Goal: Task Accomplishment & Management: Use online tool/utility

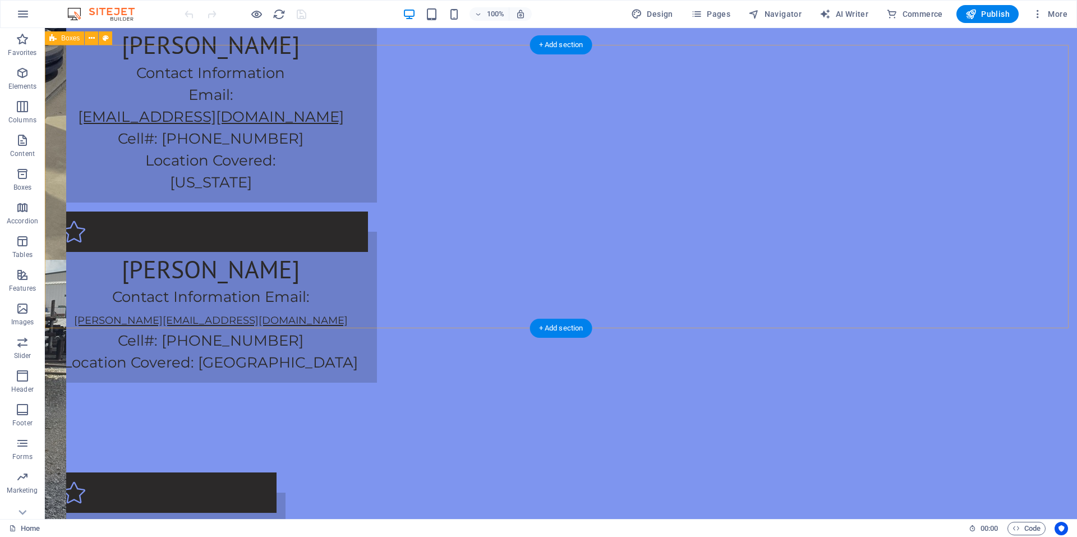
scroll to position [1262, 0]
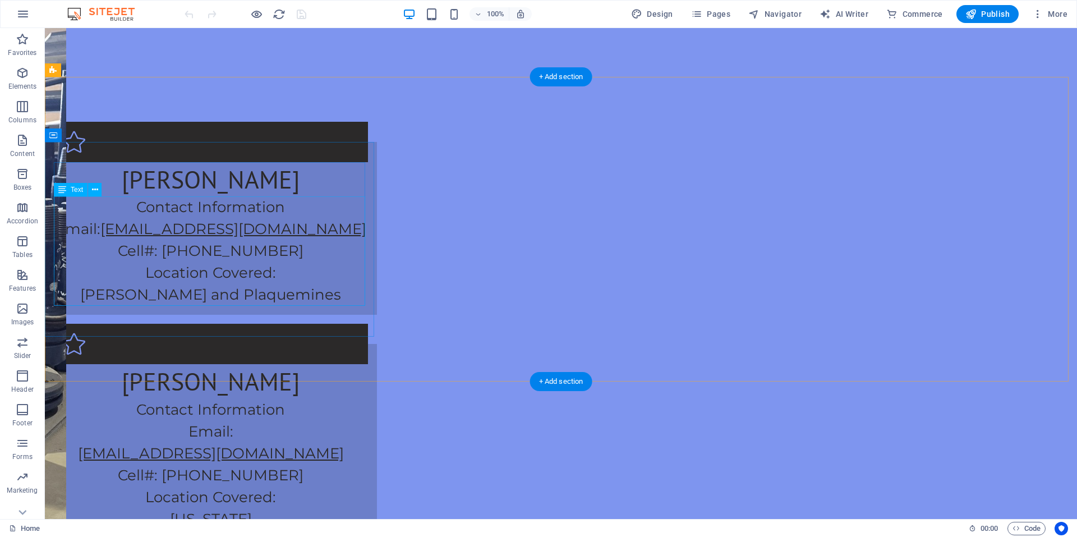
click at [94, 265] on div "Contact Information Email: [EMAIL_ADDRESS][DOMAIN_NAME] Cell#: [PHONE_NUMBER] L…" at bounding box center [211, 250] width 314 height 109
click at [100, 193] on button at bounding box center [94, 189] width 13 height 13
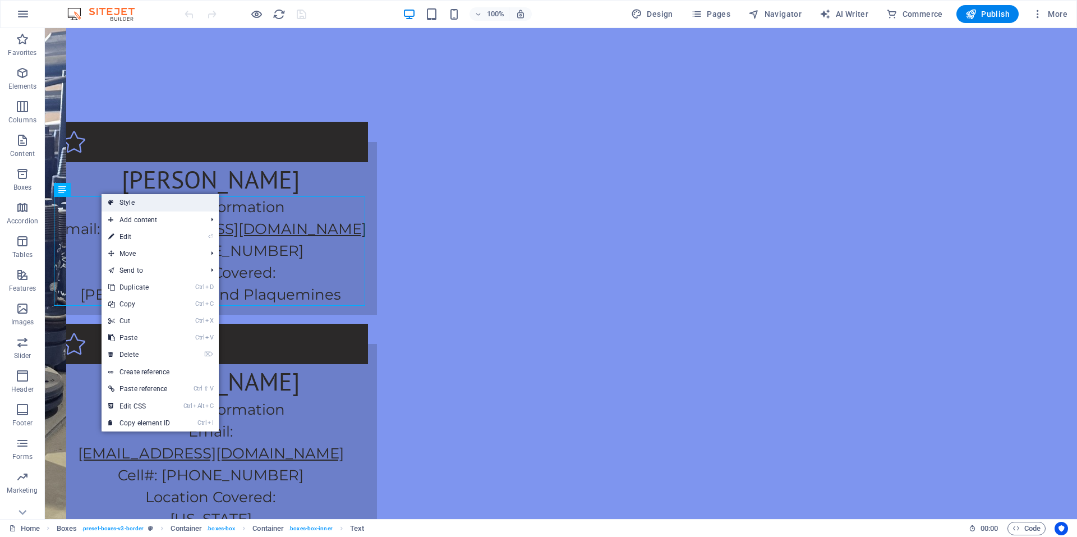
click at [137, 205] on link "Style" at bounding box center [160, 202] width 117 height 17
select select "rem"
select select "preset-boxes-v3-border"
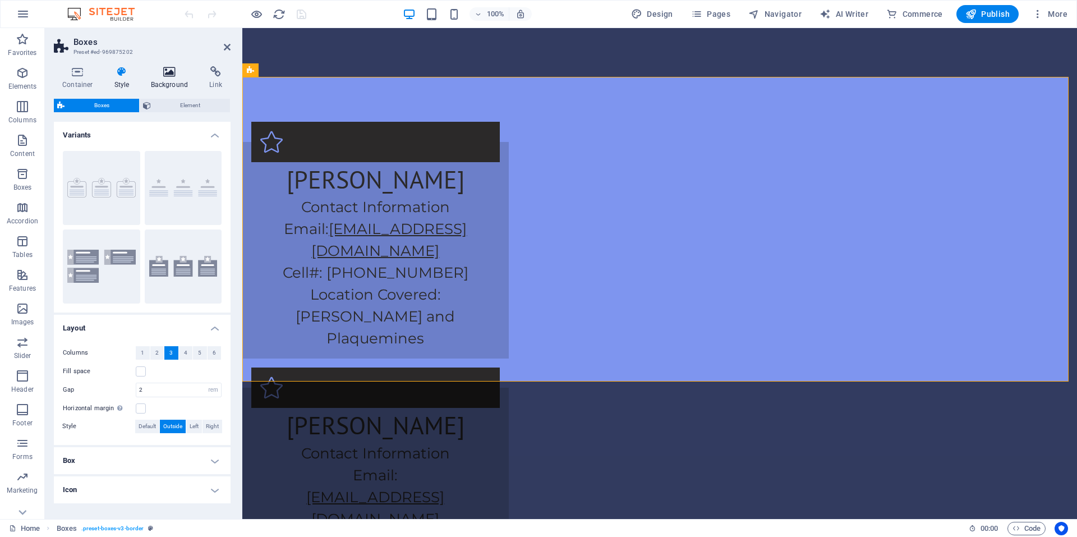
click at [162, 85] on h4 "Background" at bounding box center [171, 78] width 59 height 24
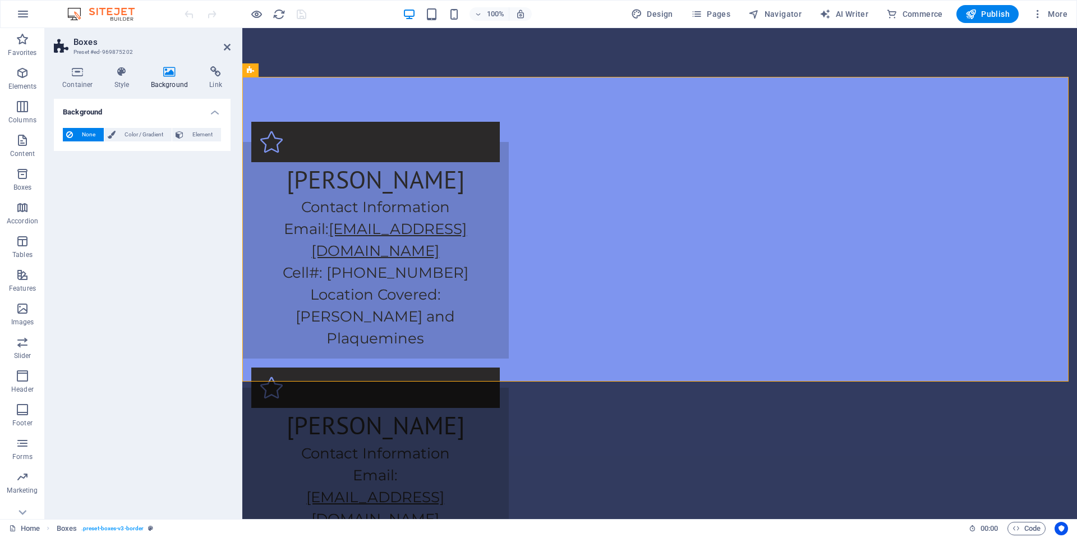
click at [233, 45] on aside "Boxes Preset #ed-969875202 Container Style Background Link Size Height Default …" at bounding box center [143, 273] width 197 height 491
click at [86, 73] on icon at bounding box center [78, 71] width 48 height 11
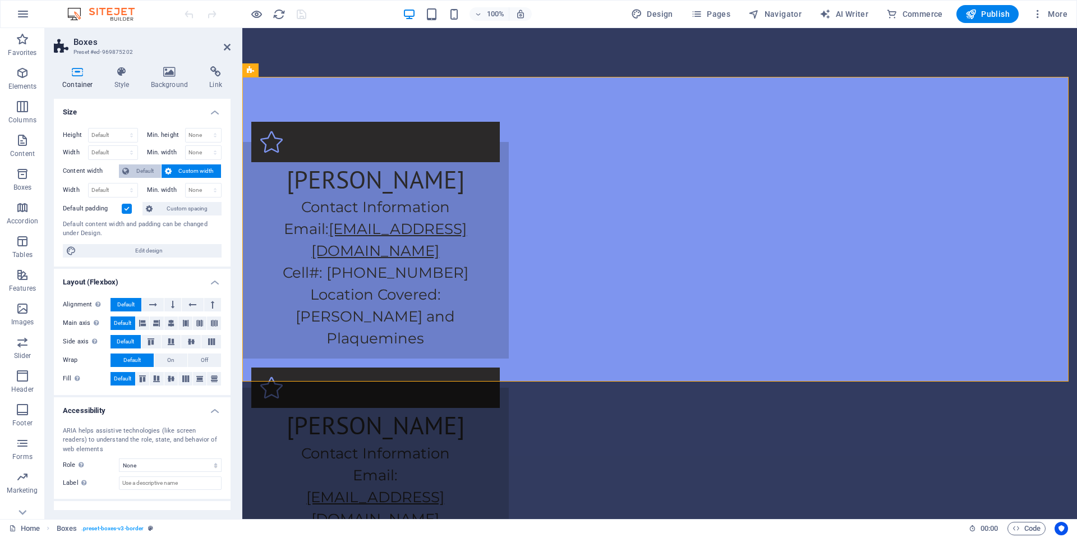
click at [155, 173] on span "Default" at bounding box center [144, 170] width 25 height 13
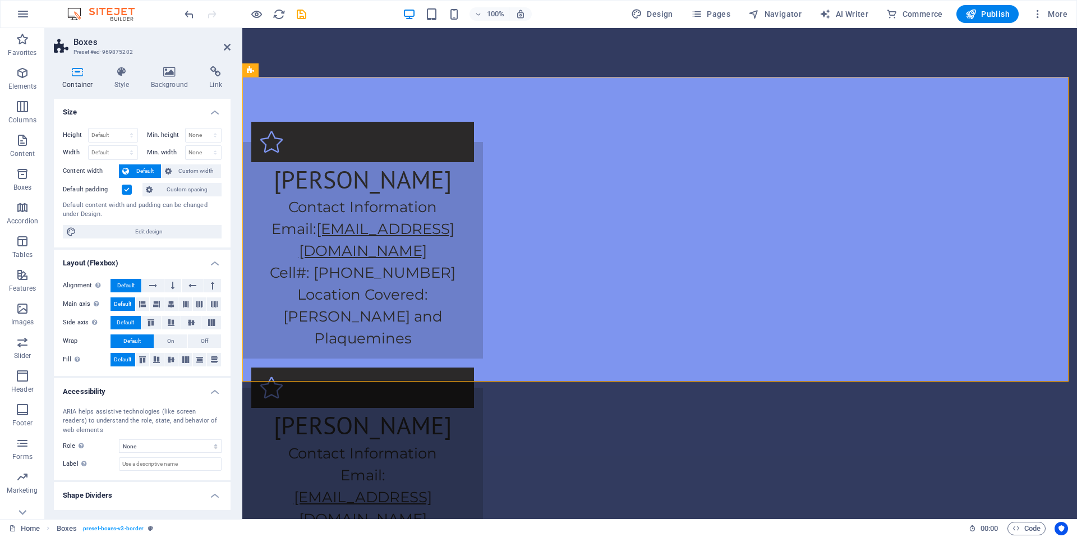
click at [218, 53] on header "Boxes Preset #ed-969875202" at bounding box center [142, 42] width 177 height 29
click at [224, 47] on icon at bounding box center [227, 47] width 7 height 9
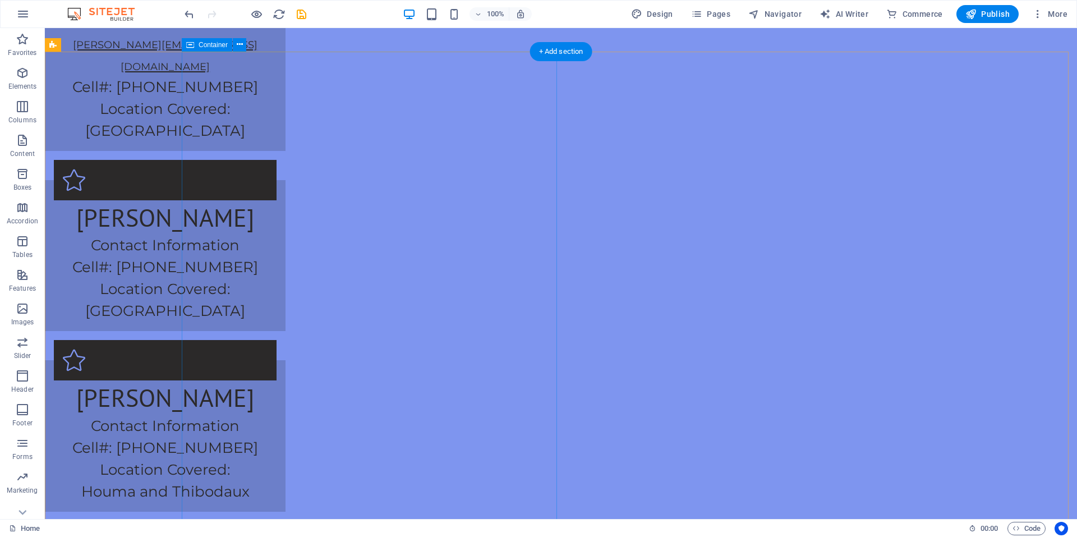
scroll to position [2210, 0]
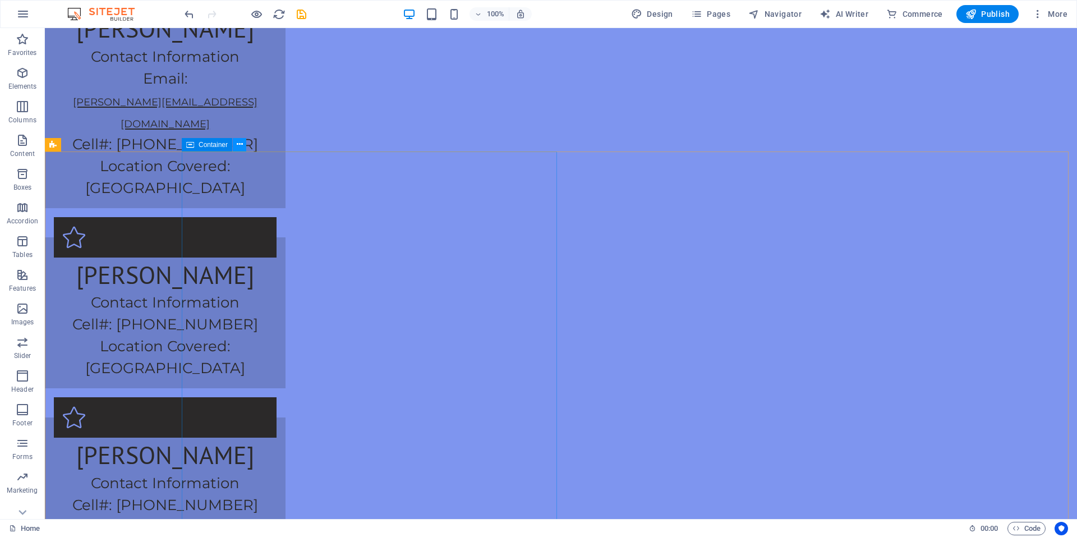
click at [245, 142] on button at bounding box center [239, 144] width 13 height 13
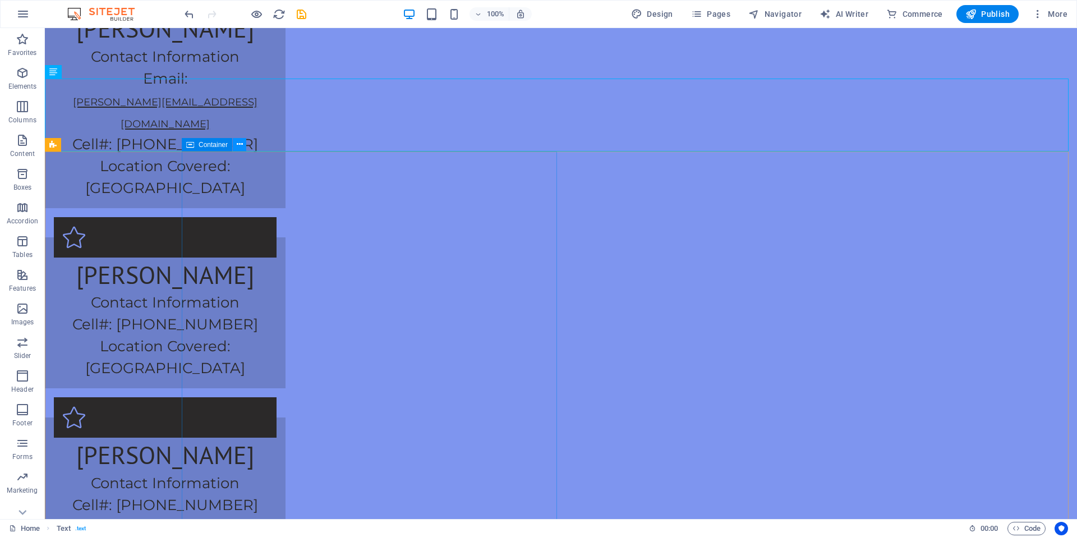
click at [237, 146] on icon at bounding box center [240, 145] width 6 height 12
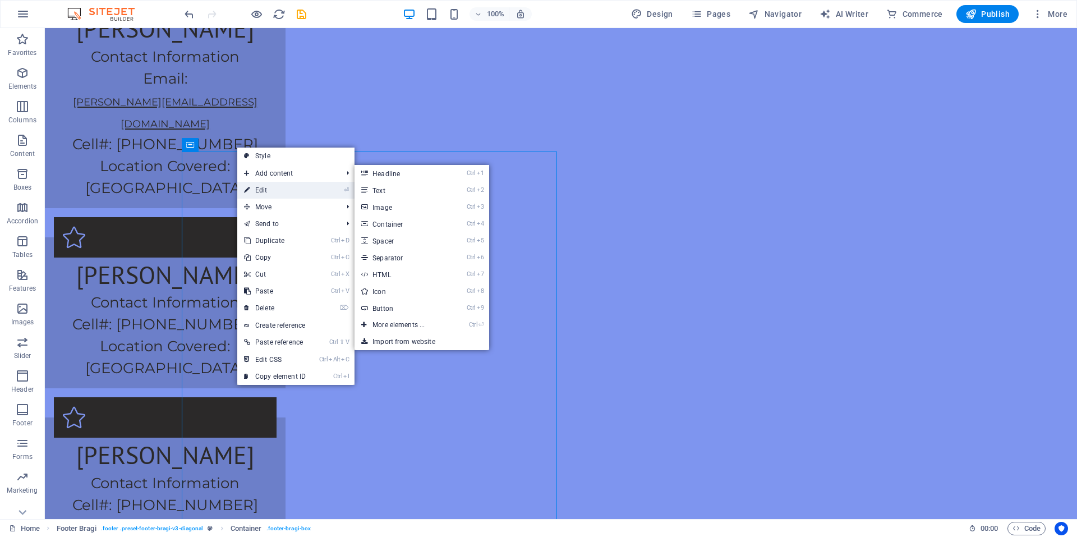
click at [264, 183] on link "⏎ Edit" at bounding box center [274, 190] width 75 height 17
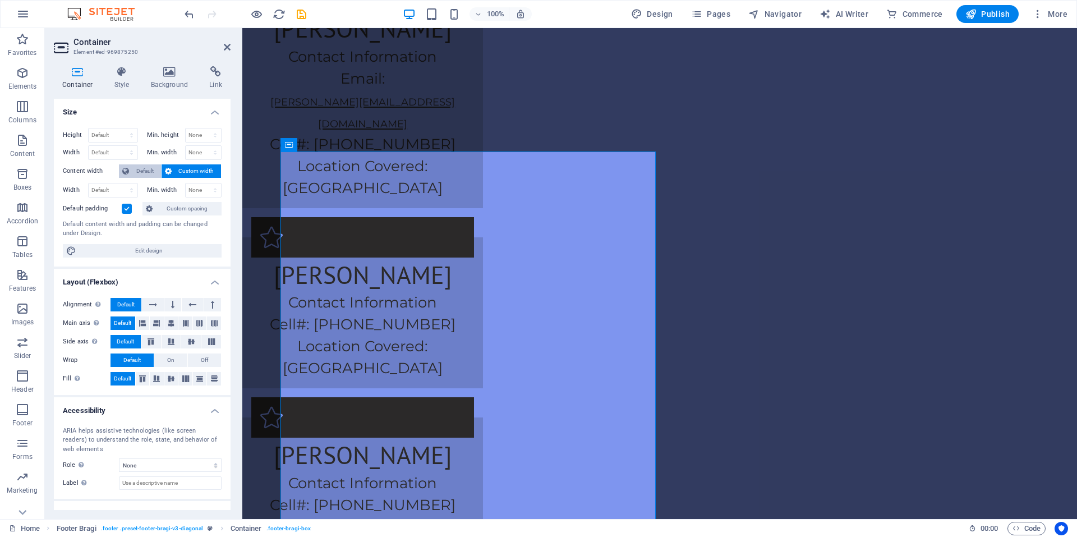
click at [145, 172] on span "Default" at bounding box center [144, 170] width 25 height 13
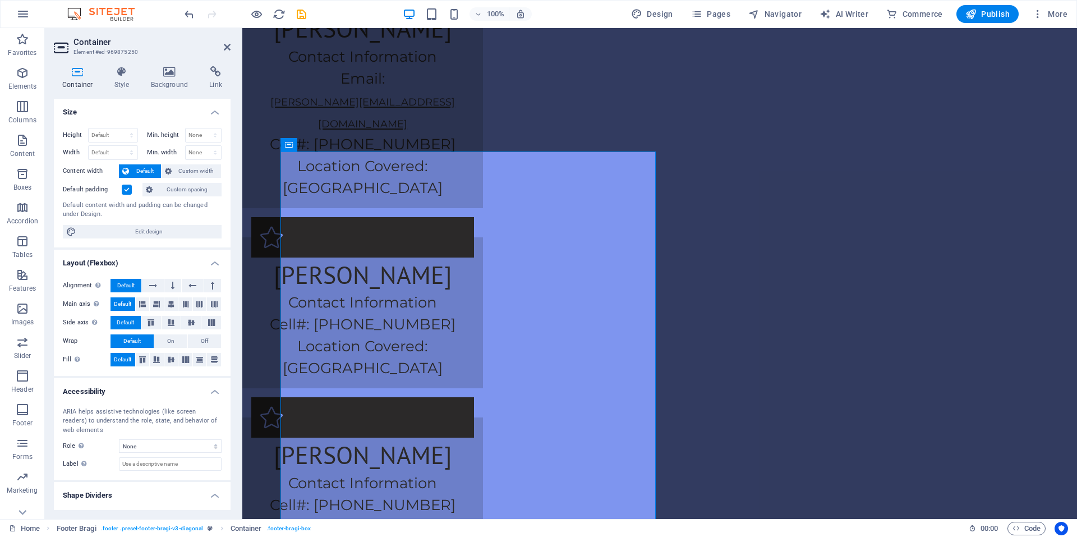
click at [125, 190] on label at bounding box center [127, 190] width 10 height 10
click at [0, 0] on input "Default padding" at bounding box center [0, 0] width 0 height 0
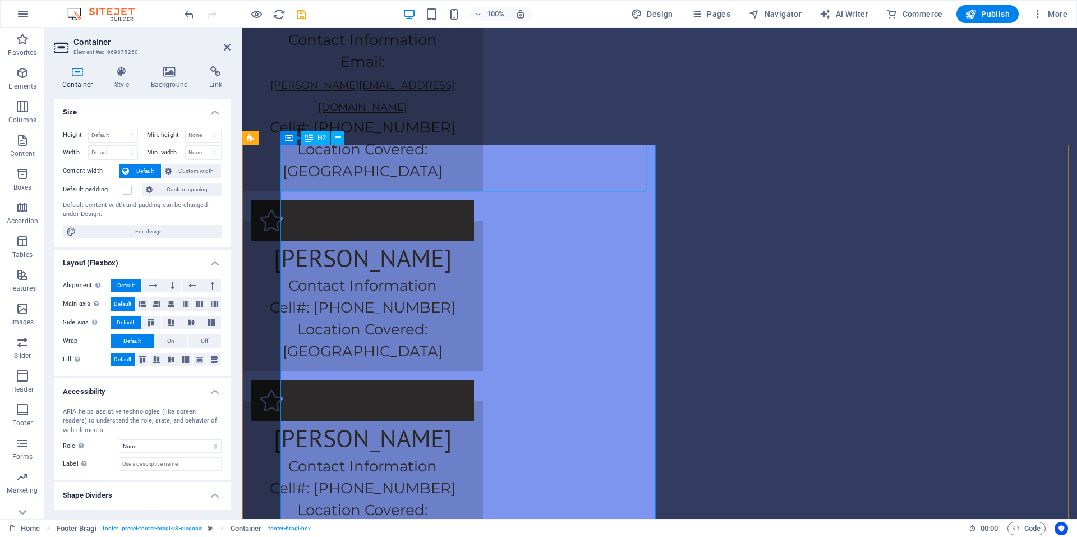
scroll to position [2232, 0]
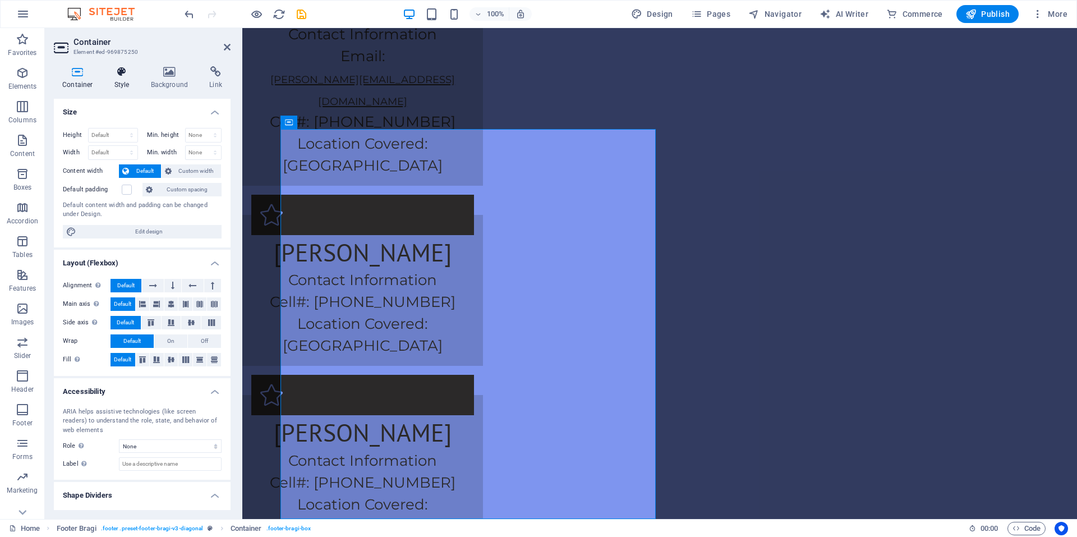
click at [130, 76] on icon at bounding box center [122, 71] width 32 height 11
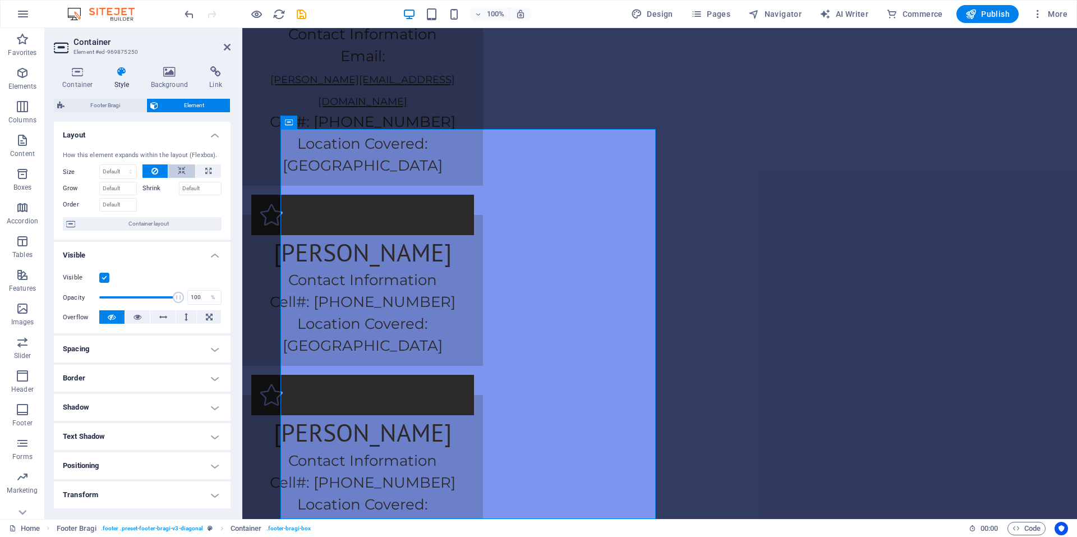
click at [178, 168] on icon at bounding box center [182, 170] width 8 height 13
click at [212, 167] on button at bounding box center [208, 170] width 25 height 13
type input "100"
select select "%"
click at [160, 173] on button at bounding box center [155, 170] width 26 height 13
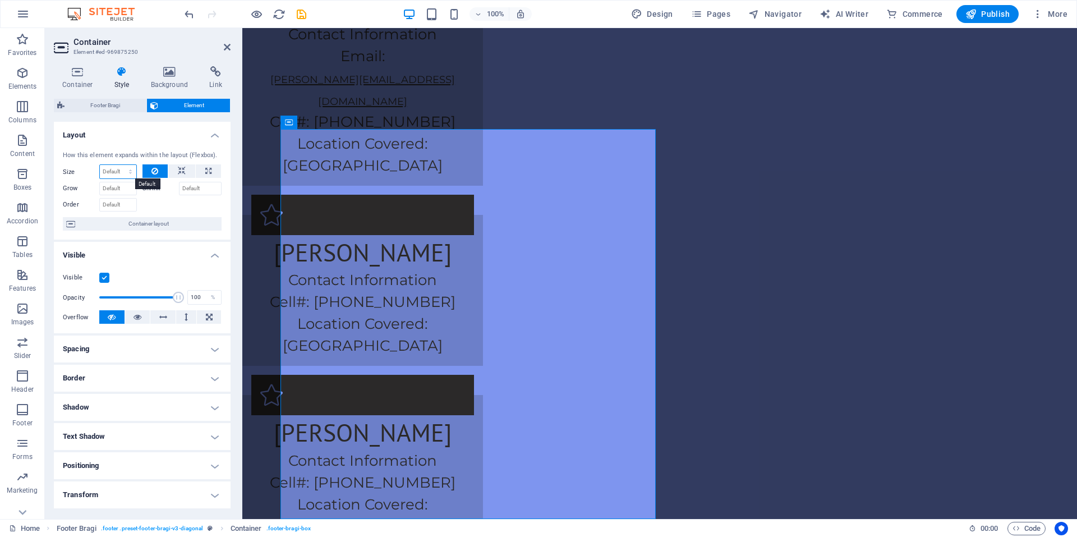
click at [116, 173] on select "Default auto px % 1/1 1/2 1/3 1/4 1/5 1/6 1/7 1/8 1/9 1/10" at bounding box center [118, 171] width 36 height 13
click at [100, 165] on select "Default auto px % 1/1 1/2 1/3 1/4 1/5 1/6 1/7 1/8 1/9 1/10" at bounding box center [118, 171] width 36 height 13
select select "DISABLED_OPTION_VALUE"
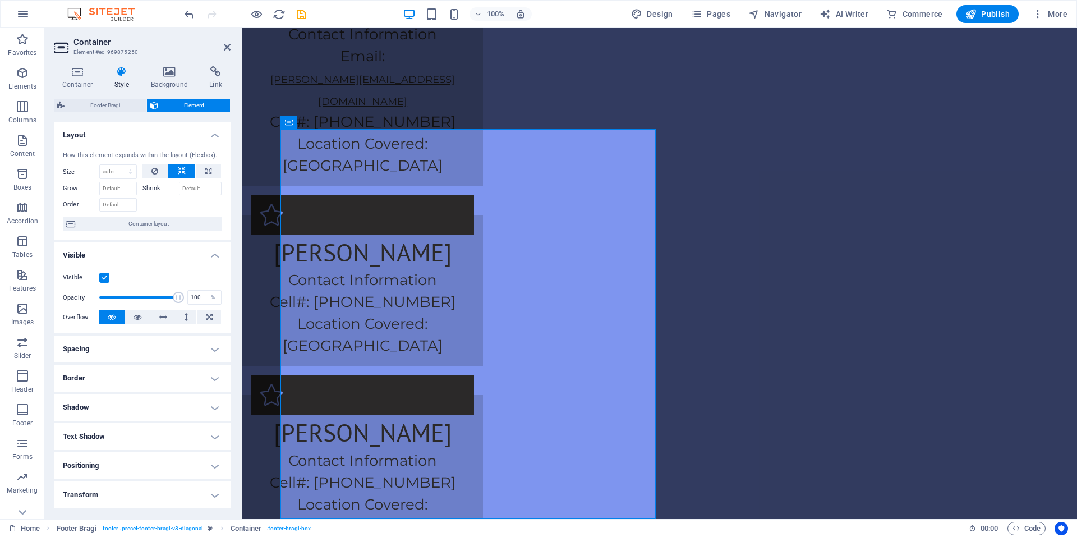
click at [155, 186] on label "Shrink" at bounding box center [160, 188] width 36 height 13
click at [179, 186] on input "Shrink" at bounding box center [200, 188] width 43 height 13
click at [110, 189] on input "Grow" at bounding box center [118, 188] width 38 height 13
click at [111, 212] on input "Order" at bounding box center [118, 204] width 38 height 13
click at [145, 227] on span "Container layout" at bounding box center [149, 223] width 140 height 13
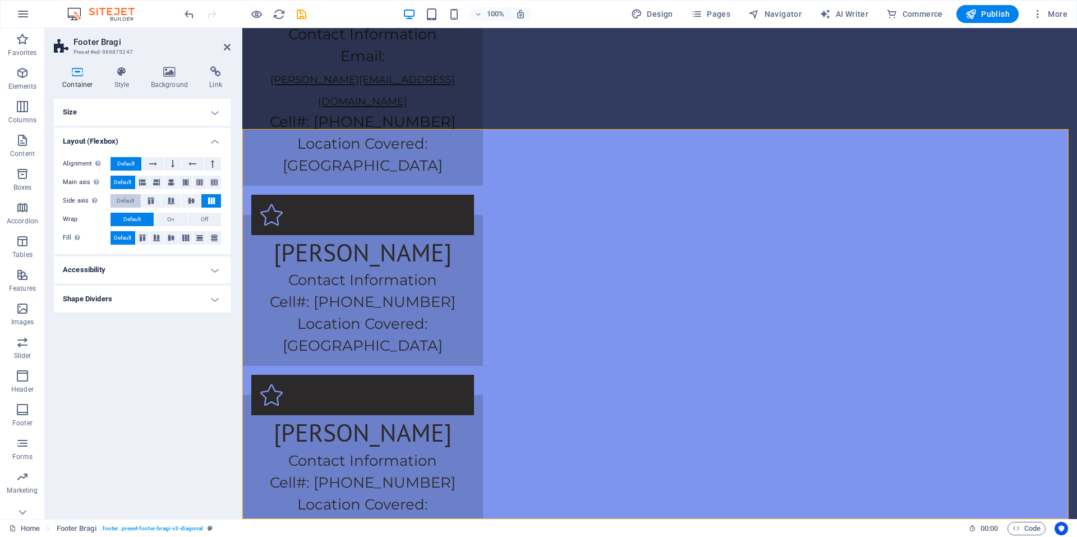
click at [127, 199] on span "Default" at bounding box center [125, 200] width 17 height 13
click at [163, 197] on button at bounding box center [172, 200] width 20 height 13
click at [157, 199] on icon at bounding box center [150, 200] width 13 height 7
click at [215, 199] on icon at bounding box center [211, 200] width 13 height 7
click at [138, 201] on button "Default" at bounding box center [126, 200] width 30 height 13
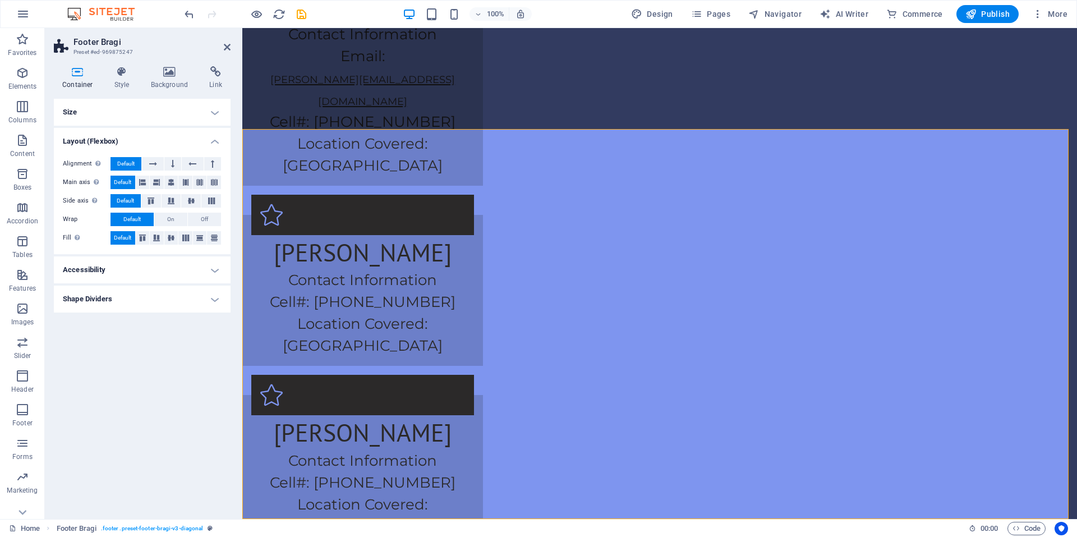
click at [174, 270] on h4 "Accessibility" at bounding box center [142, 269] width 177 height 27
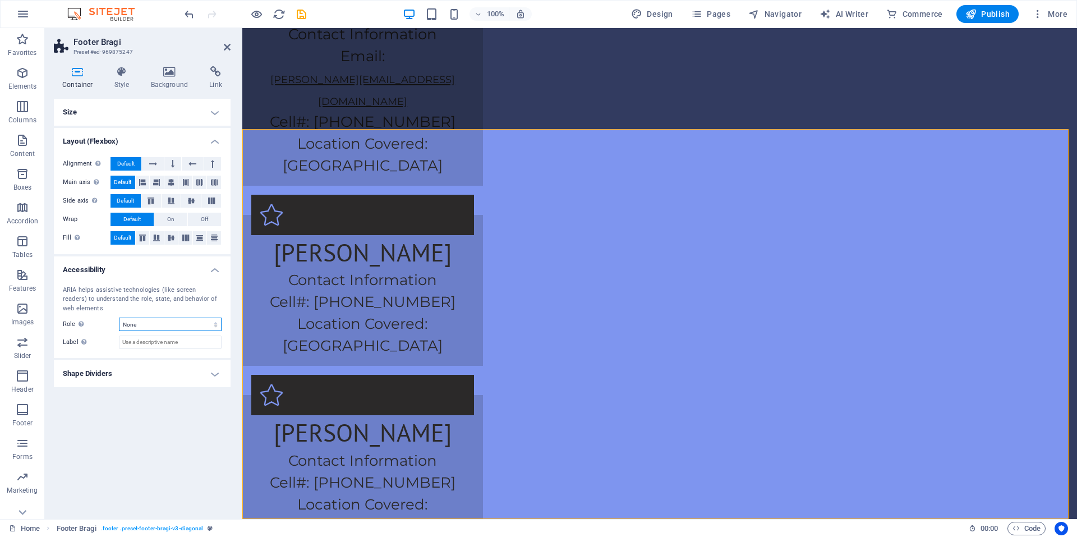
click at [142, 327] on select "None Alert Article Banner Comment Complementary Dialog Footer Header Marquee Pr…" at bounding box center [170, 324] width 103 height 13
select select "footer"
click at [119, 318] on select "None Alert Article Banner Comment Complementary Dialog Footer Header Marquee Pr…" at bounding box center [170, 324] width 103 height 13
click at [217, 274] on h4 "Accessibility" at bounding box center [142, 266] width 177 height 20
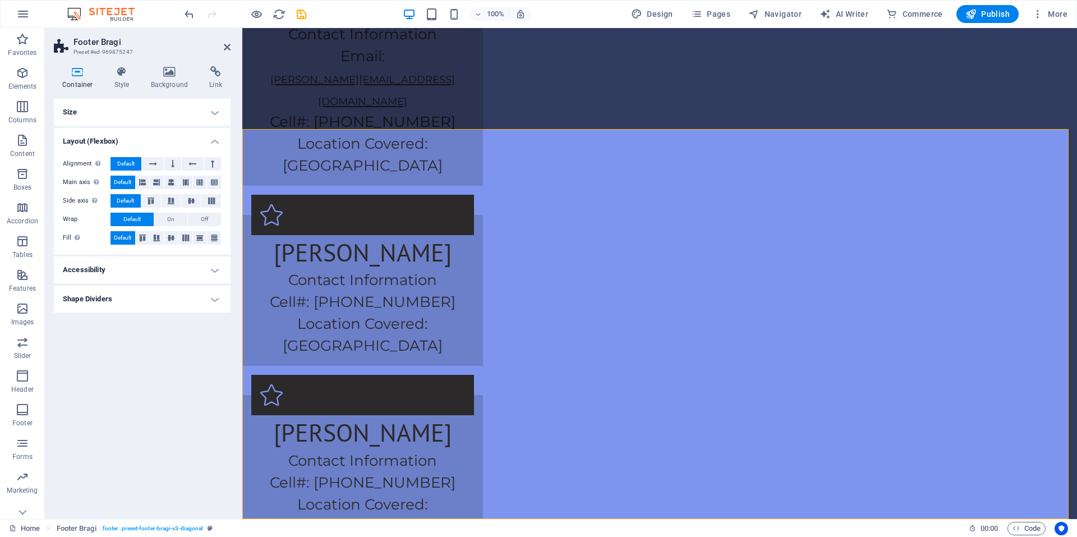
click at [208, 297] on h4 "Shape Dividers" at bounding box center [142, 299] width 177 height 27
click at [174, 322] on select "None Triangle Square Diagonal Polygon 1 Polygon 2 Zigzag Multiple Zigzags Waves…" at bounding box center [170, 321] width 103 height 13
click at [119, 315] on select "None Triangle Square Diagonal Polygon 1 Polygon 2 Zigzag Multiple Zigzags Waves…" at bounding box center [170, 321] width 103 height 13
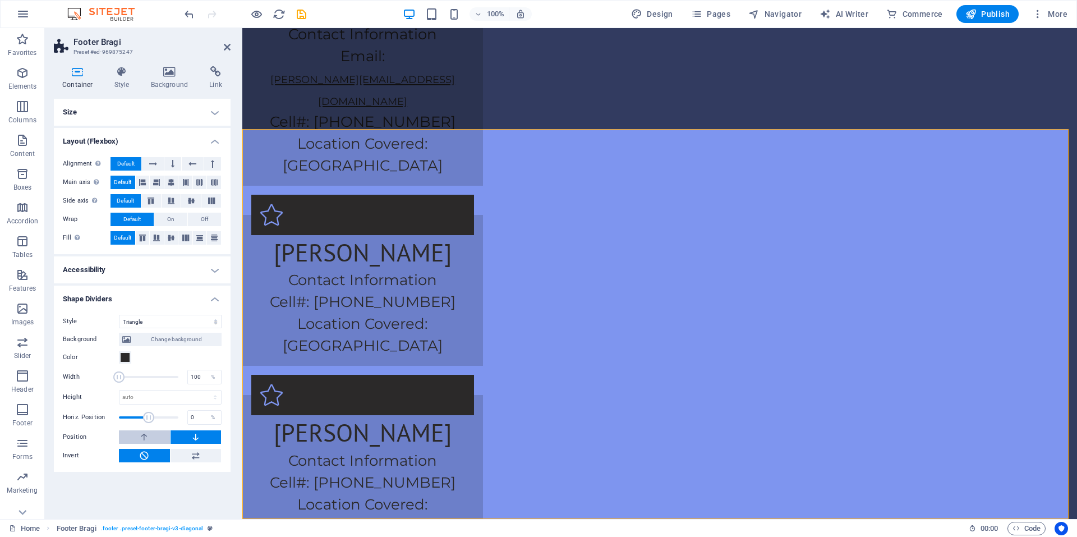
click at [143, 430] on icon at bounding box center [144, 436] width 10 height 13
click at [202, 459] on button at bounding box center [196, 455] width 51 height 13
click at [188, 439] on button at bounding box center [196, 436] width 51 height 13
click at [185, 449] on button at bounding box center [196, 455] width 51 height 13
click at [160, 456] on button at bounding box center [144, 455] width 51 height 13
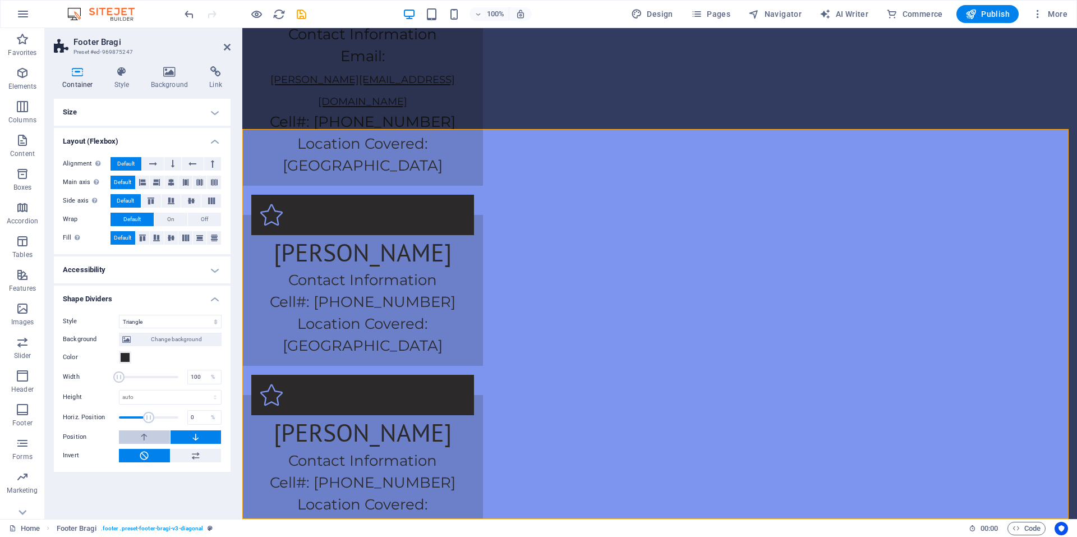
click at [150, 442] on button at bounding box center [144, 436] width 51 height 13
click at [133, 436] on button at bounding box center [144, 436] width 51 height 13
click at [138, 326] on select "None Triangle Square Diagonal Polygon 1 Polygon 2 Zigzag Multiple Zigzags Waves…" at bounding box center [170, 321] width 103 height 13
select select "pyramids"
click at [119, 315] on select "None Triangle Square Diagonal Polygon 1 Polygon 2 Zigzag Multiple Zigzags Waves…" at bounding box center [170, 321] width 103 height 13
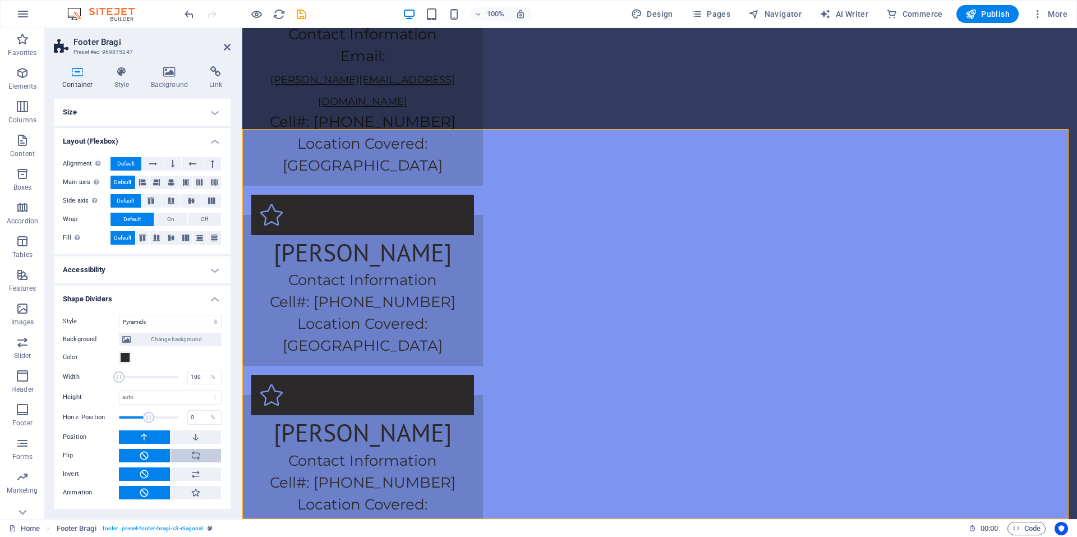
click at [194, 454] on icon at bounding box center [196, 455] width 10 height 13
click at [202, 469] on button at bounding box center [196, 473] width 51 height 13
click at [163, 471] on button at bounding box center [144, 473] width 51 height 13
click at [160, 455] on button at bounding box center [144, 455] width 51 height 13
click at [197, 442] on icon at bounding box center [196, 436] width 10 height 13
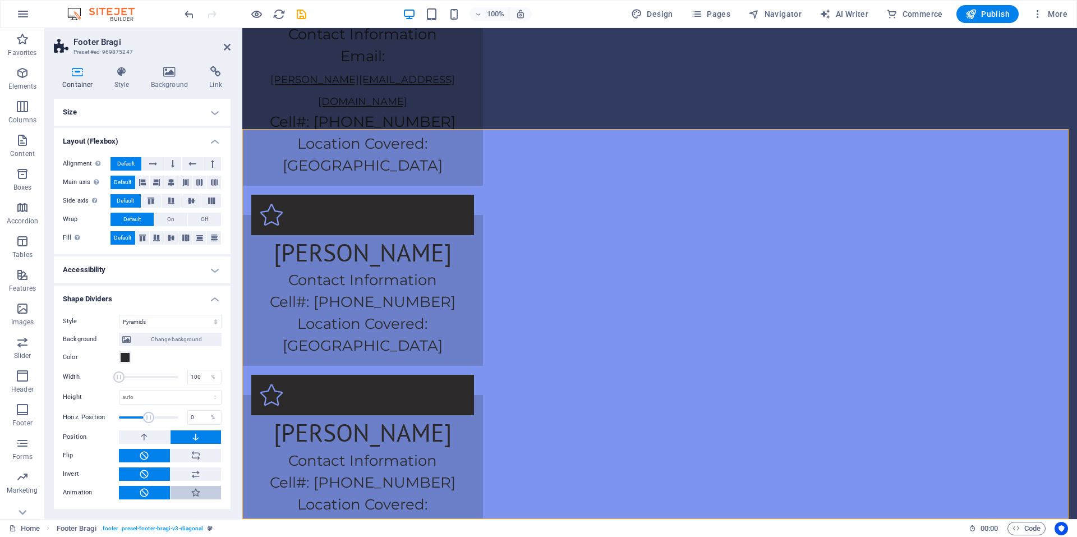
click at [194, 490] on icon at bounding box center [196, 492] width 10 height 13
type input "400"
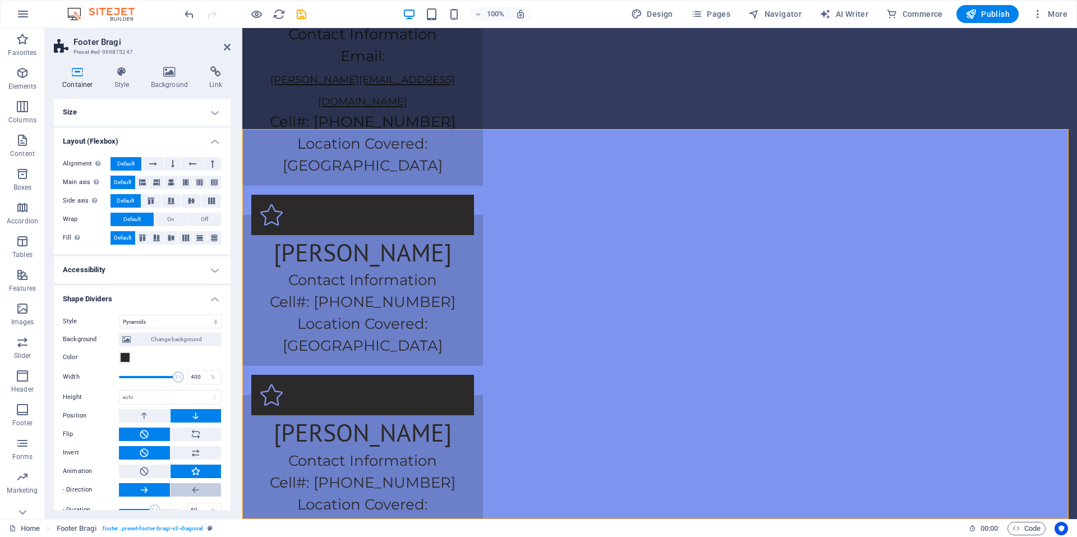
click at [178, 488] on button at bounding box center [196, 489] width 51 height 13
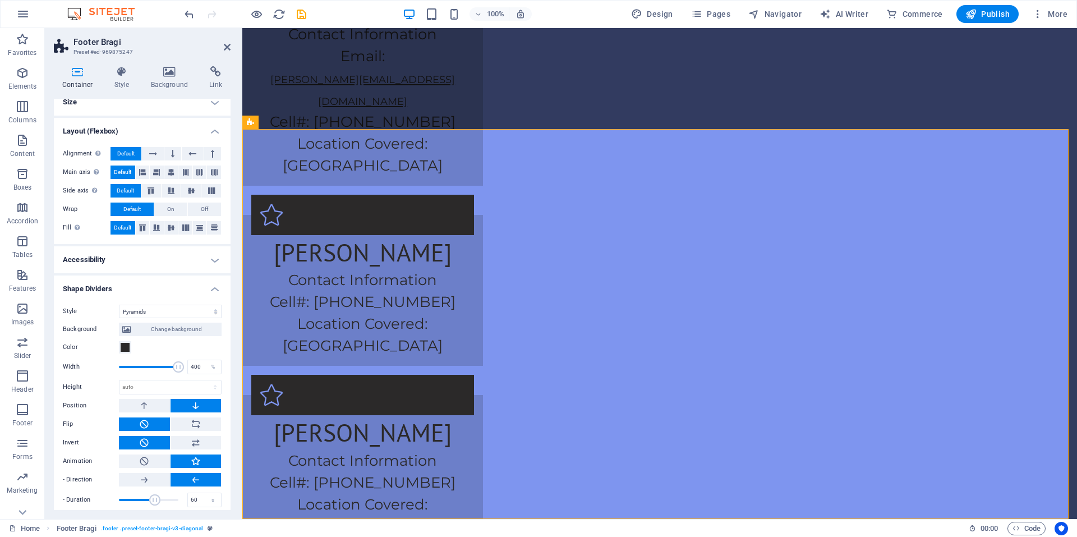
scroll to position [17, 0]
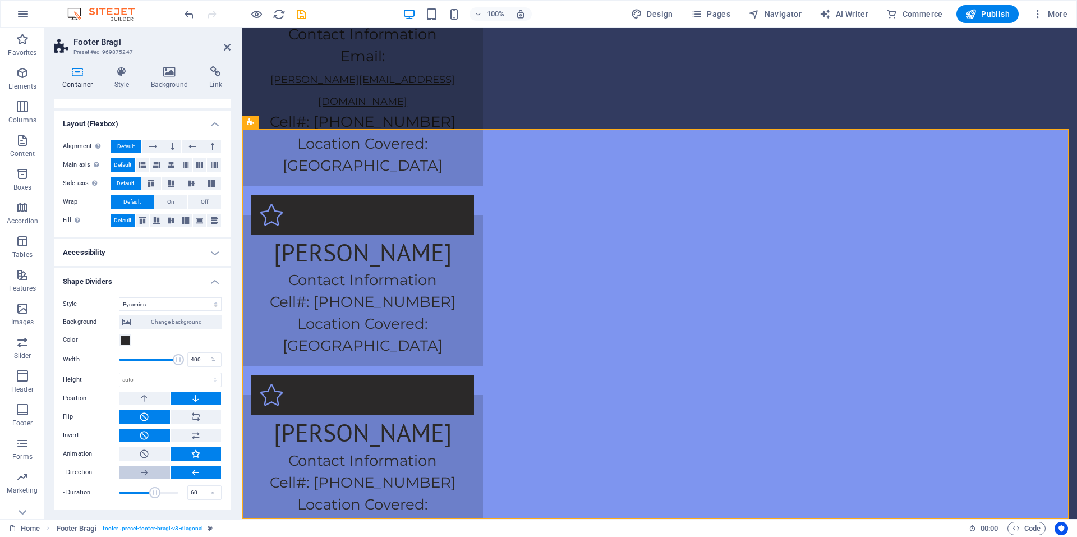
click at [155, 473] on button at bounding box center [144, 472] width 51 height 13
click at [185, 436] on button at bounding box center [196, 435] width 51 height 13
click at [203, 418] on button at bounding box center [196, 416] width 51 height 13
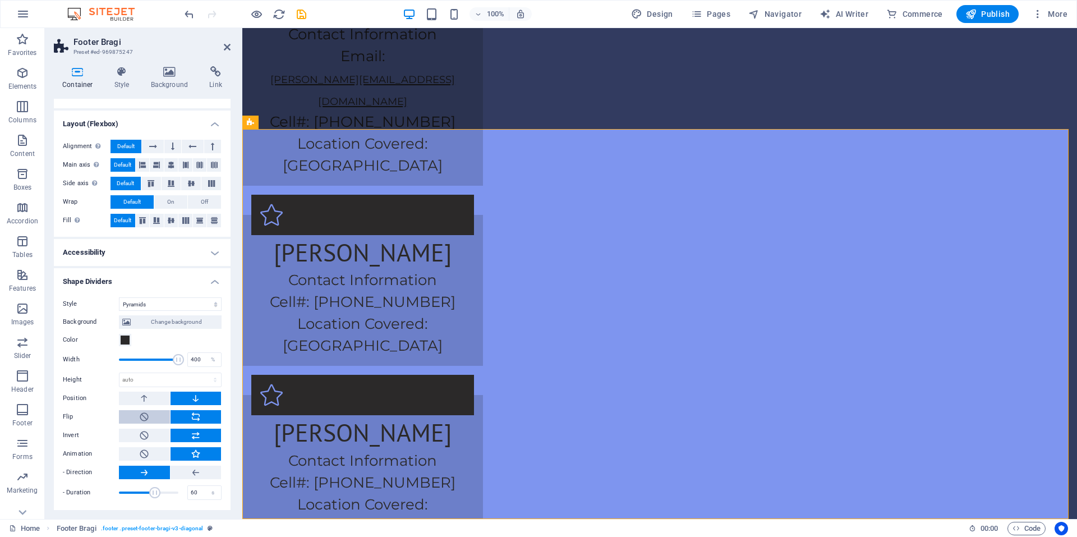
click at [167, 415] on button at bounding box center [144, 416] width 51 height 13
click at [153, 427] on div "Background Change background Color 2nd Color 3rd Color Width 400 % Height auto …" at bounding box center [142, 406] width 159 height 190
click at [145, 439] on icon at bounding box center [144, 435] width 10 height 13
click at [141, 449] on icon at bounding box center [144, 453] width 10 height 13
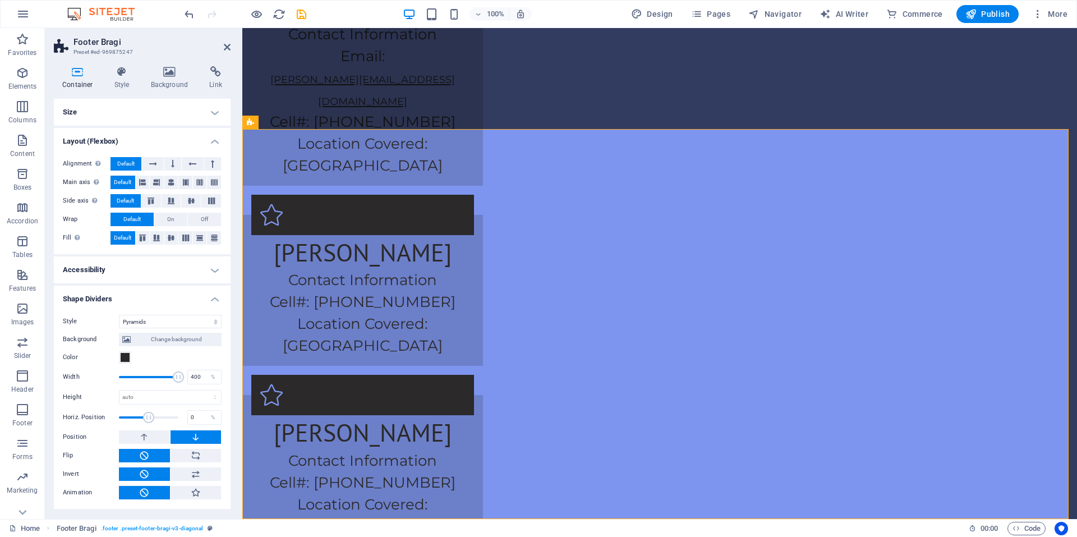
scroll to position [0, 0]
click at [151, 435] on button at bounding box center [144, 436] width 51 height 13
click at [146, 396] on select "auto px rem em vh vw" at bounding box center [170, 396] width 102 height 13
click at [151, 395] on select "auto px rem em vh vw" at bounding box center [170, 396] width 102 height 13
drag, startPoint x: 145, startPoint y: 416, endPoint x: 130, endPoint y: 418, distance: 15.2
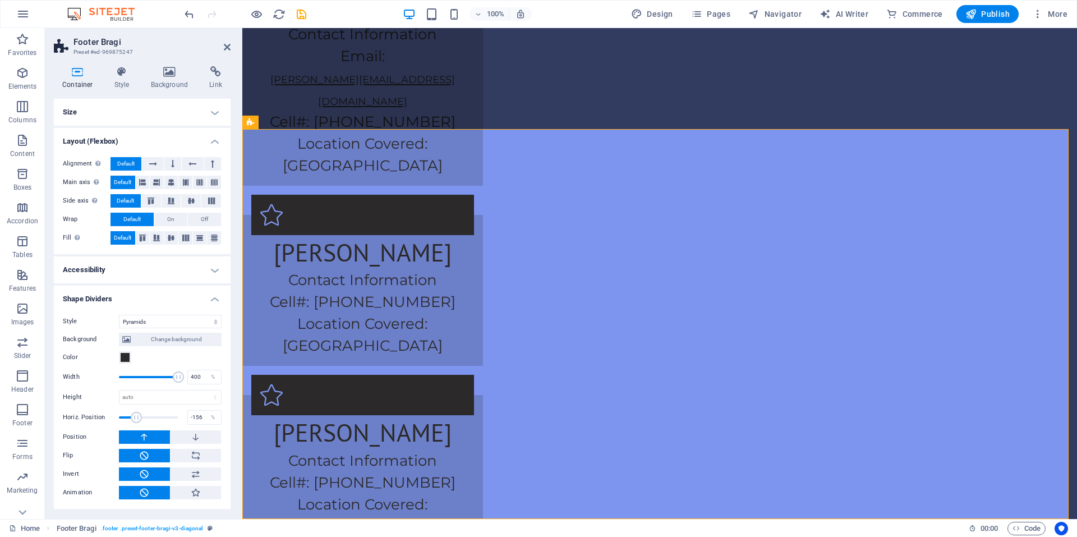
click at [131, 418] on span at bounding box center [136, 417] width 11 height 11
drag, startPoint x: 135, startPoint y: 419, endPoint x: 168, endPoint y: 419, distance: 33.7
click at [168, 419] on span at bounding box center [163, 417] width 11 height 11
type input "0"
drag, startPoint x: 164, startPoint y: 421, endPoint x: 149, endPoint y: 423, distance: 15.2
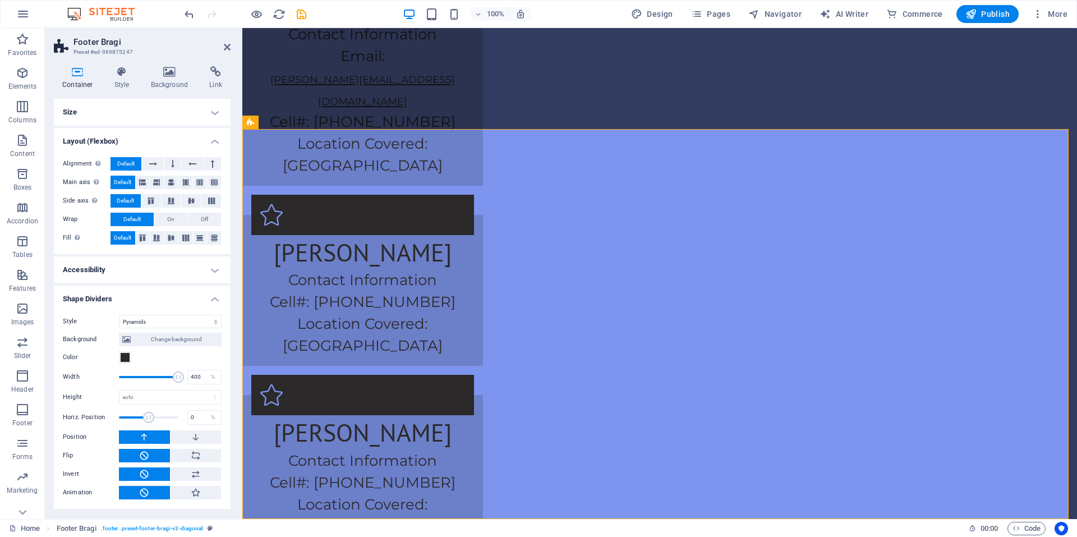
click at [149, 423] on span at bounding box center [148, 417] width 11 height 11
click at [212, 303] on h4 "Shape Dividers" at bounding box center [142, 296] width 177 height 20
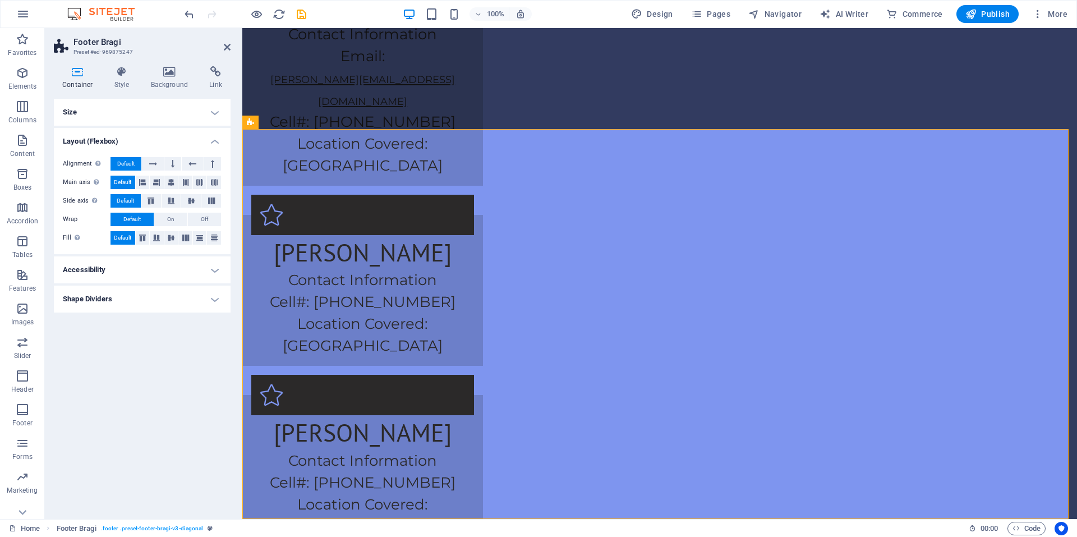
click at [207, 288] on h4 "Shape Dividers" at bounding box center [142, 299] width 177 height 27
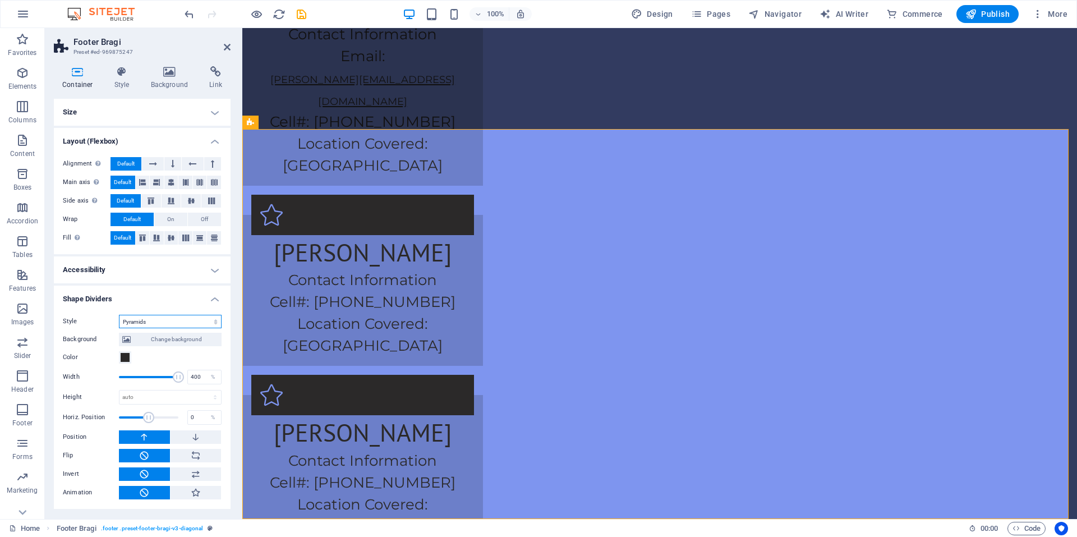
click at [168, 318] on select "None Triangle Square Diagonal Polygon 1 Polygon 2 Zigzag Multiple Zigzags Waves…" at bounding box center [170, 321] width 103 height 13
click at [156, 324] on select "None Triangle Square Diagonal Polygon 1 Polygon 2 Zigzag Multiple Zigzags Waves…" at bounding box center [170, 321] width 103 height 13
select select "none"
click at [119, 315] on select "None Triangle Square Diagonal Polygon 1 Polygon 2 Zigzag Multiple Zigzags Waves…" at bounding box center [170, 321] width 103 height 13
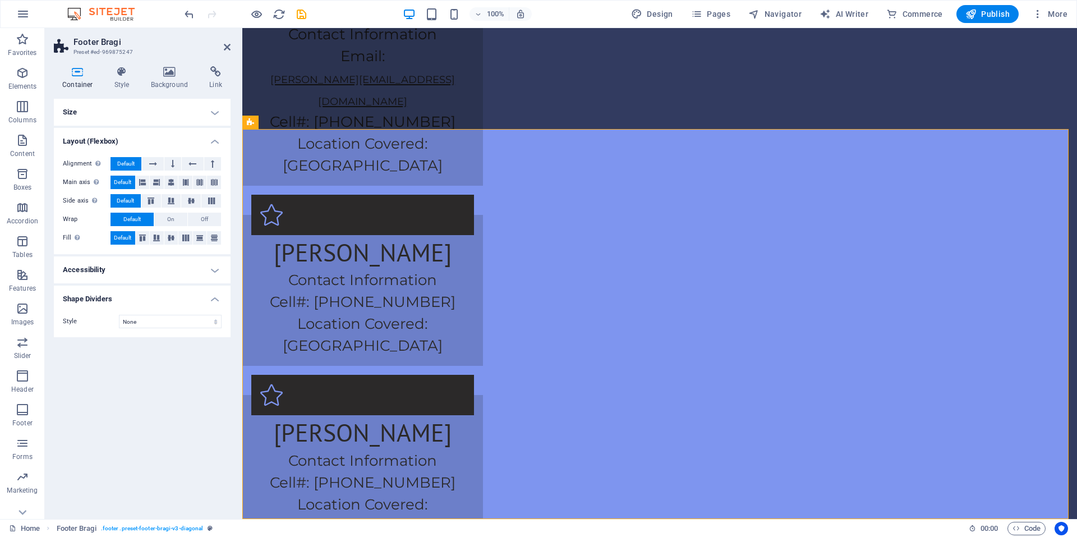
click at [209, 296] on h4 "Shape Dividers" at bounding box center [142, 296] width 177 height 20
click at [214, 274] on h4 "Accessibility" at bounding box center [142, 269] width 177 height 27
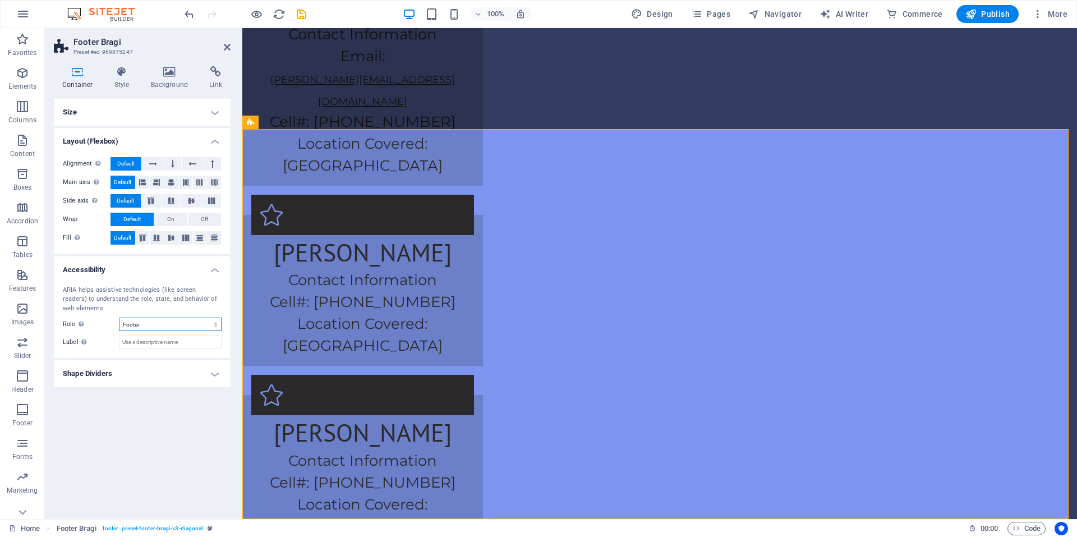
click at [214, 326] on select "None Alert Article Banner Comment Complementary Dialog Footer Header Marquee Pr…" at bounding box center [170, 324] width 103 height 13
select select "none"
click at [119, 318] on select "None Alert Article Banner Comment Complementary Dialog Footer Header Marquee Pr…" at bounding box center [170, 324] width 103 height 13
click at [210, 270] on h4 "Accessibility" at bounding box center [142, 266] width 177 height 20
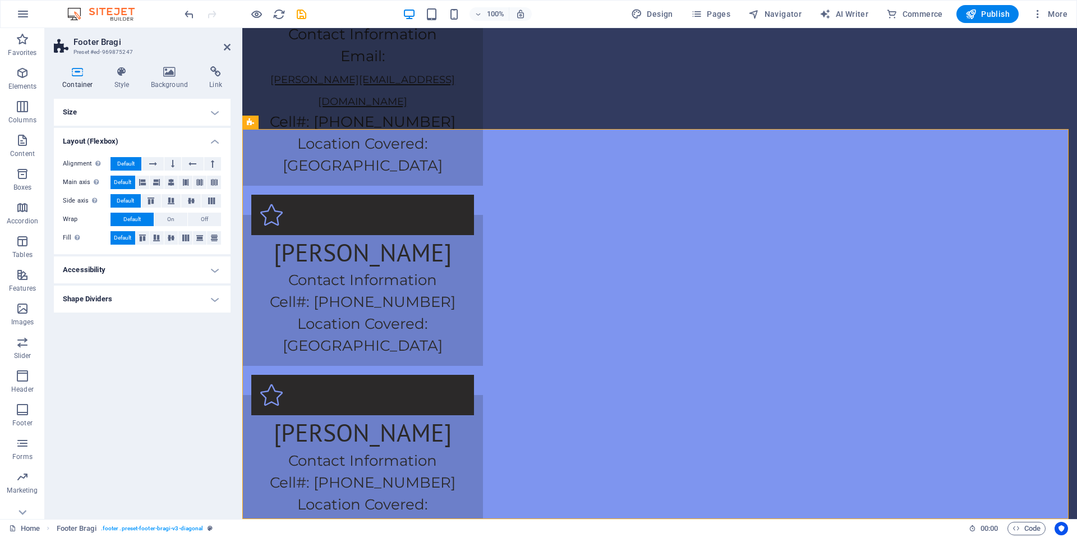
click at [219, 142] on h4 "Layout (Flexbox)" at bounding box center [142, 138] width 177 height 20
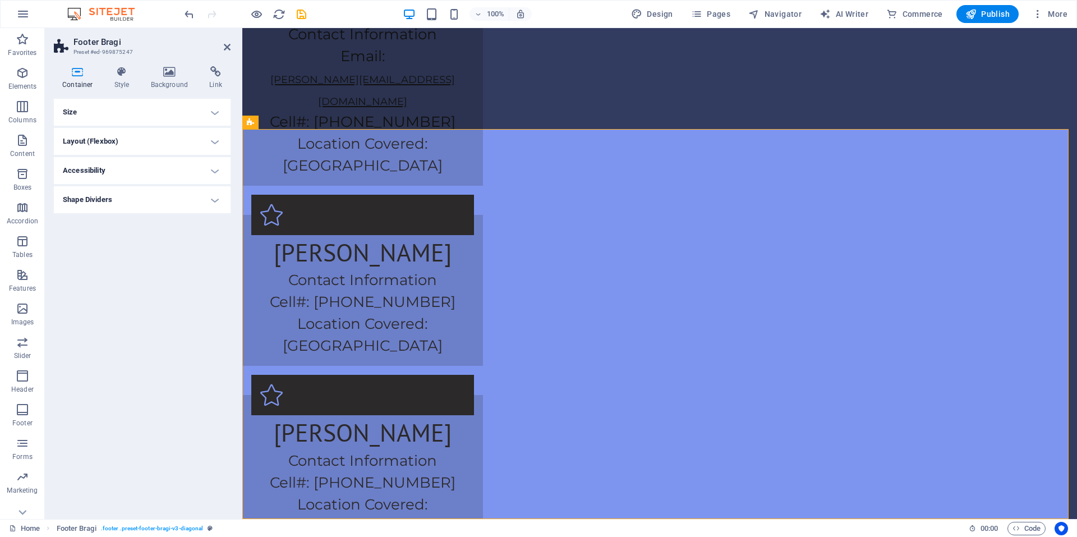
click at [212, 112] on h4 "Size" at bounding box center [142, 112] width 177 height 27
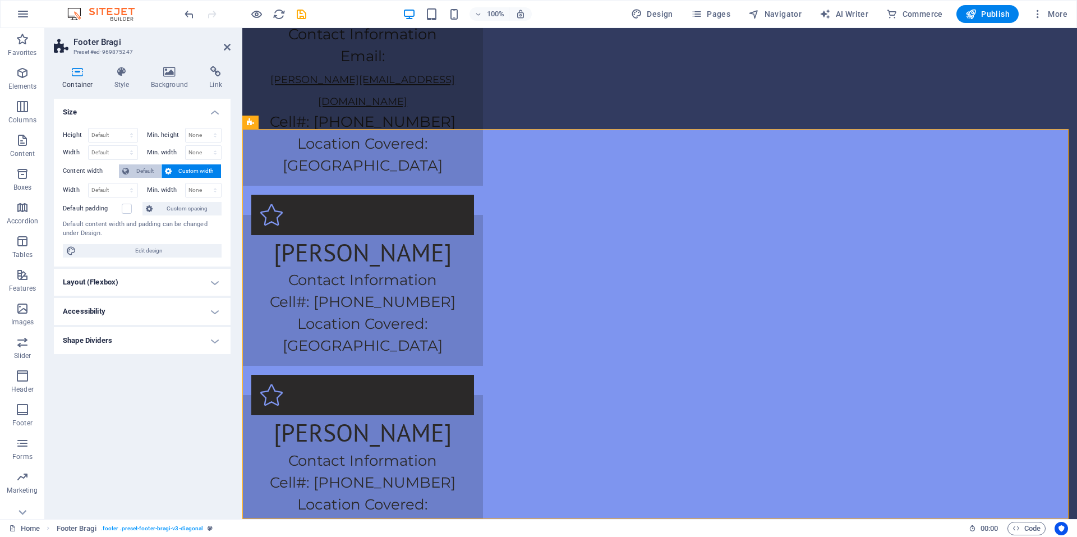
click at [141, 174] on span "Default" at bounding box center [144, 170] width 25 height 13
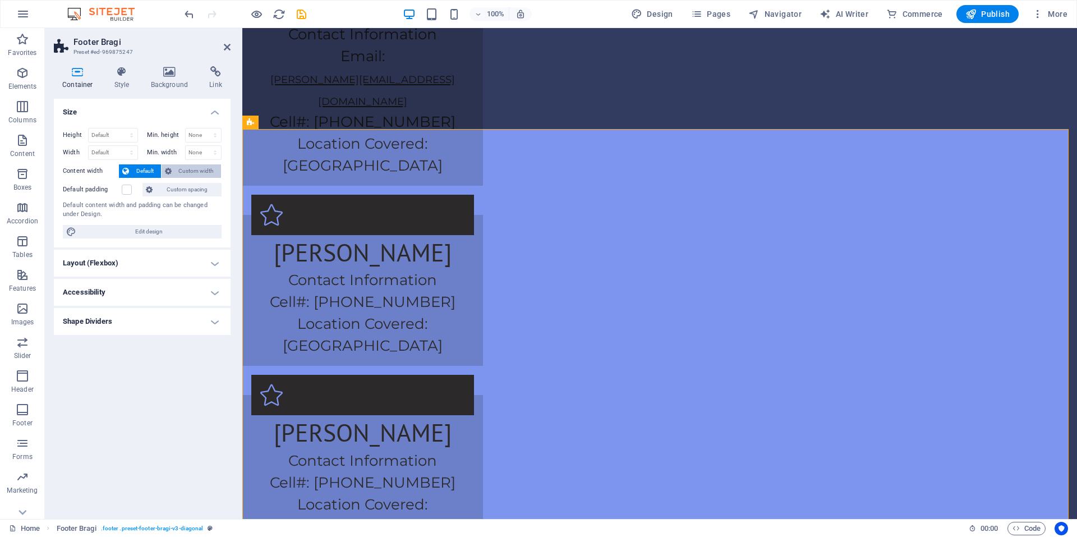
click at [199, 172] on span "Custom width" at bounding box center [196, 170] width 43 height 13
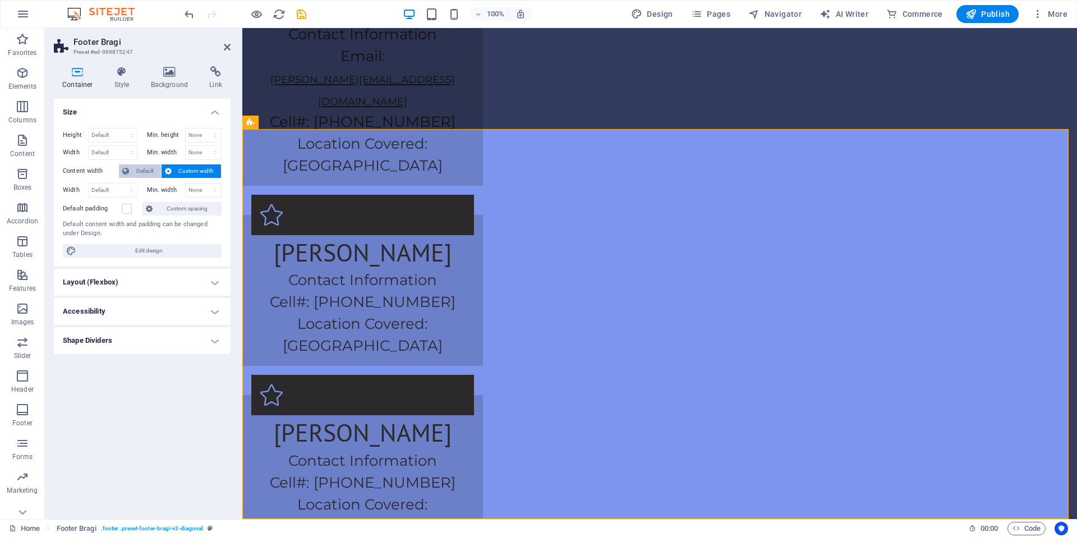
click at [149, 169] on span "Default" at bounding box center [144, 170] width 25 height 13
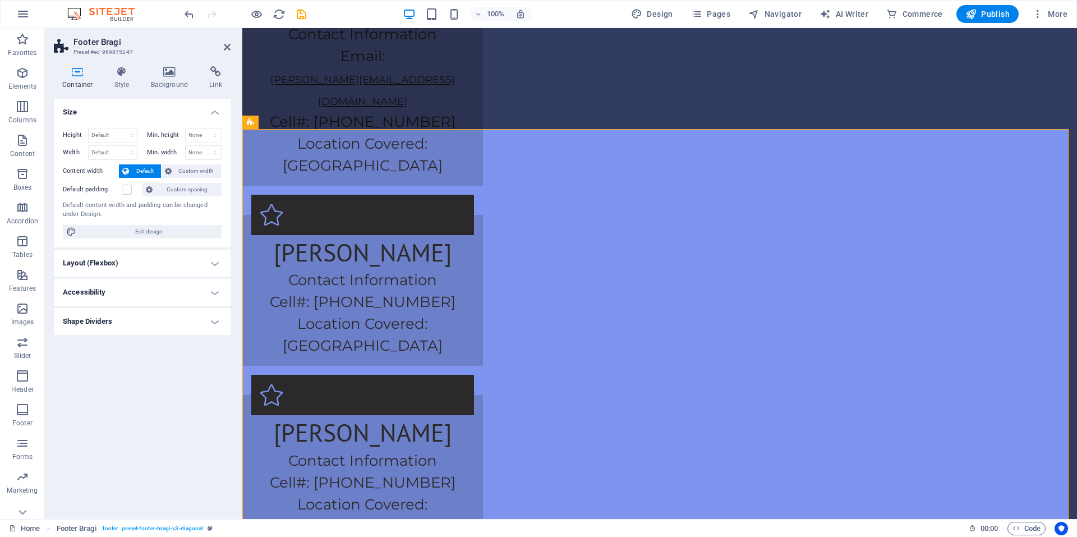
click at [136, 192] on div "Default padding" at bounding box center [101, 189] width 77 height 13
click at [91, 140] on select "Default px rem % vh vw" at bounding box center [113, 134] width 49 height 13
click at [106, 129] on select "Default px rem % vh vw" at bounding box center [113, 134] width 49 height 13
click at [210, 136] on select "None px rem % vh vw" at bounding box center [204, 134] width 36 height 13
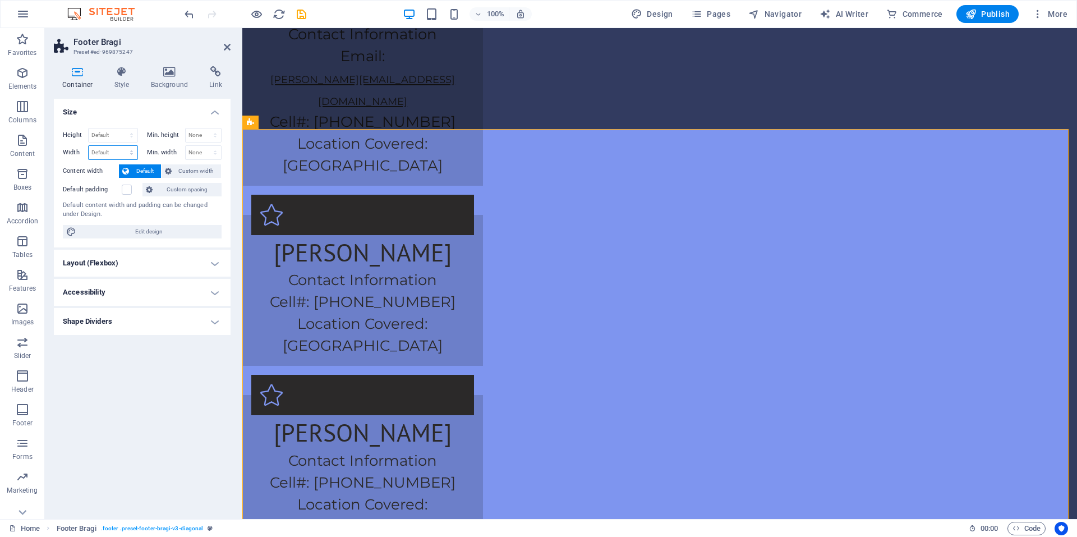
click at [96, 155] on select "Default px rem % em vh vw" at bounding box center [113, 152] width 49 height 13
click at [132, 258] on h4 "Layout (Flexbox)" at bounding box center [142, 263] width 177 height 27
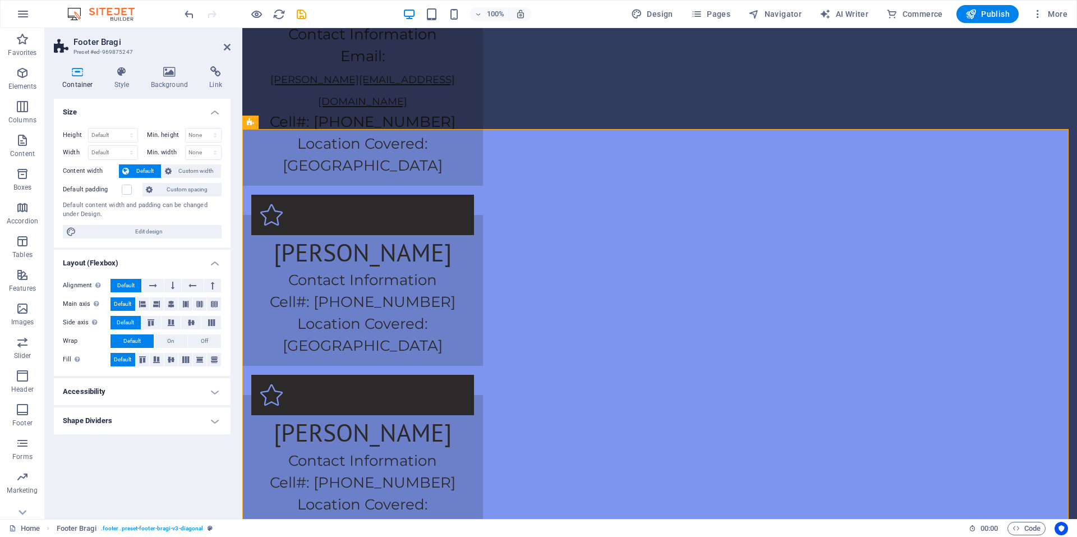
click at [132, 258] on h4 "Layout (Flexbox)" at bounding box center [142, 260] width 177 height 20
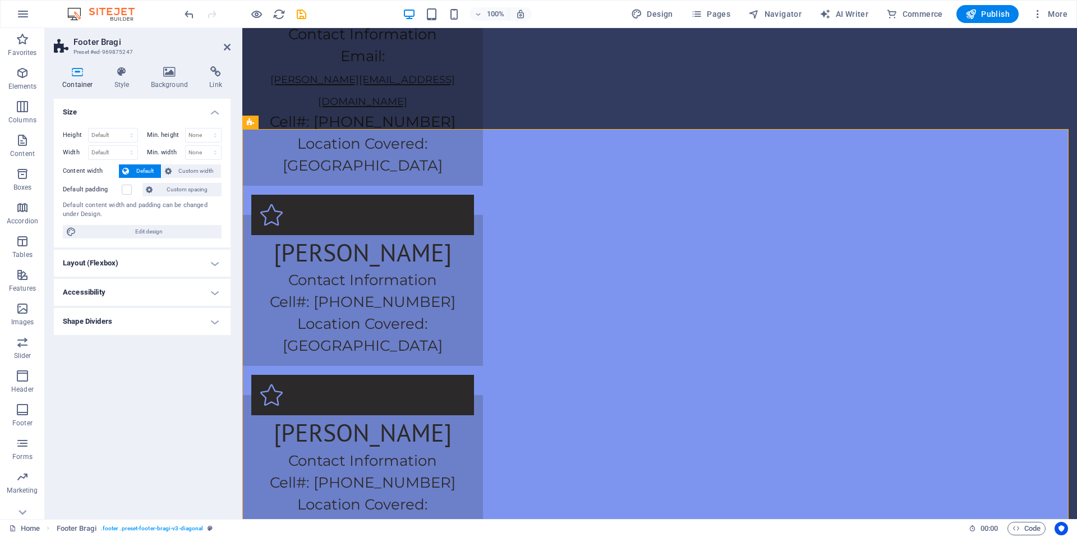
click at [130, 287] on h4 "Accessibility" at bounding box center [142, 292] width 177 height 27
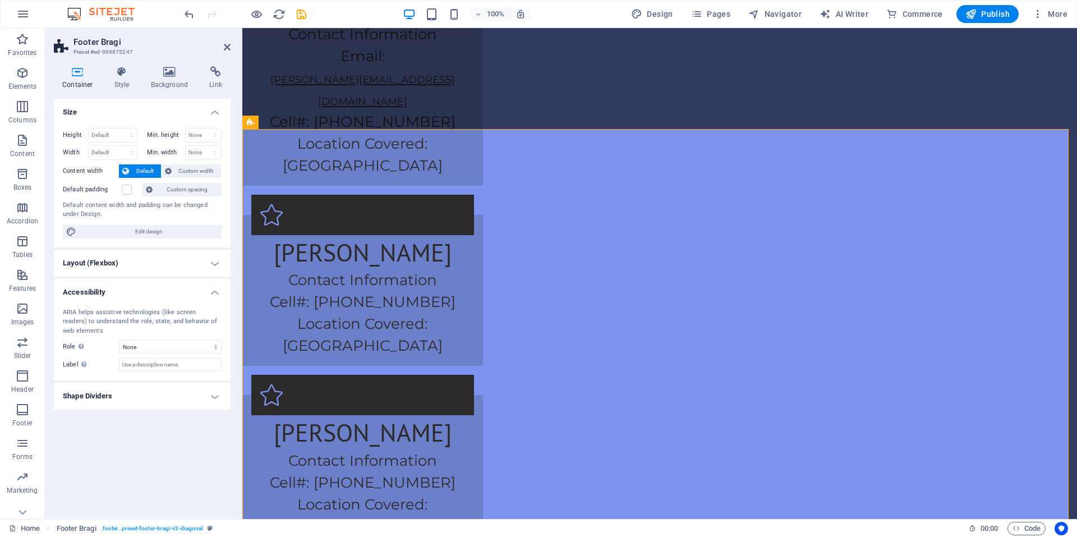
click at [130, 287] on h4 "Accessibility" at bounding box center [142, 289] width 177 height 20
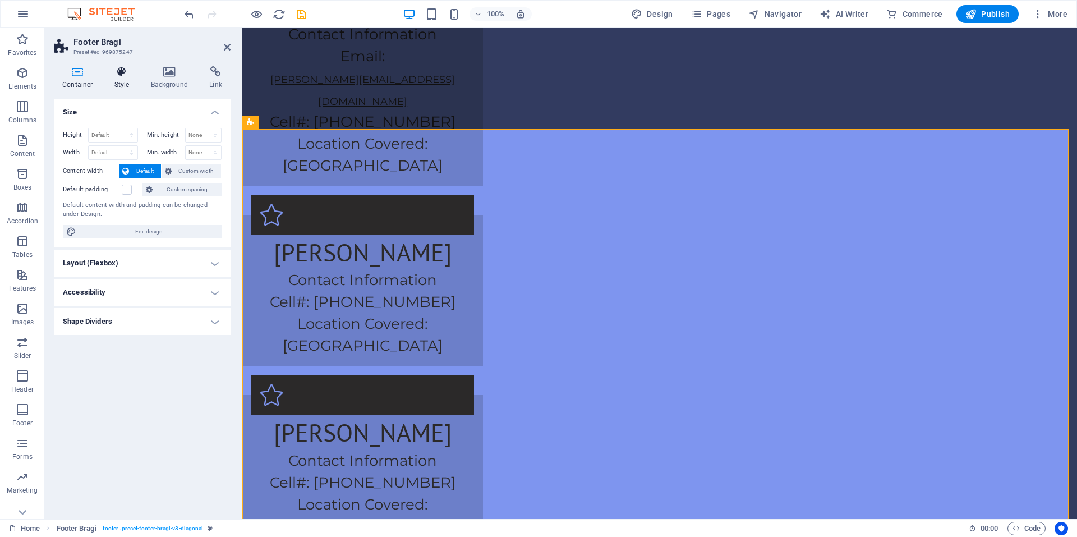
click at [129, 85] on h4 "Style" at bounding box center [124, 78] width 36 height 24
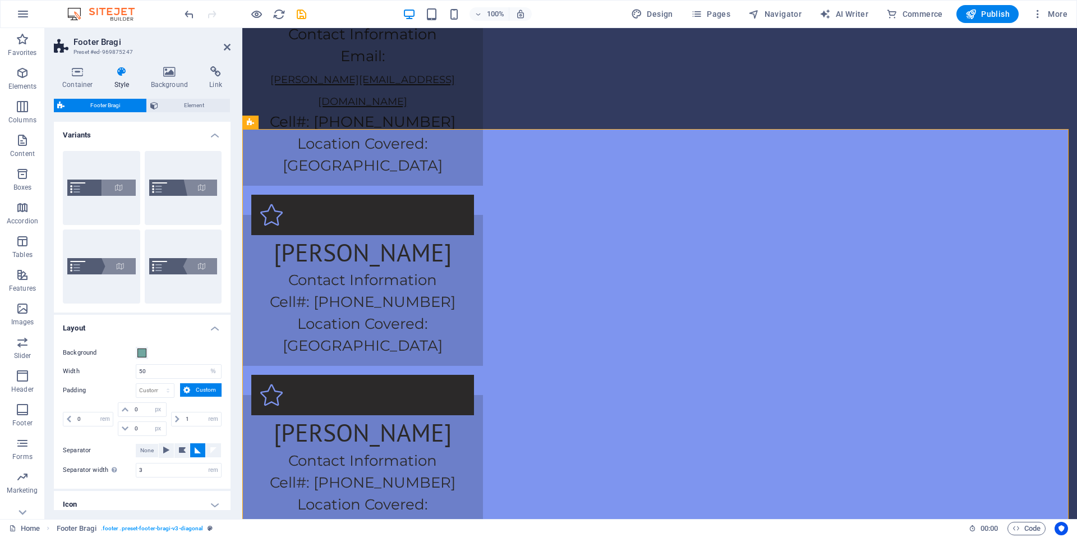
click at [195, 136] on h4 "Variants" at bounding box center [142, 132] width 177 height 20
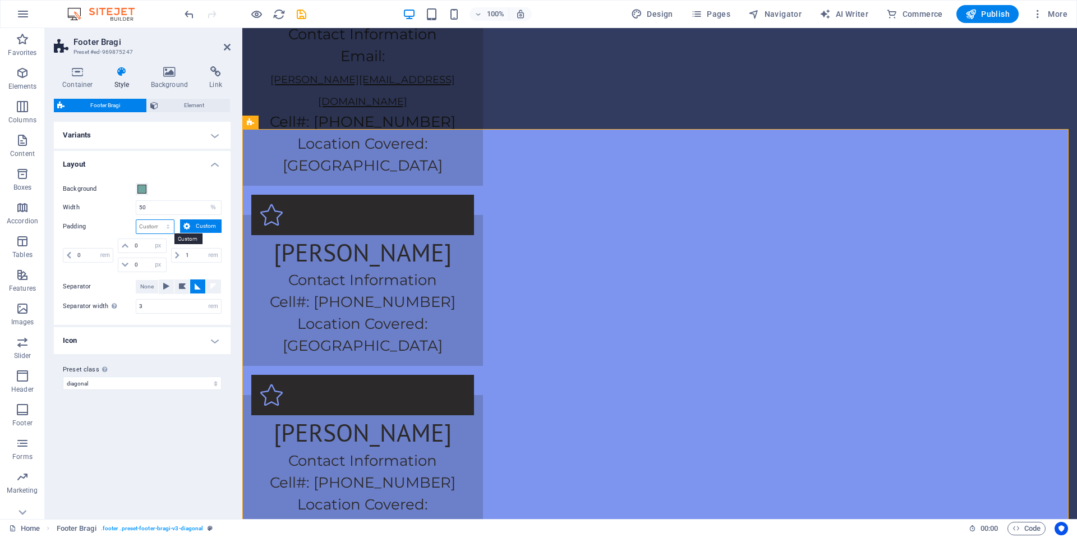
click at [168, 226] on select "px rem % vw vh Custom" at bounding box center [155, 226] width 38 height 13
click at [199, 228] on span "Custom" at bounding box center [206, 225] width 25 height 13
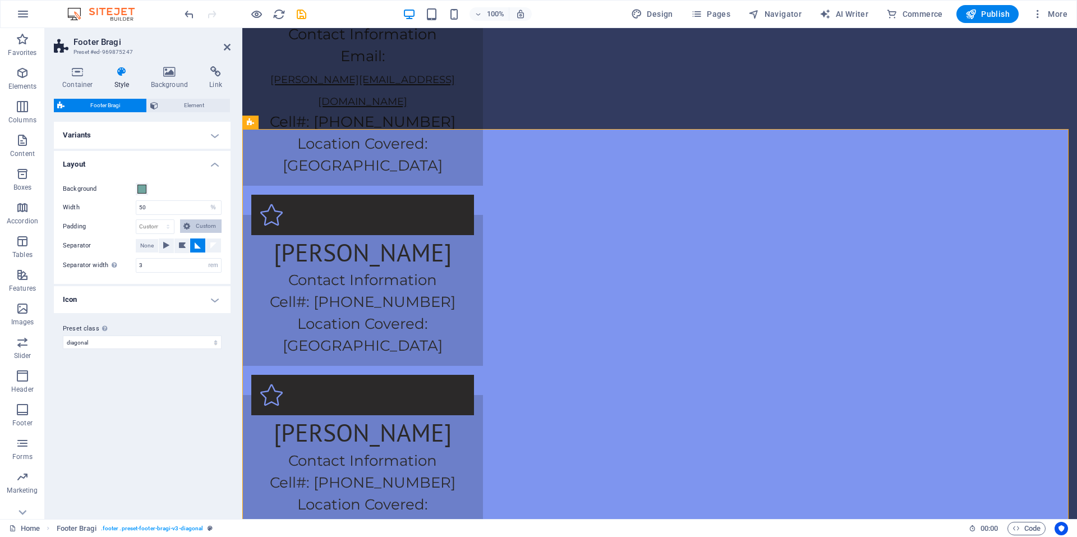
click at [199, 228] on span "Custom" at bounding box center [206, 225] width 25 height 13
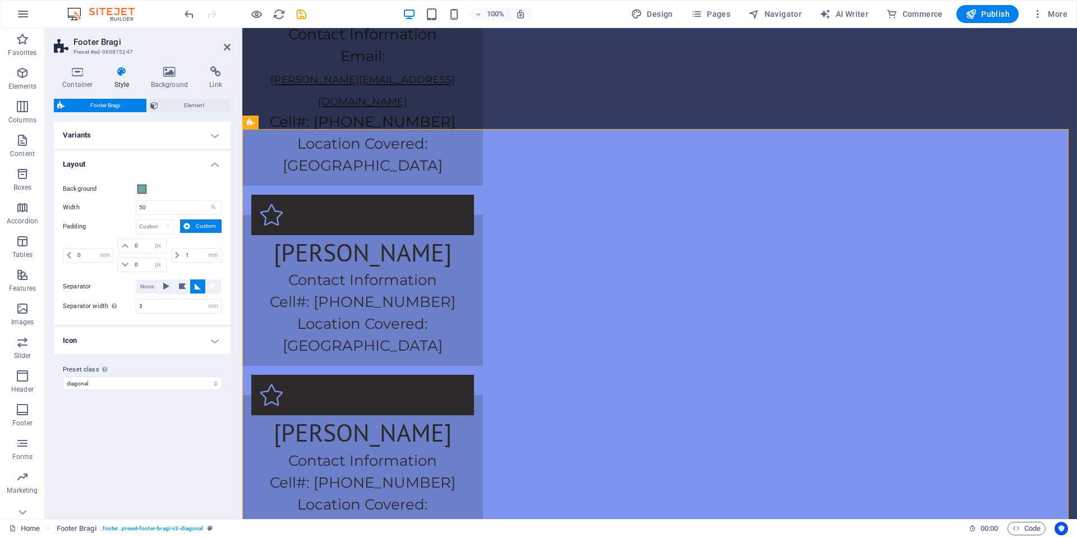
click at [199, 228] on span "Custom" at bounding box center [206, 225] width 25 height 13
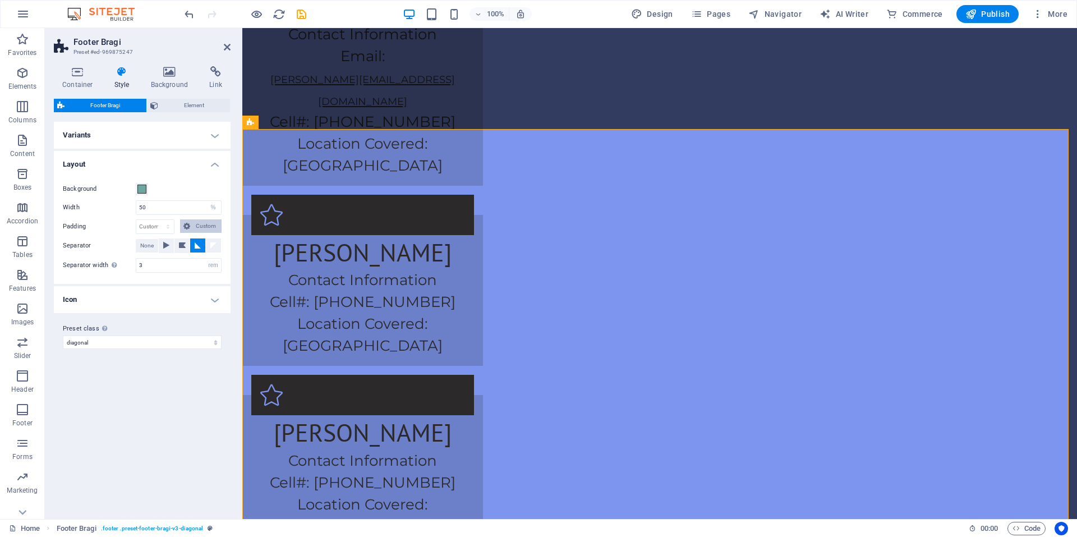
click at [199, 228] on span "Custom" at bounding box center [206, 225] width 25 height 13
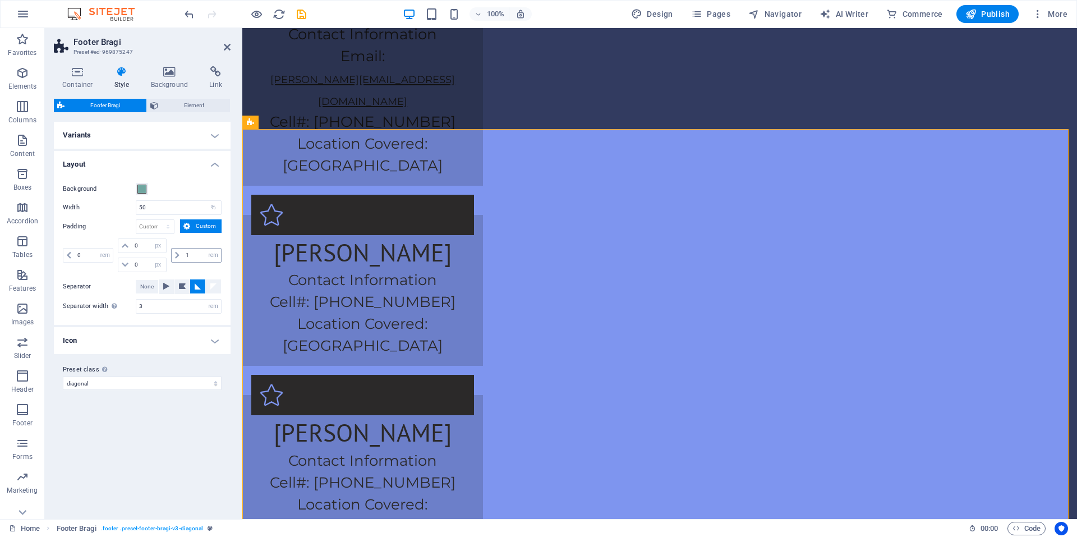
click at [175, 254] on icon at bounding box center [177, 255] width 4 height 7
click at [195, 256] on input "1" at bounding box center [202, 255] width 38 height 13
type input "0"
click at [196, 224] on span "Custom" at bounding box center [206, 225] width 25 height 13
click at [183, 250] on input "0" at bounding box center [202, 255] width 38 height 13
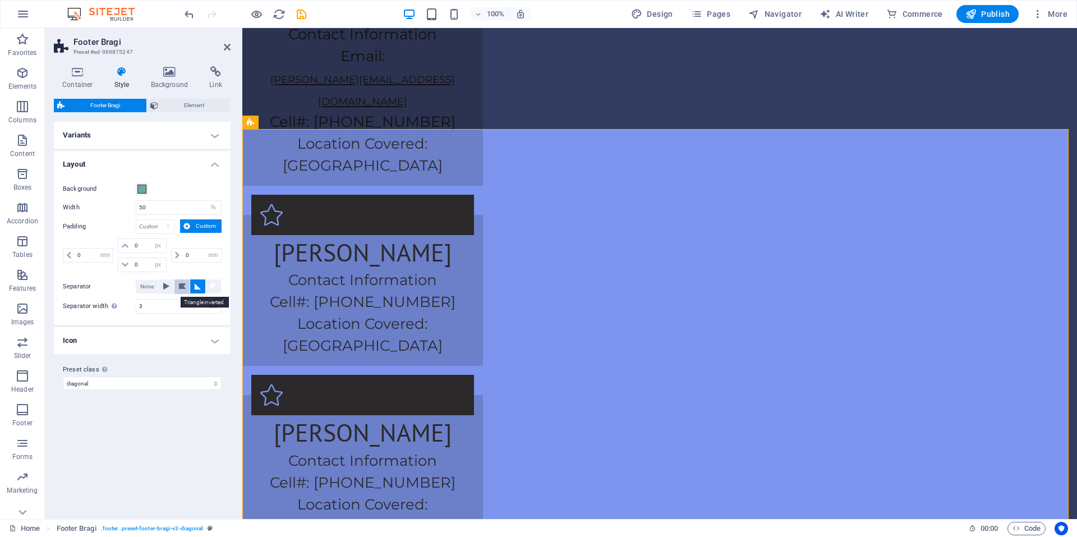
click at [186, 284] on icon at bounding box center [182, 286] width 13 height 6
click at [199, 228] on span "Custom" at bounding box center [206, 225] width 25 height 13
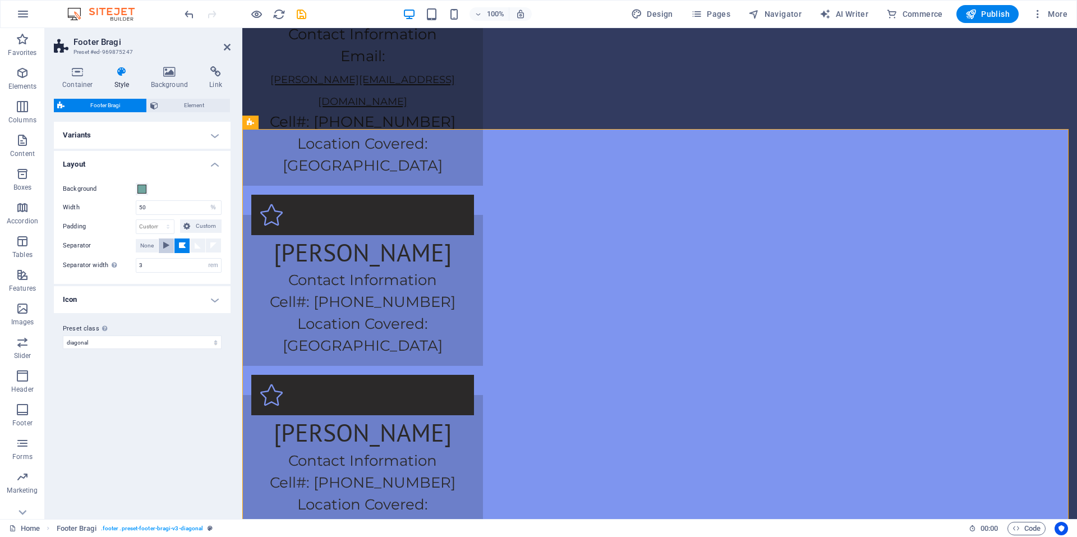
click at [167, 247] on icon at bounding box center [166, 244] width 6 height 13
click at [154, 246] on button "None" at bounding box center [147, 245] width 22 height 13
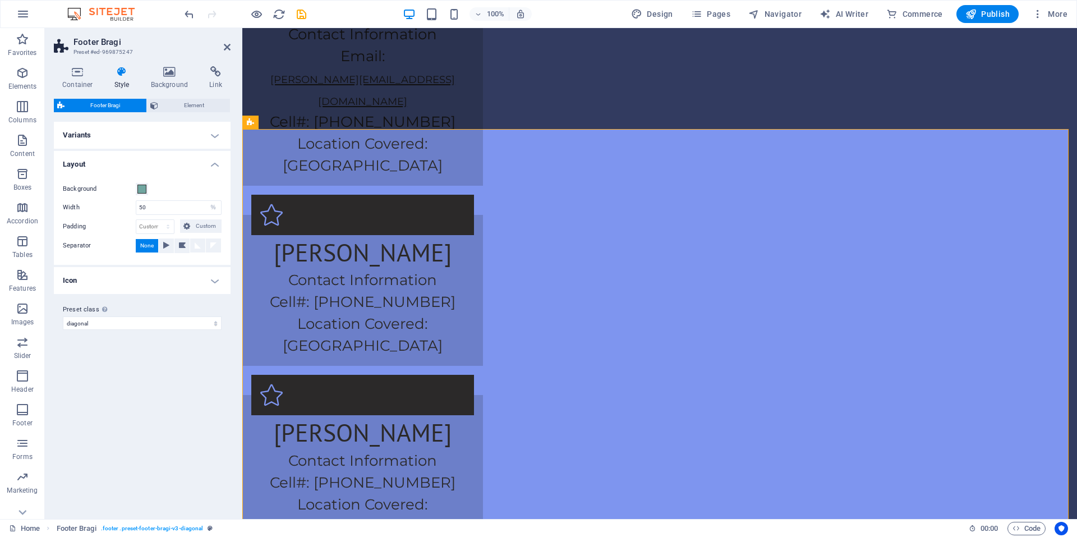
click at [181, 283] on h4 "Icon" at bounding box center [142, 280] width 177 height 27
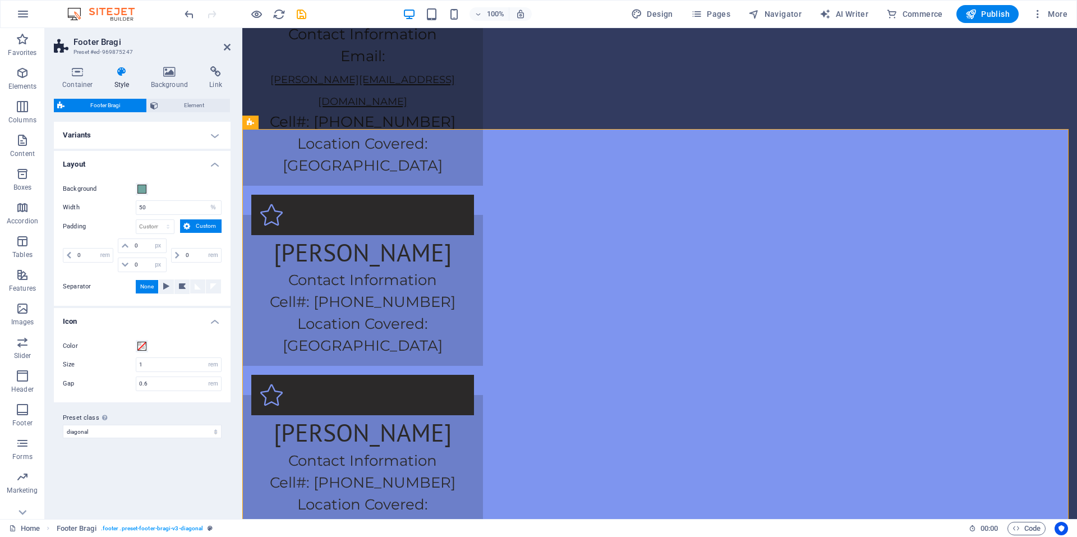
click at [181, 283] on icon at bounding box center [182, 286] width 13 height 6
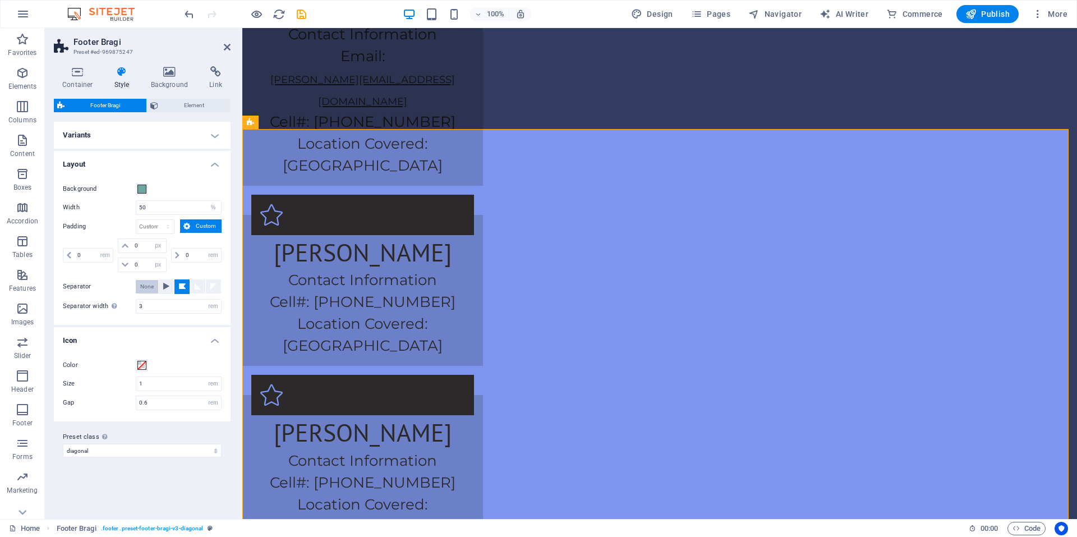
click at [153, 281] on span "None" at bounding box center [146, 286] width 13 height 13
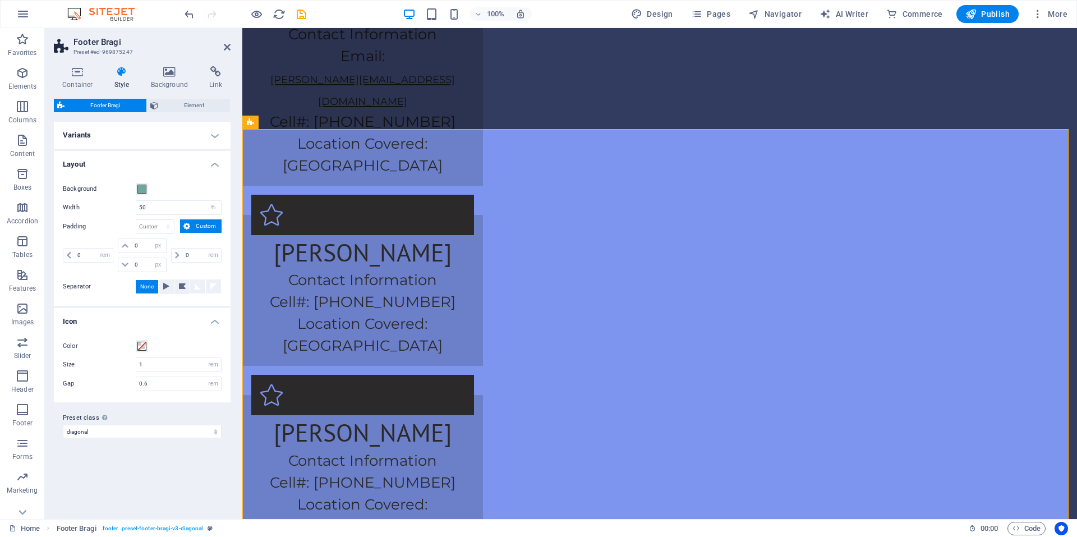
click at [214, 168] on h4 "Layout" at bounding box center [142, 161] width 177 height 20
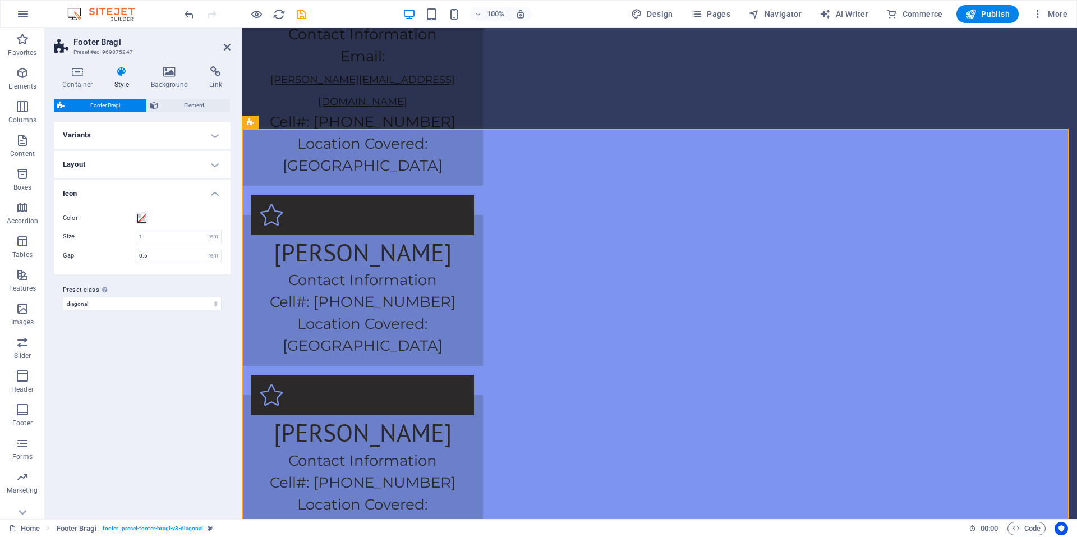
click at [208, 135] on h4 "Variants" at bounding box center [142, 135] width 177 height 27
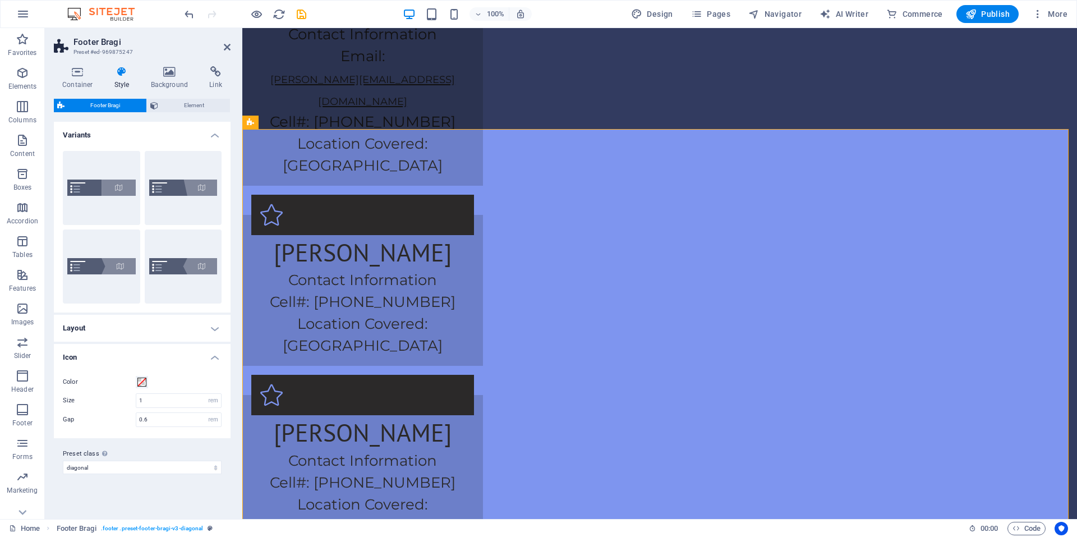
click at [214, 357] on h4 "Icon" at bounding box center [142, 354] width 177 height 20
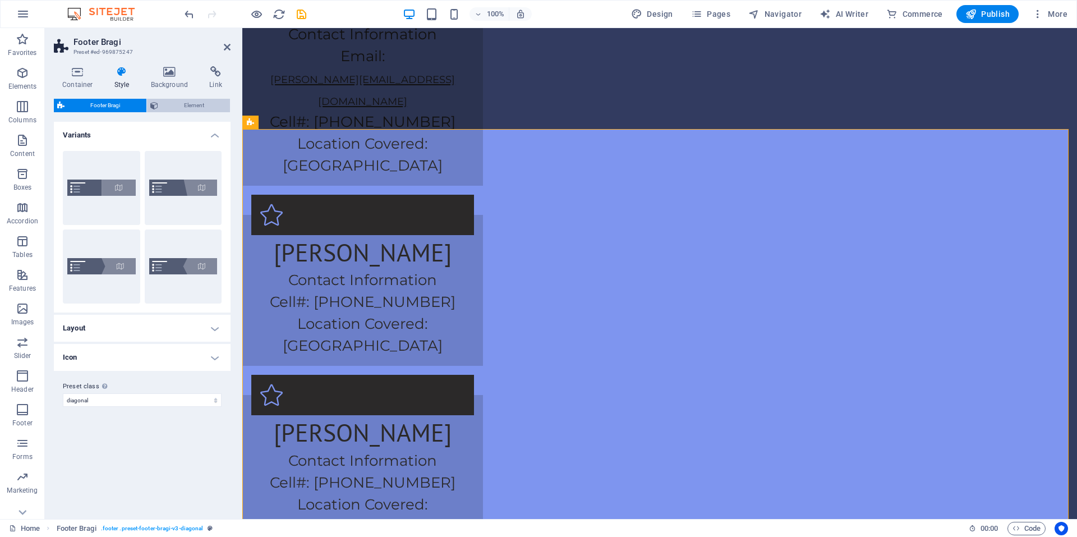
click at [187, 107] on span "Element" at bounding box center [195, 105] width 66 height 13
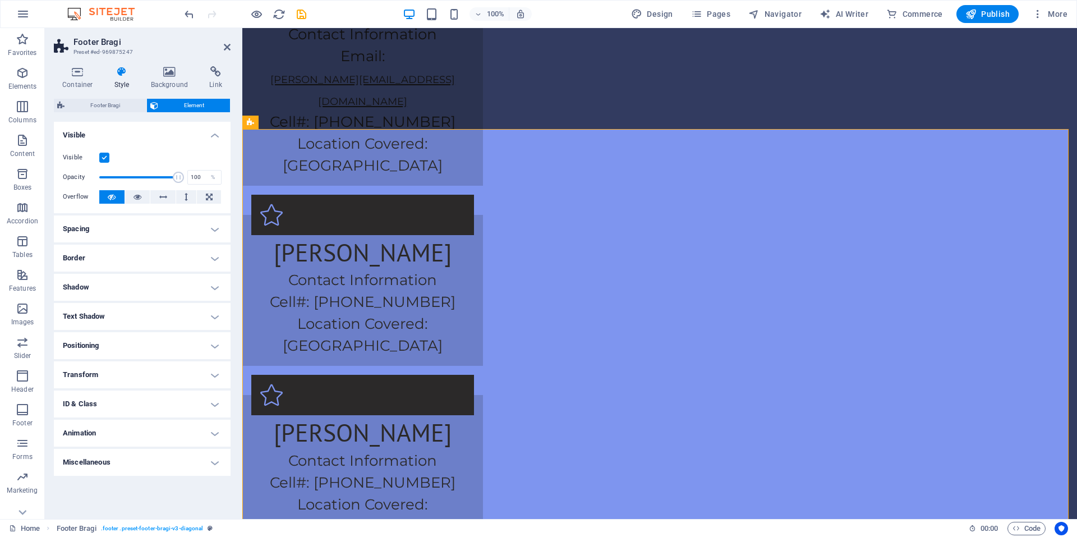
click at [105, 160] on label at bounding box center [104, 158] width 10 height 10
click at [0, 0] on input "Visible" at bounding box center [0, 0] width 0 height 0
click at [105, 160] on label at bounding box center [104, 158] width 10 height 10
click at [0, 0] on input "Visible" at bounding box center [0, 0] width 0 height 0
click at [125, 236] on h4 "Spacing" at bounding box center [142, 228] width 177 height 27
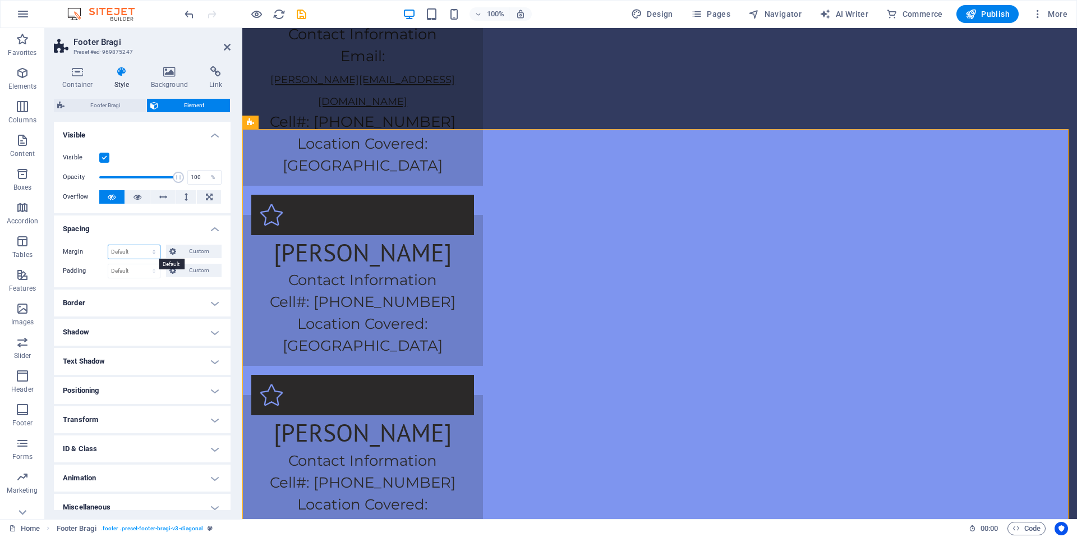
click at [122, 256] on select "Default auto px % rem vw vh Custom" at bounding box center [134, 251] width 52 height 13
click at [108, 245] on select "Default auto px % rem vw vh Custom" at bounding box center [134, 251] width 52 height 13
click at [148, 256] on select "Default auto px % rem vw vh Custom" at bounding box center [134, 251] width 52 height 13
click at [108, 245] on select "Default auto px % rem vw vh Custom" at bounding box center [134, 251] width 52 height 13
select select "DISABLED_OPTION_VALUE"
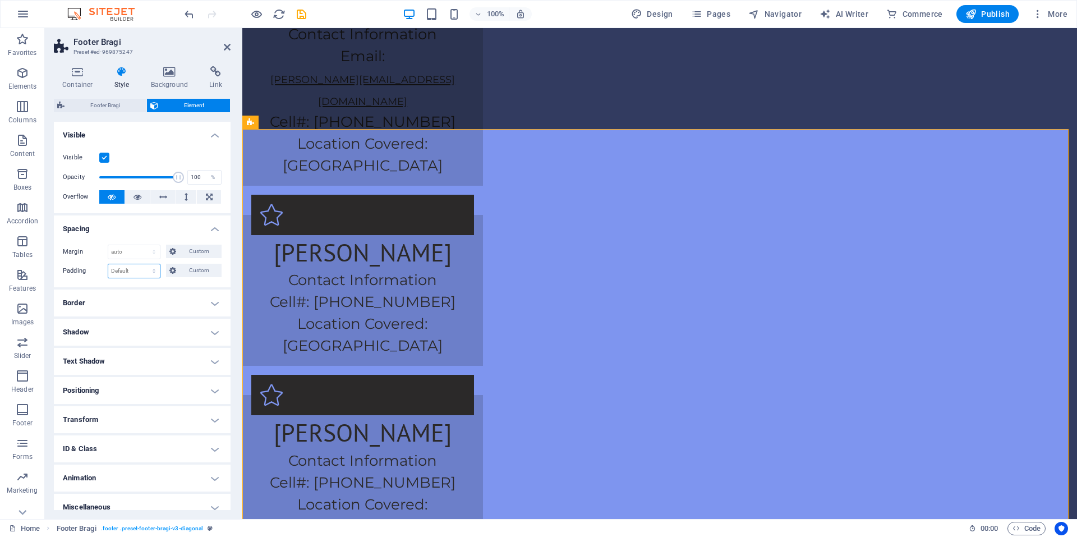
click at [123, 270] on select "Default px rem % vh vw Custom" at bounding box center [134, 270] width 52 height 13
click at [108, 264] on select "Default px rem % vh vw Custom" at bounding box center [134, 270] width 52 height 13
select select "DISABLED_OPTION_VALUE"
click at [122, 297] on h4 "Border" at bounding box center [142, 302] width 177 height 27
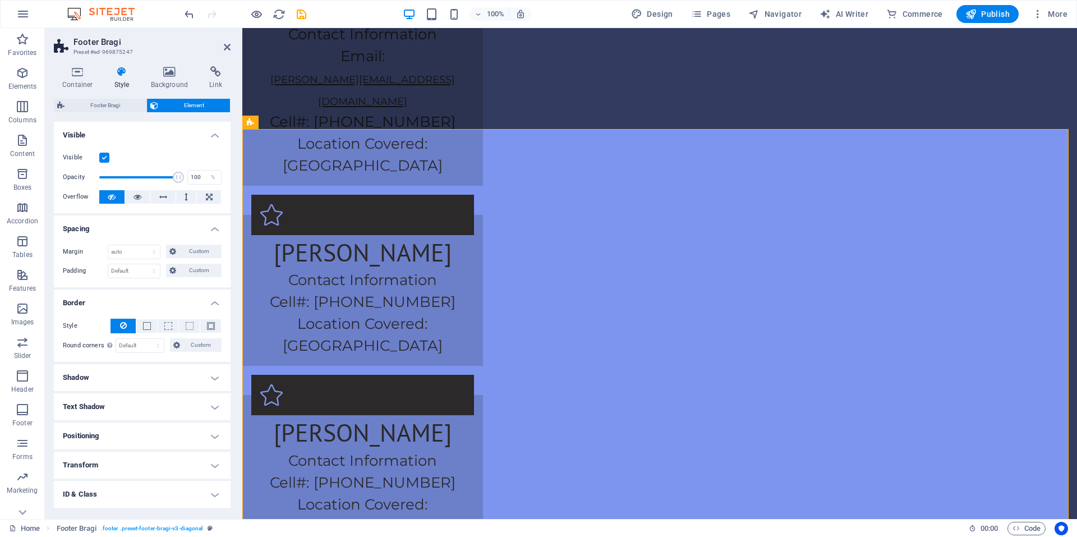
click at [122, 297] on h4 "Border" at bounding box center [142, 299] width 177 height 20
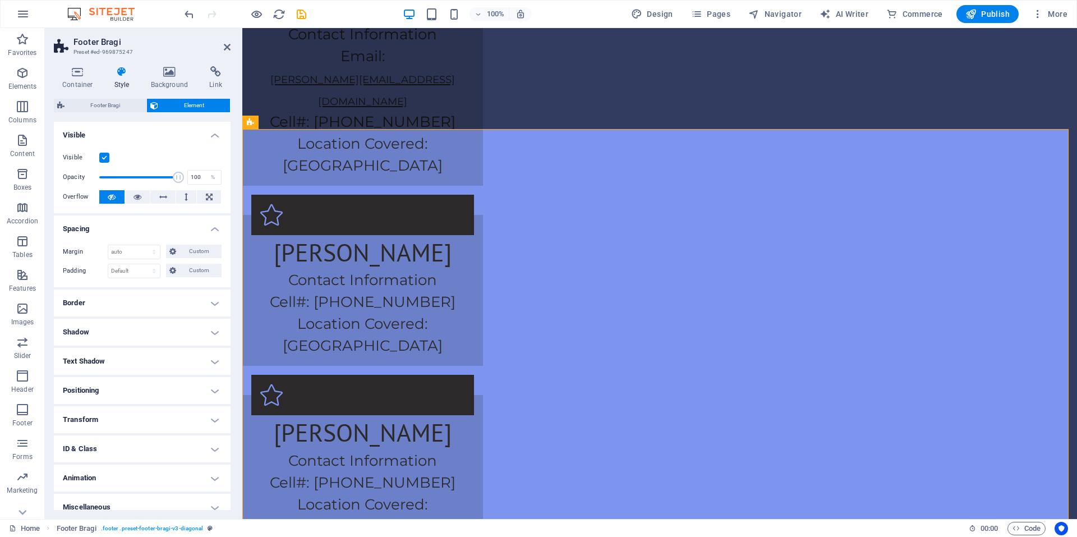
click at [109, 335] on h4 "Shadow" at bounding box center [142, 332] width 177 height 27
click at [109, 335] on h4 "Shadow" at bounding box center [142, 329] width 177 height 20
click at [104, 364] on h4 "Text Shadow" at bounding box center [142, 361] width 177 height 27
click at [127, 366] on h4 "Text Shadow" at bounding box center [142, 358] width 177 height 20
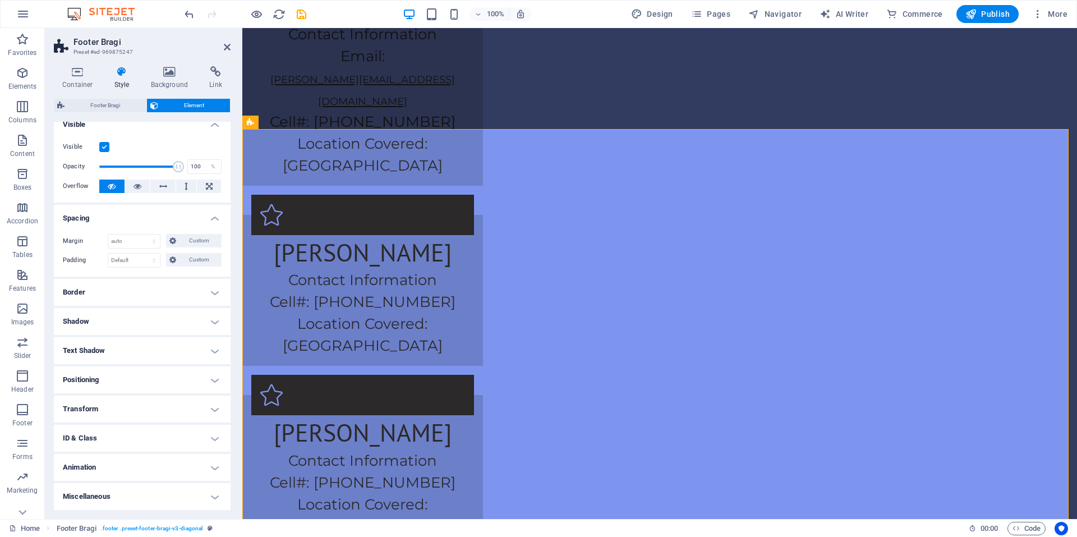
click at [137, 444] on h4 "ID & Class" at bounding box center [142, 438] width 177 height 27
click at [137, 444] on h4 "ID & Class" at bounding box center [142, 435] width 177 height 20
click at [140, 208] on h4 "Spacing" at bounding box center [142, 215] width 177 height 20
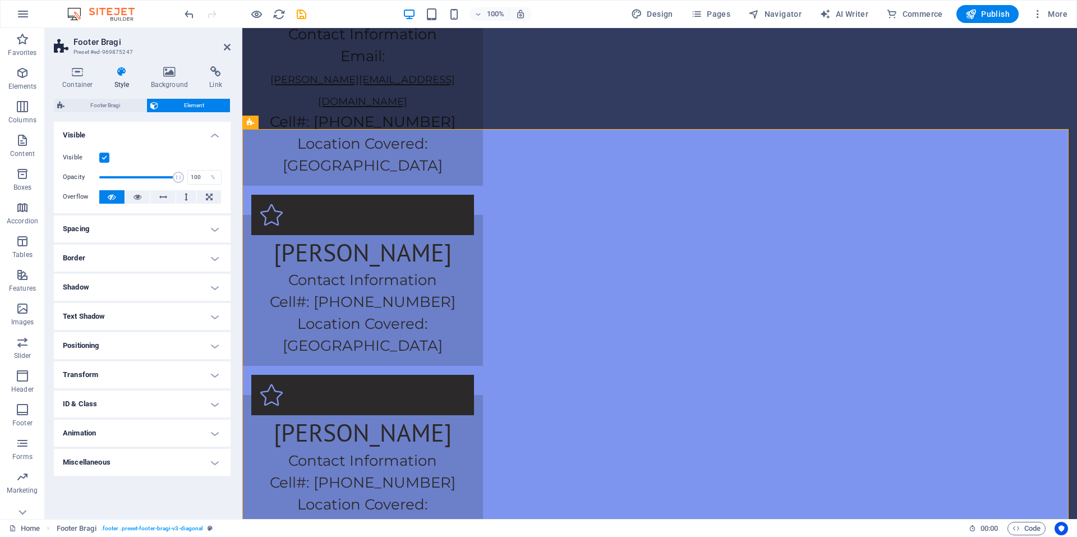
scroll to position [0, 0]
click at [149, 192] on button at bounding box center [137, 196] width 25 height 13
click at [116, 197] on icon at bounding box center [112, 196] width 8 height 13
click at [197, 141] on h4 "Visible" at bounding box center [142, 132] width 177 height 20
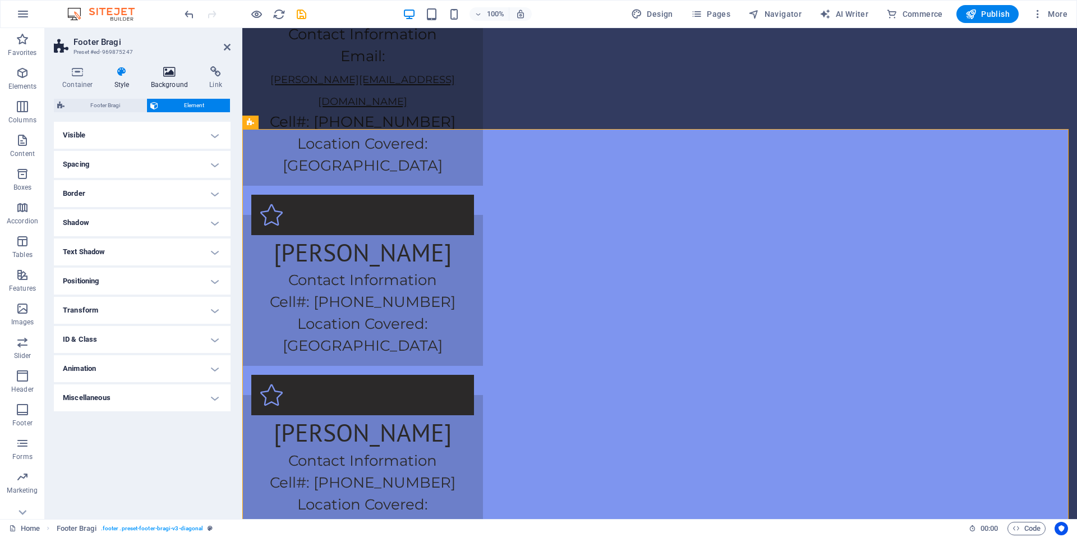
click at [180, 82] on h4 "Background" at bounding box center [171, 78] width 59 height 24
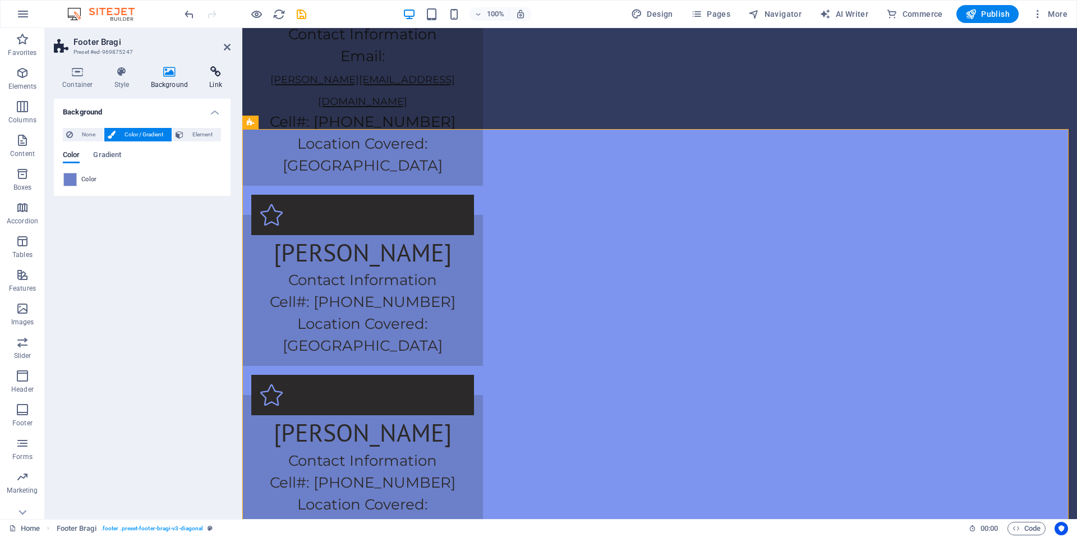
click at [213, 82] on h4 "Link" at bounding box center [216, 78] width 30 height 24
click at [66, 73] on icon at bounding box center [78, 71] width 48 height 11
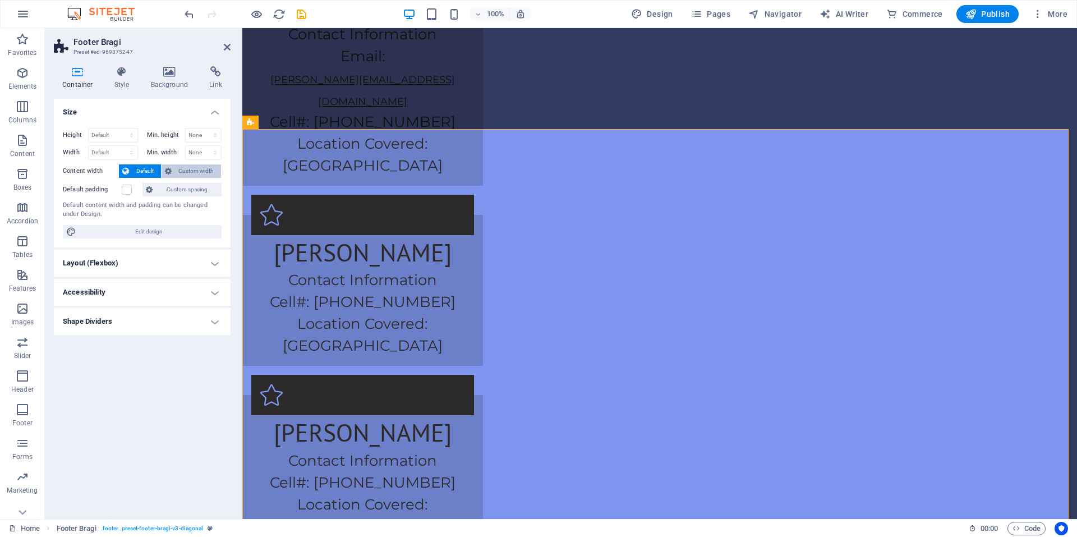
click at [218, 168] on button "Custom width" at bounding box center [192, 170] width 60 height 13
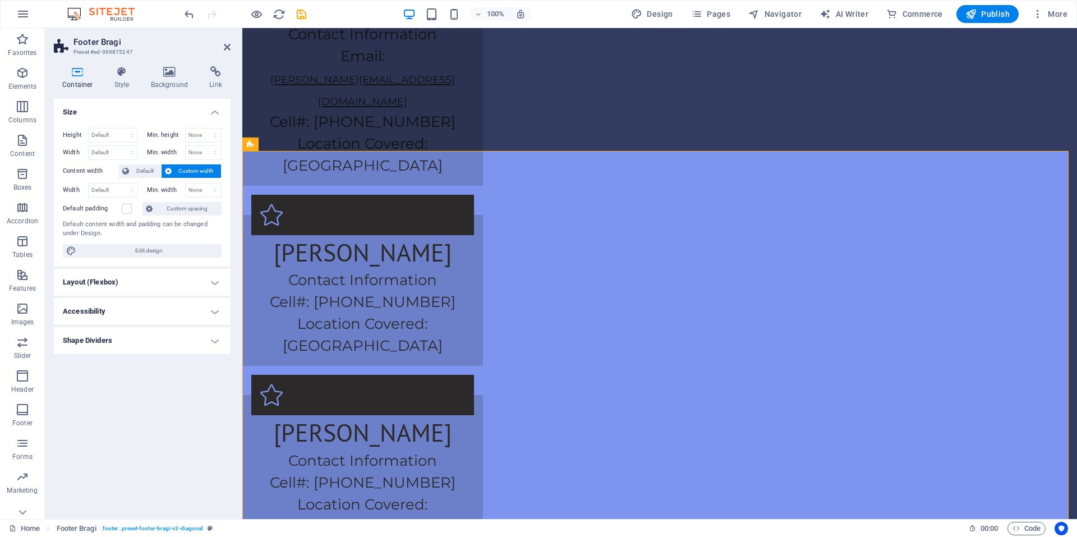
scroll to position [2210, 0]
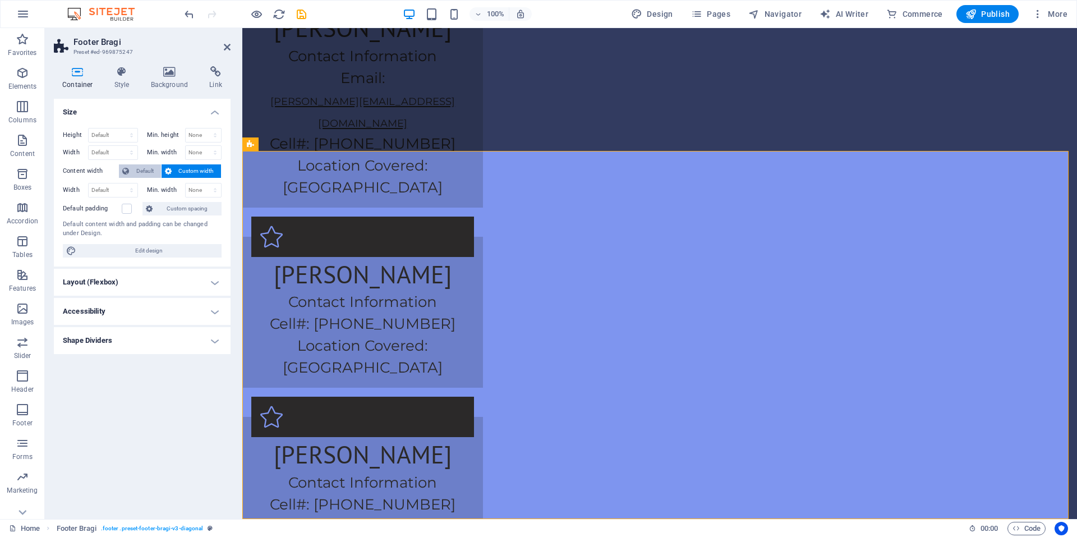
click at [139, 176] on span "Default" at bounding box center [144, 170] width 25 height 13
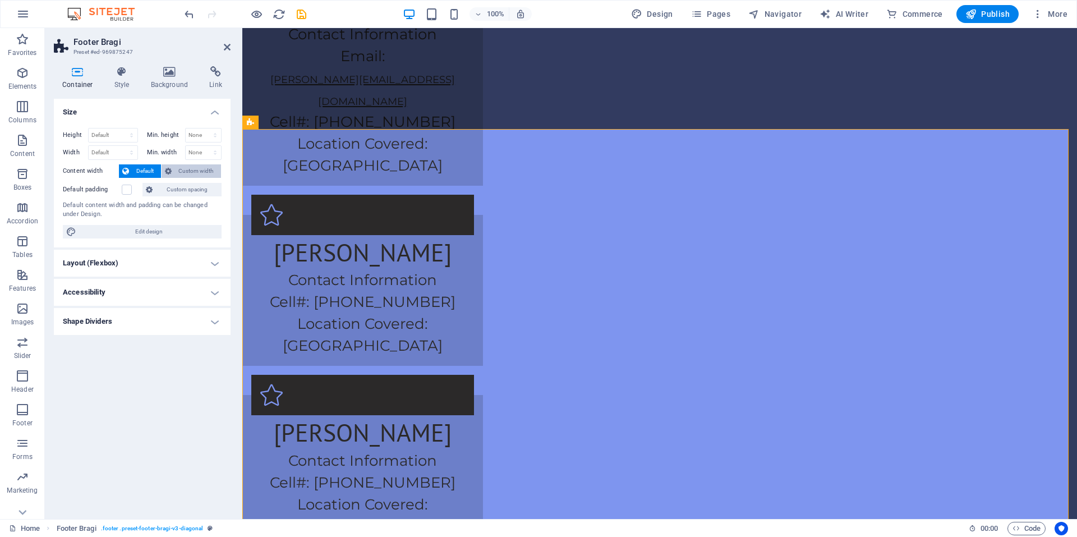
click at [202, 177] on span "Custom width" at bounding box center [196, 170] width 43 height 13
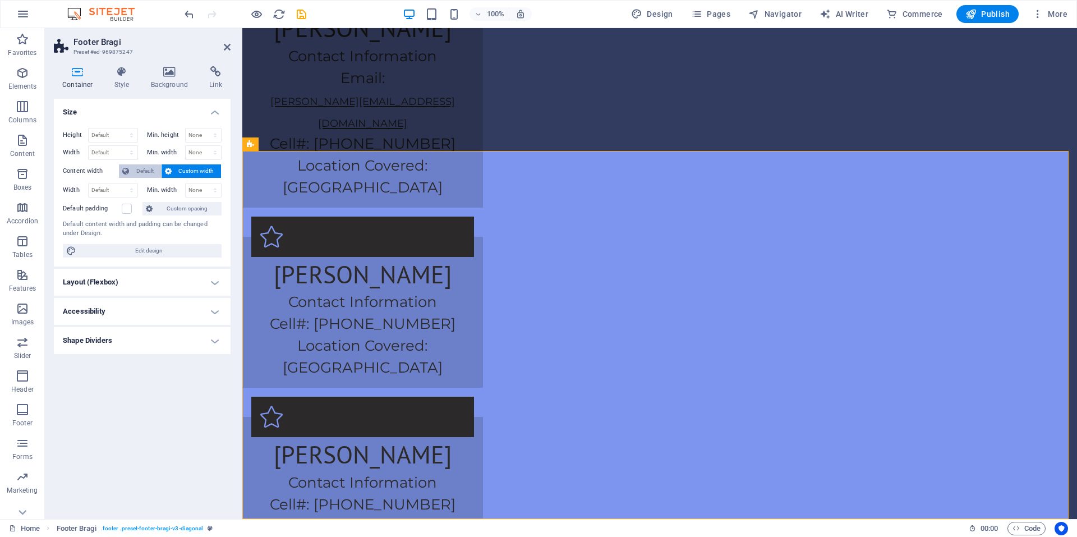
click at [124, 177] on icon at bounding box center [125, 170] width 7 height 13
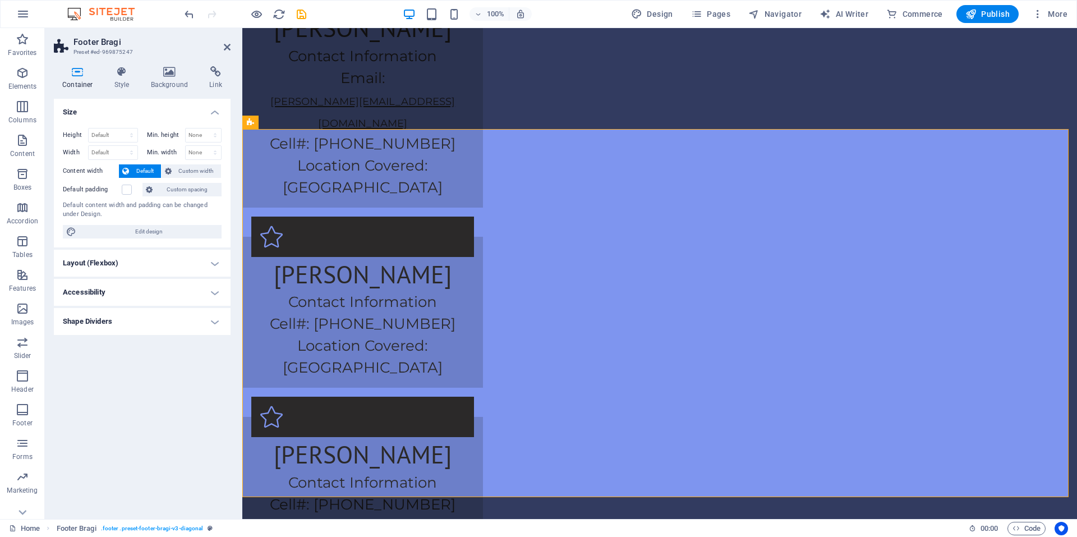
scroll to position [2232, 0]
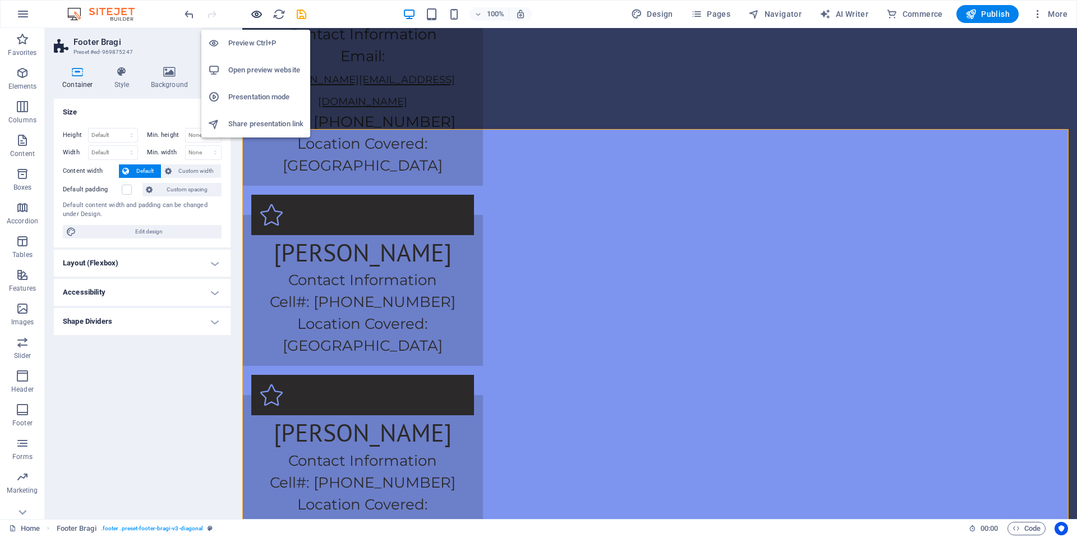
click at [261, 17] on icon "button" at bounding box center [256, 14] width 13 height 13
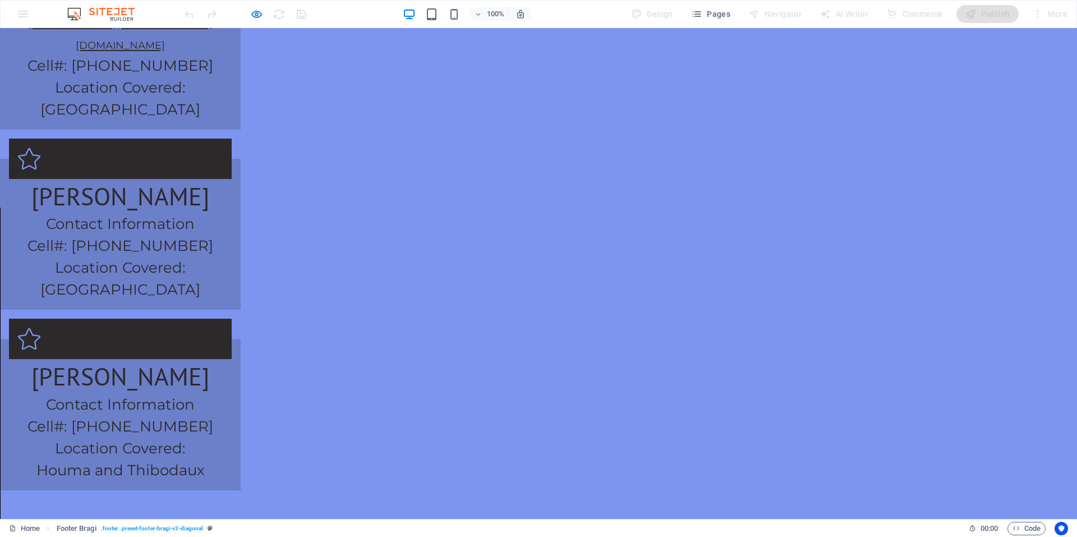
scroll to position [2327, 0]
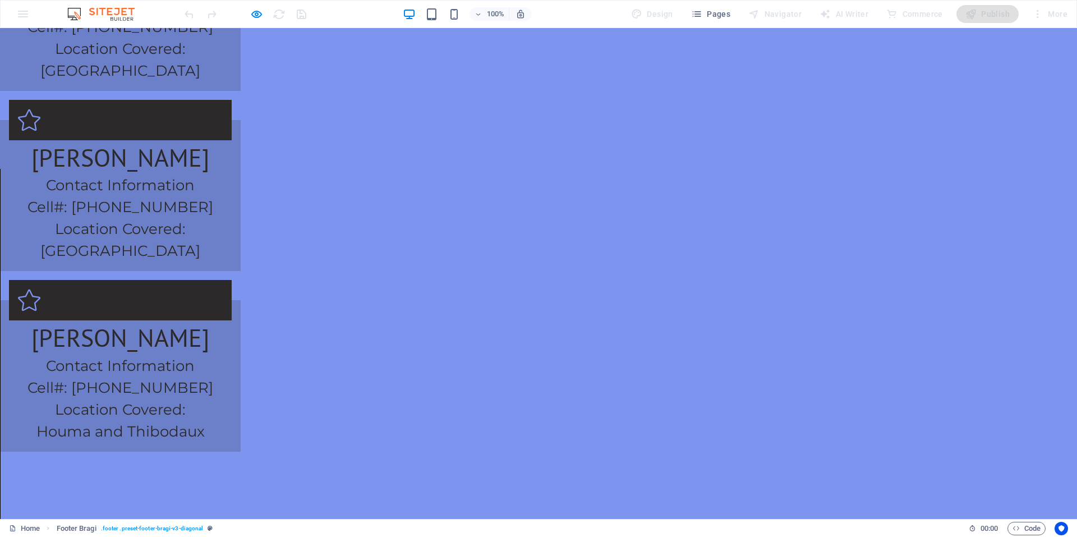
click at [264, 13] on div at bounding box center [245, 14] width 126 height 18
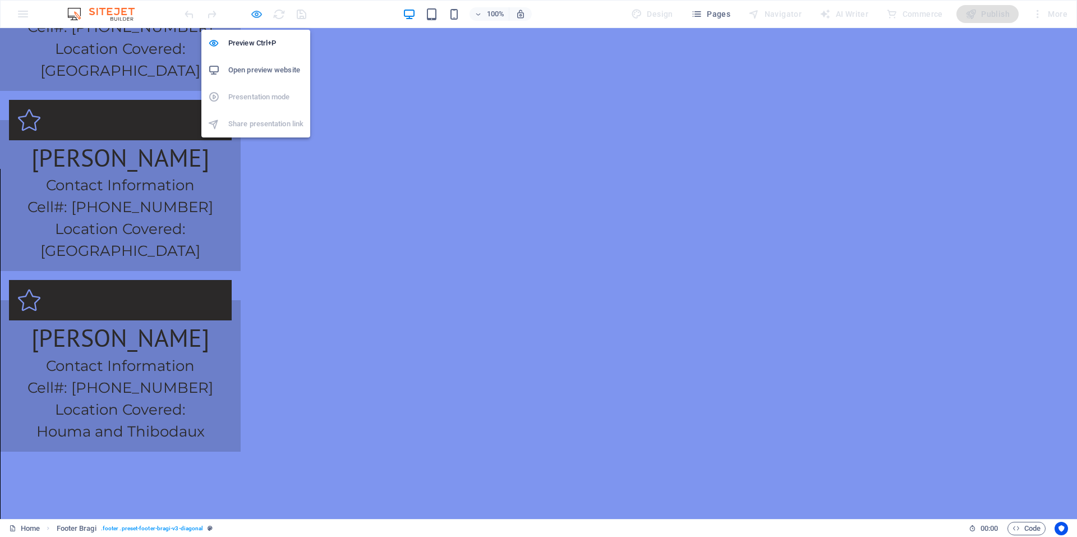
click at [254, 19] on icon "button" at bounding box center [256, 14] width 13 height 13
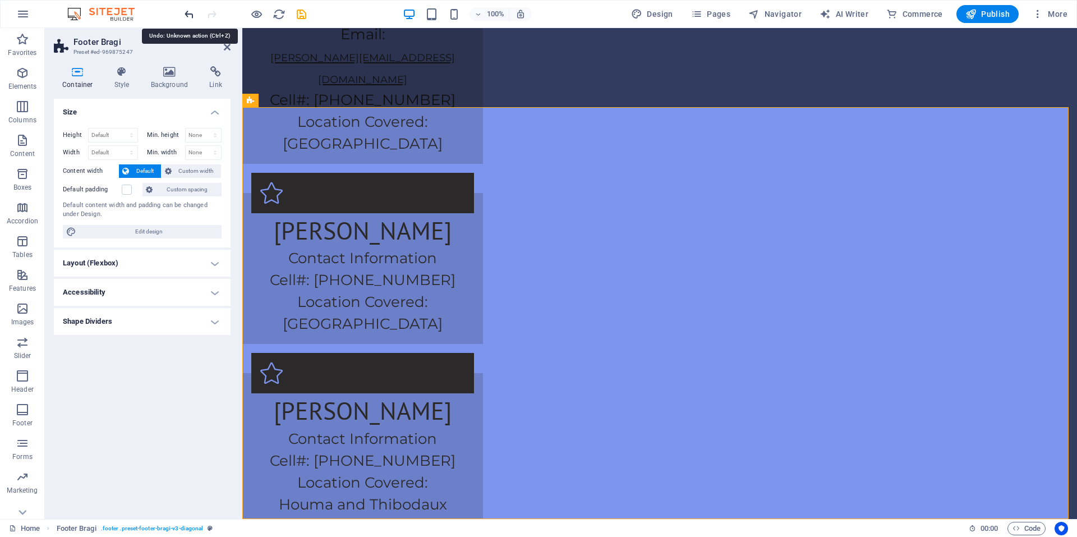
click at [187, 13] on icon "undo" at bounding box center [189, 14] width 13 height 13
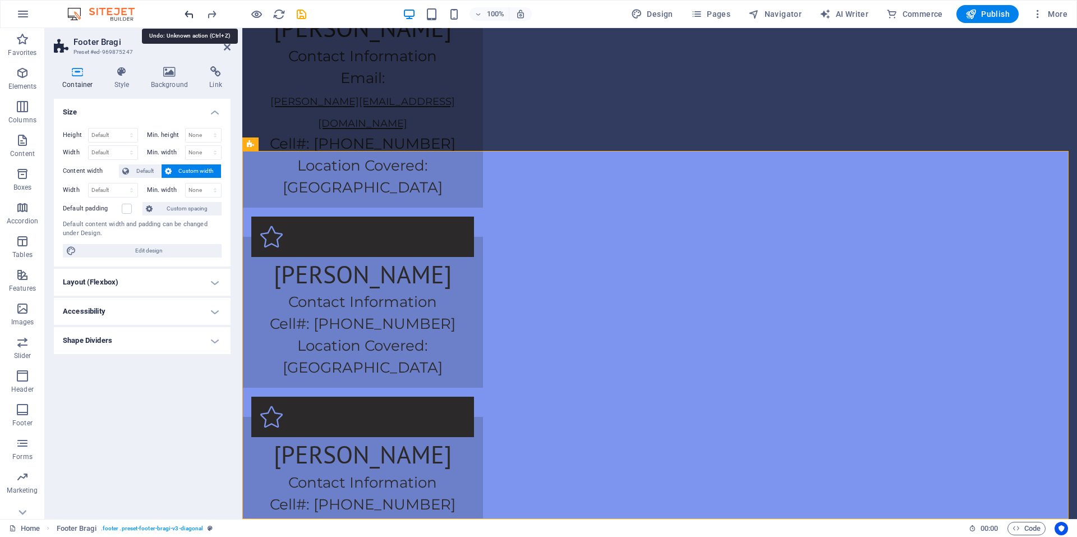
click at [187, 13] on icon "undo" at bounding box center [189, 14] width 13 height 13
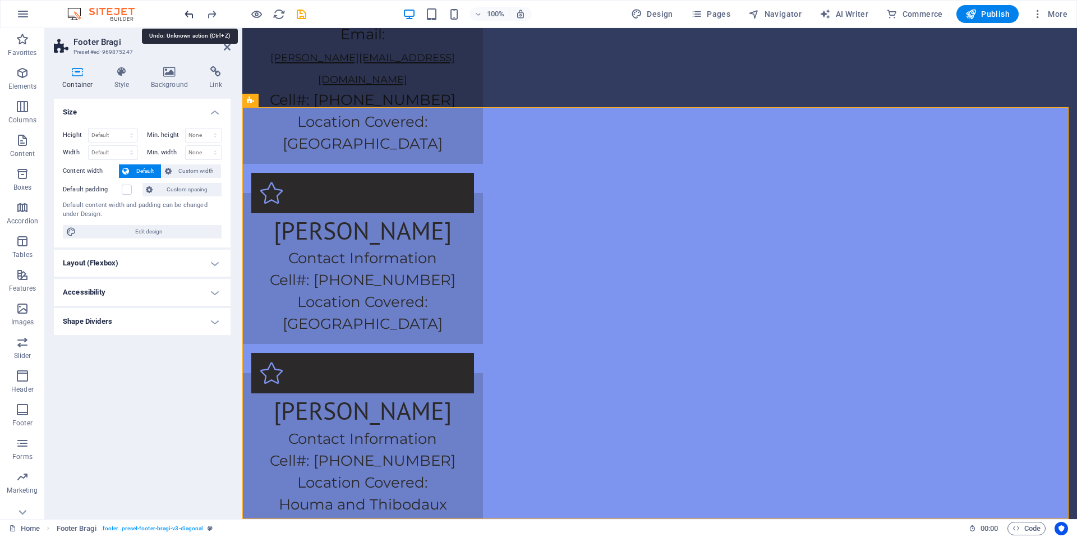
click at [187, 13] on icon "undo" at bounding box center [189, 14] width 13 height 13
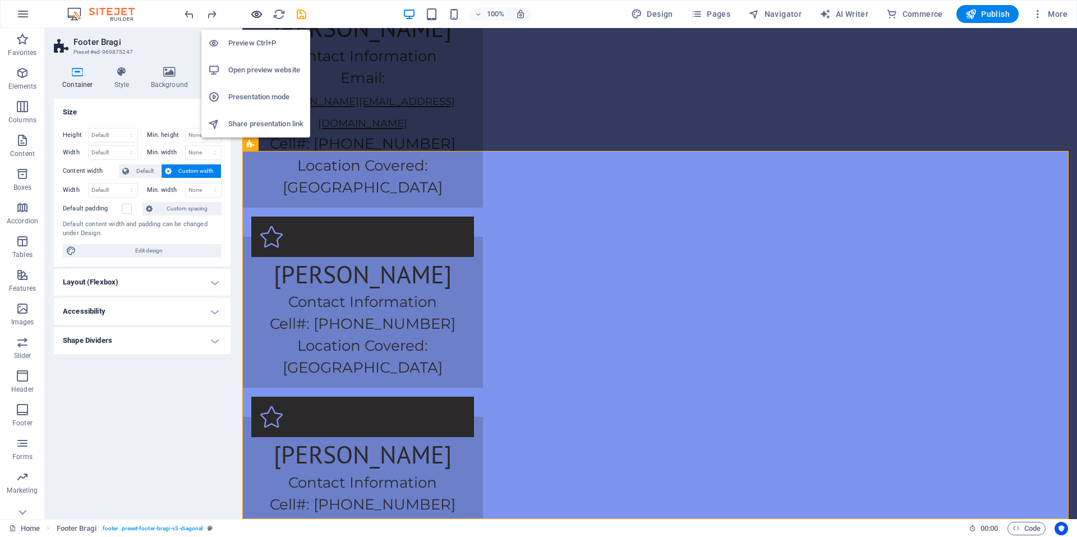
click at [260, 15] on icon "button" at bounding box center [256, 14] width 13 height 13
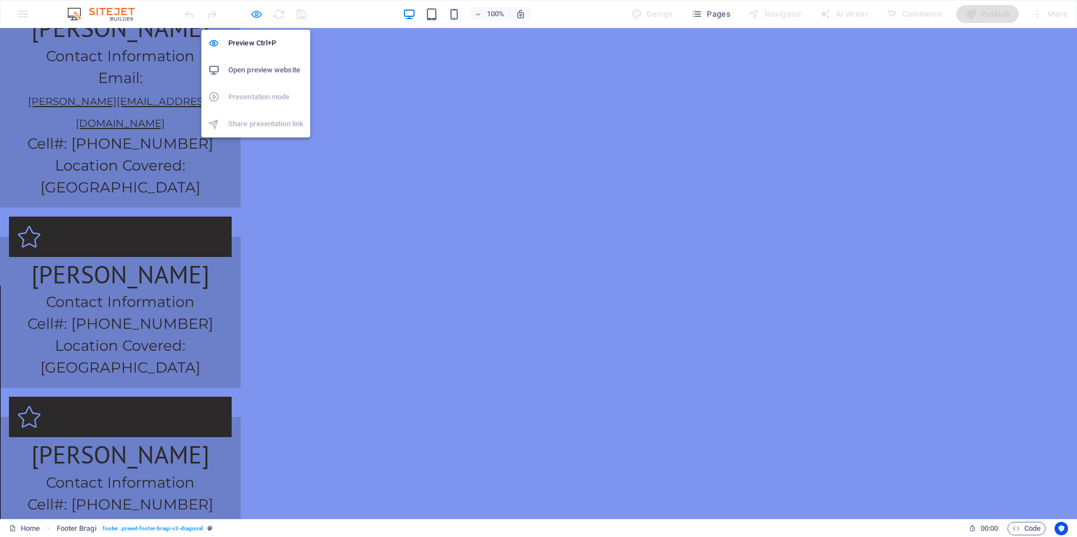
click at [253, 13] on icon "button" at bounding box center [256, 14] width 13 height 13
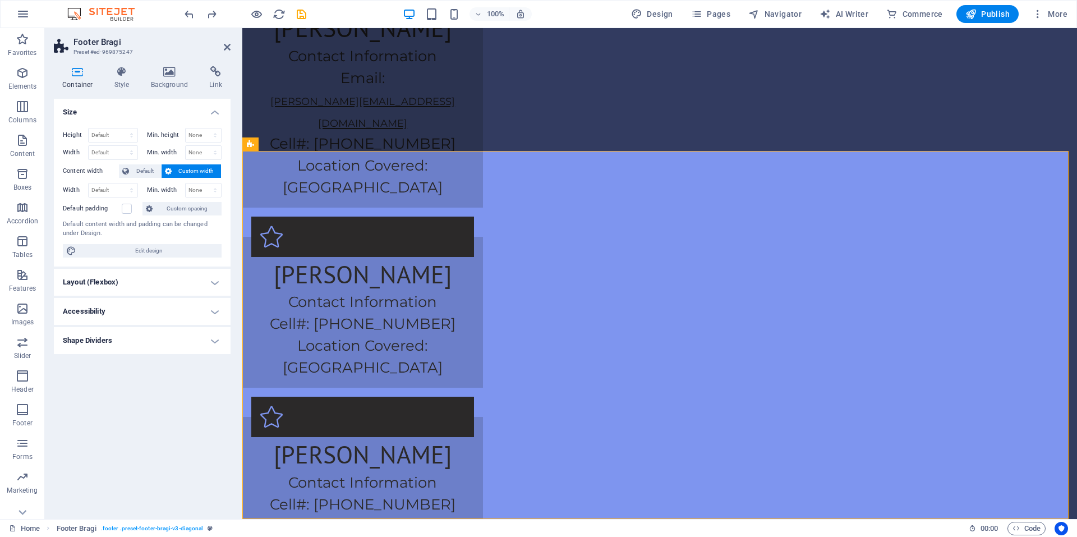
click at [206, 111] on h4 "Size" at bounding box center [142, 109] width 177 height 20
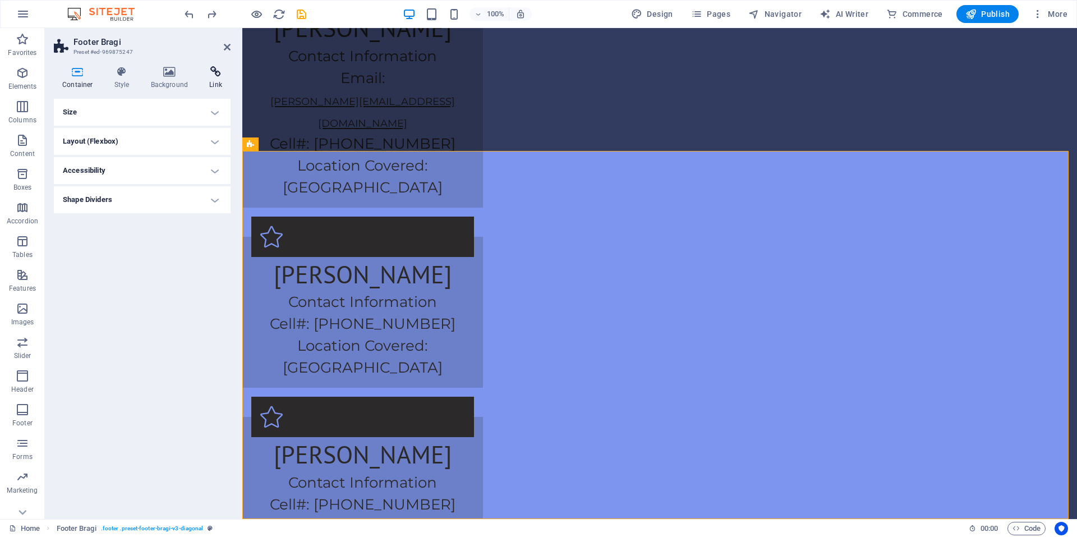
click at [205, 83] on h4 "Link" at bounding box center [216, 78] width 30 height 24
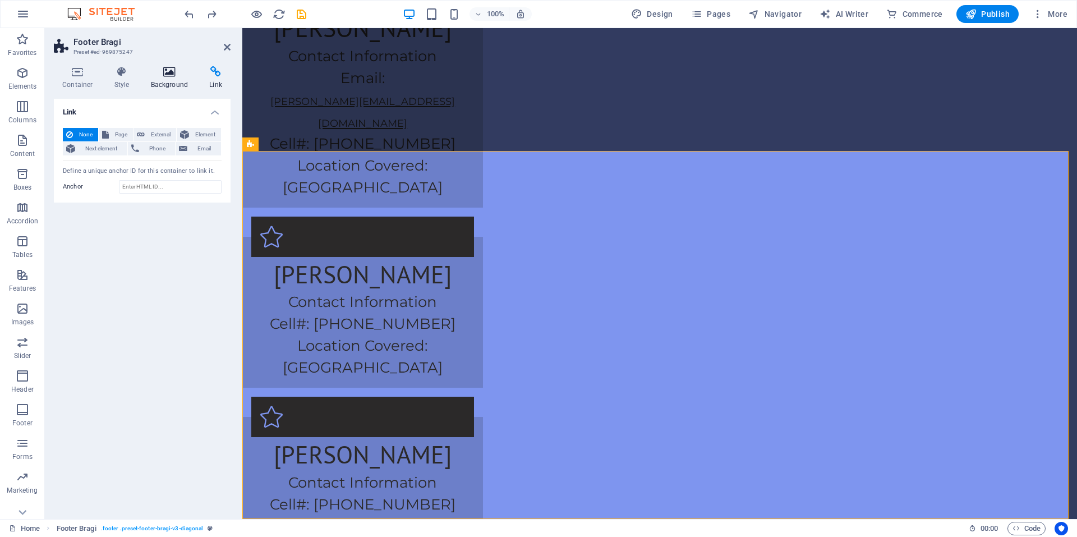
click at [168, 79] on h4 "Background" at bounding box center [171, 78] width 59 height 24
click at [130, 72] on icon at bounding box center [122, 71] width 32 height 11
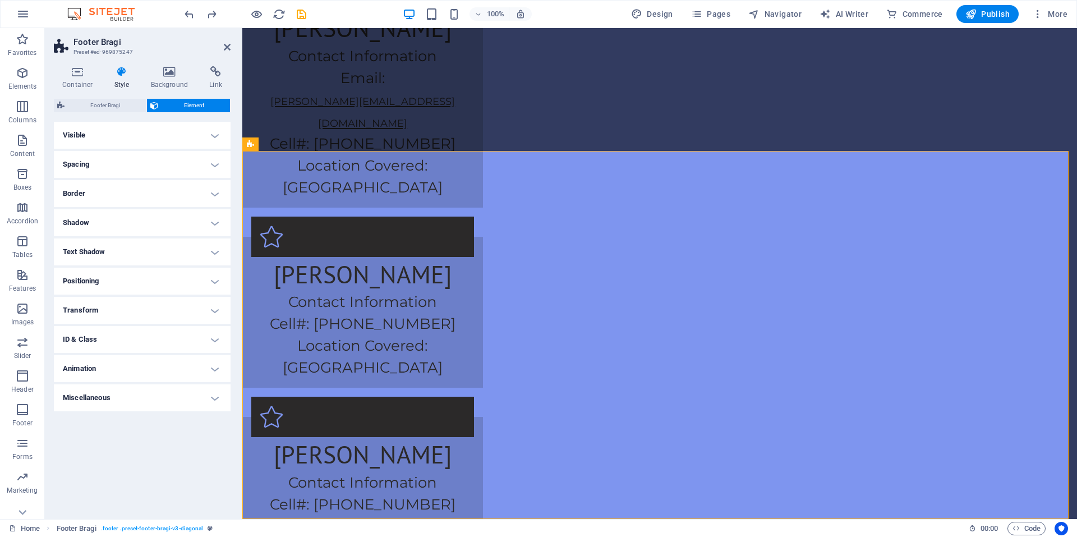
click at [116, 133] on h4 "Visible" at bounding box center [142, 135] width 177 height 27
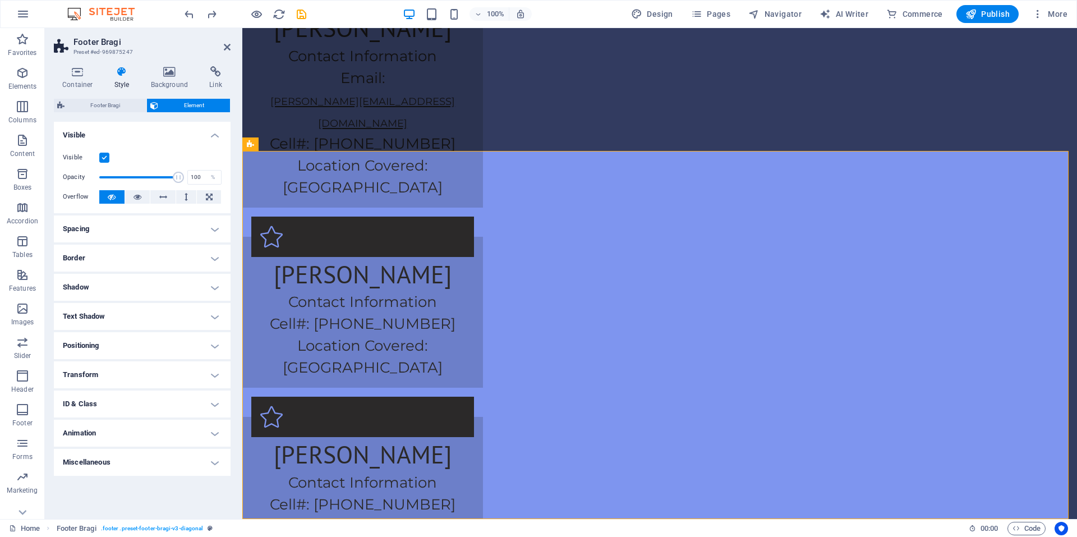
click at [116, 133] on h4 "Visible" at bounding box center [142, 132] width 177 height 20
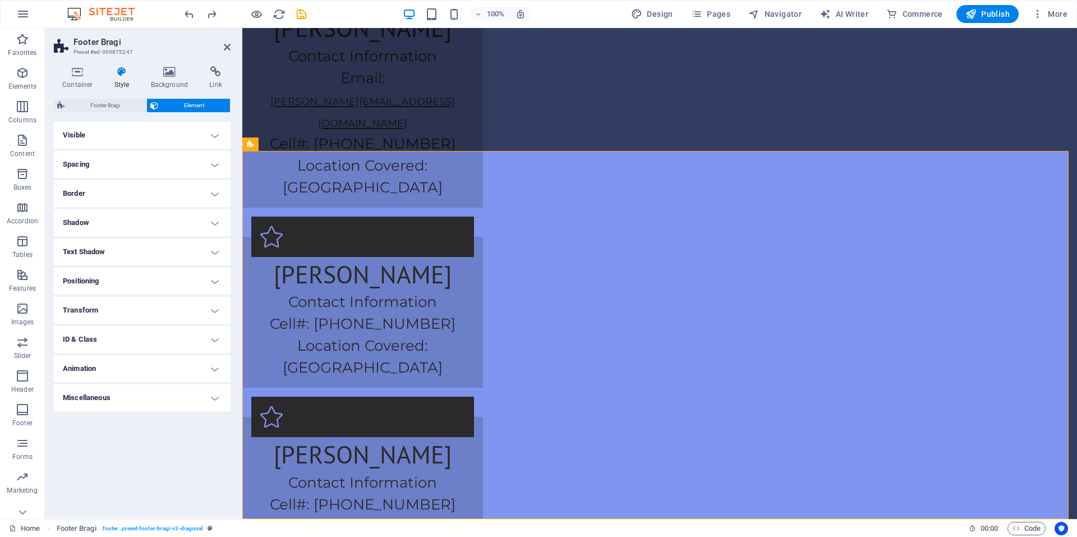
click at [142, 387] on h4 "Miscellaneous" at bounding box center [142, 397] width 177 height 27
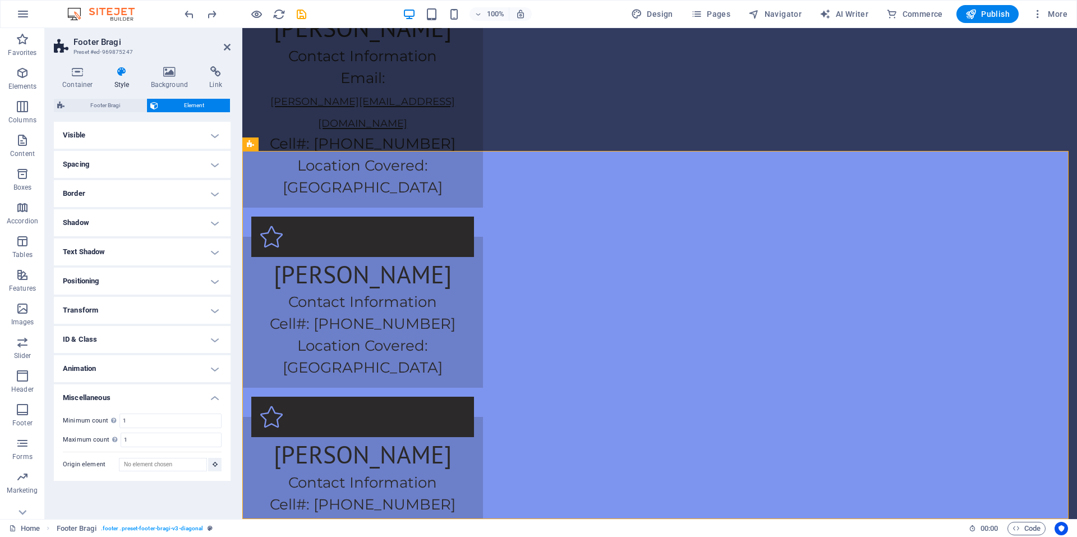
click at [142, 387] on h4 "Miscellaneous" at bounding box center [142, 394] width 177 height 20
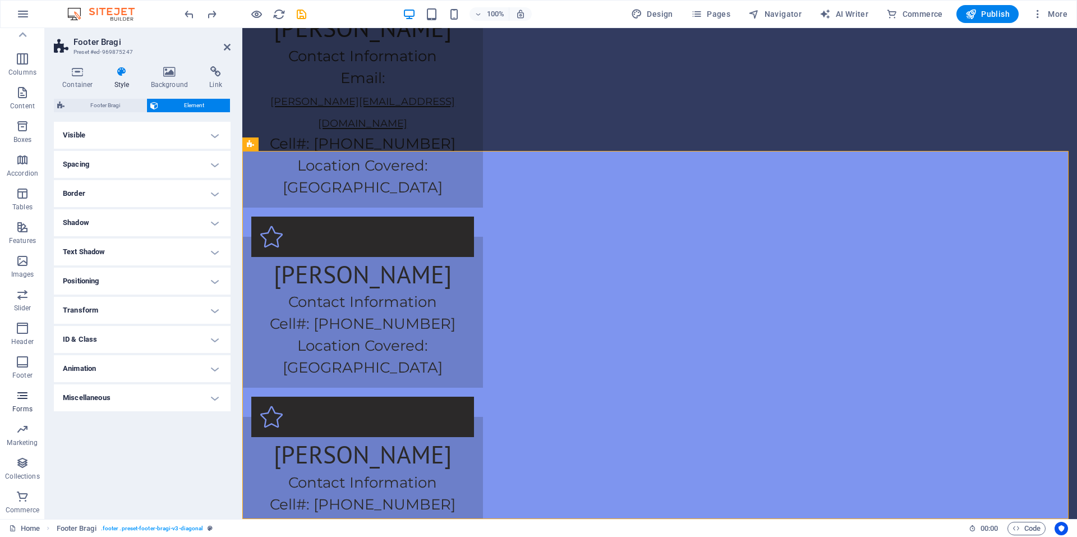
scroll to position [0, 0]
click at [228, 48] on icon at bounding box center [227, 47] width 7 height 9
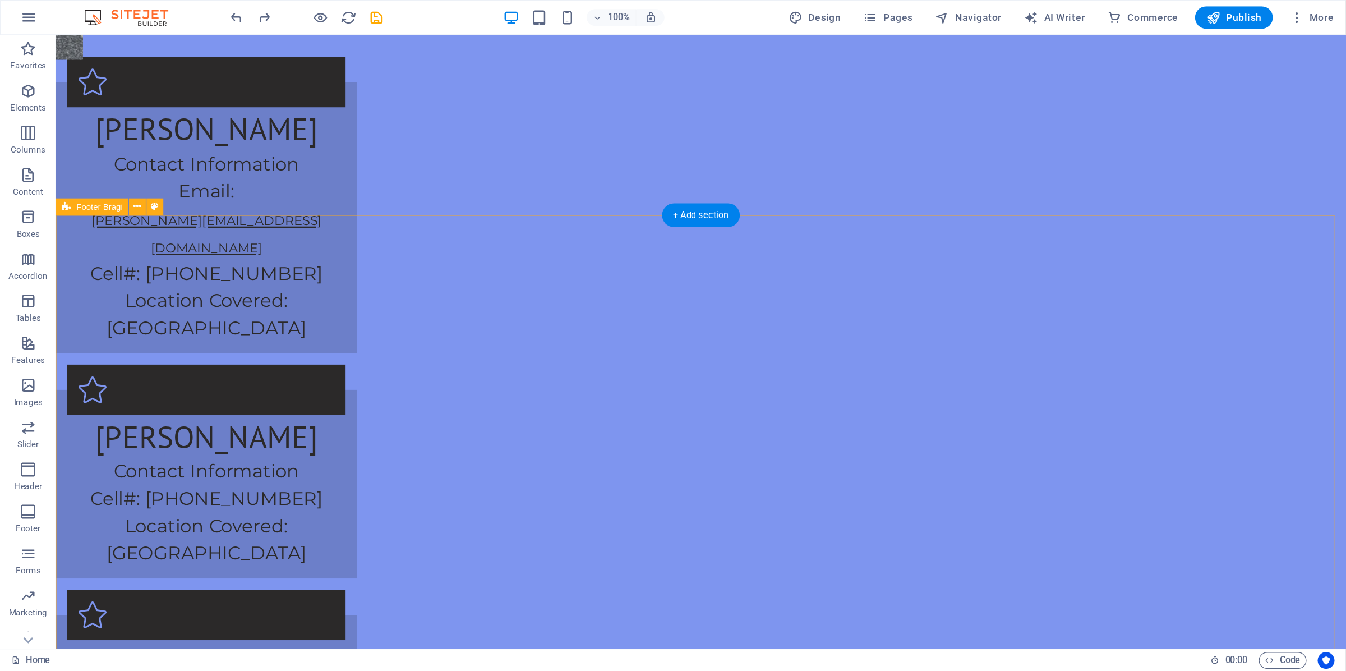
scroll to position [2210, 0]
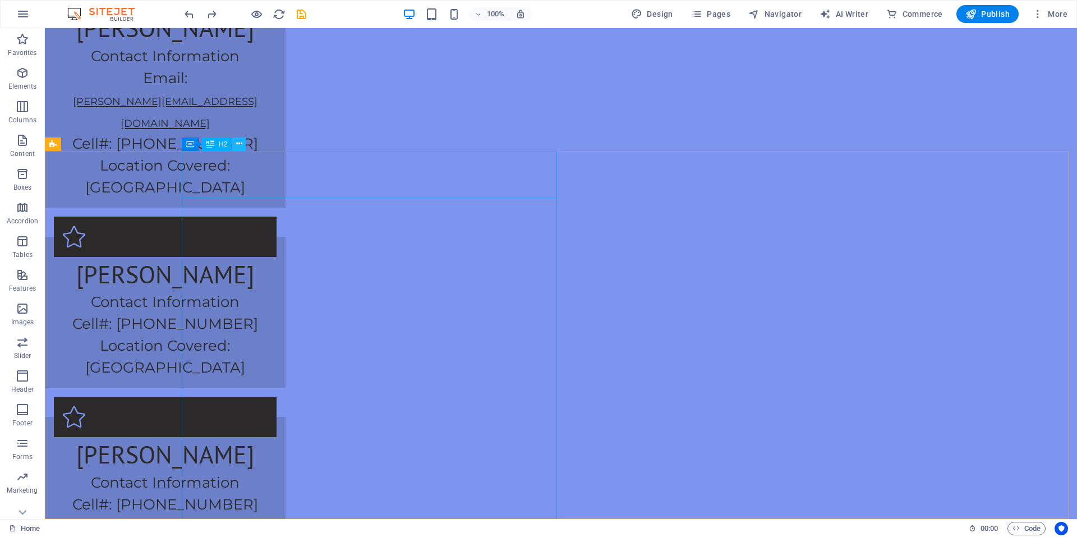
click at [244, 144] on button at bounding box center [238, 143] width 13 height 13
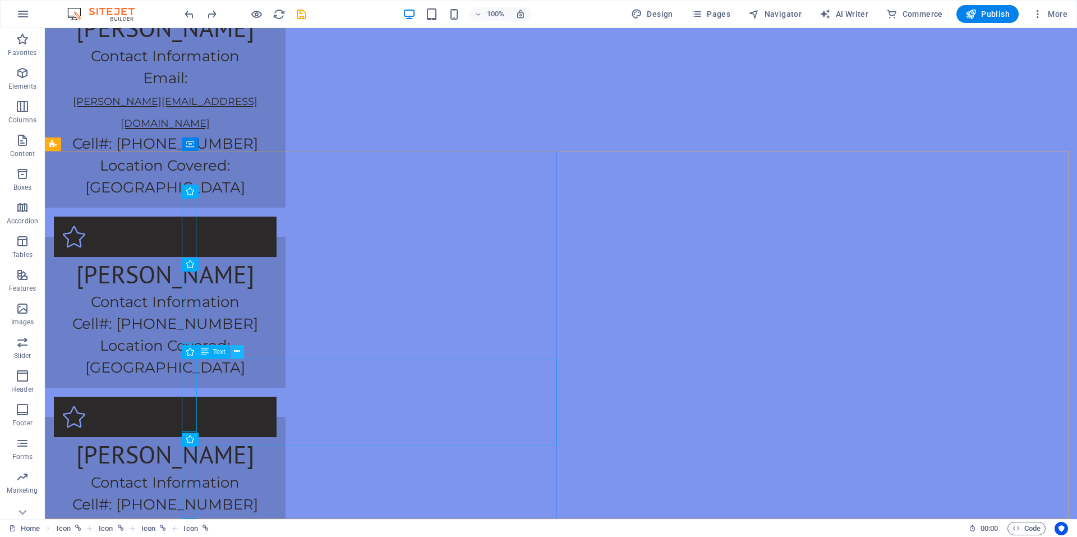
click at [236, 356] on icon at bounding box center [237, 352] width 6 height 12
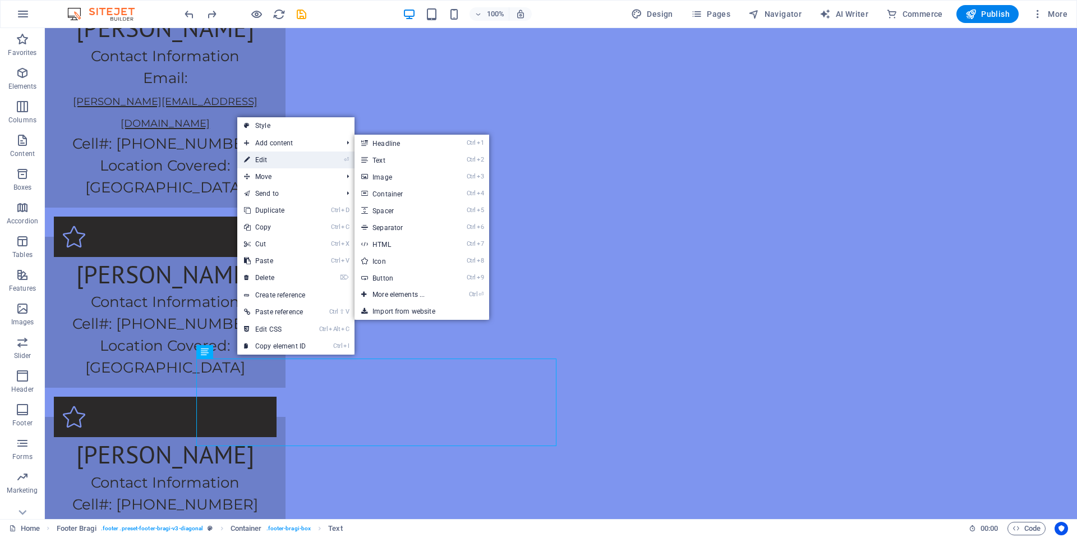
click at [275, 158] on link "⏎ Edit" at bounding box center [274, 159] width 75 height 17
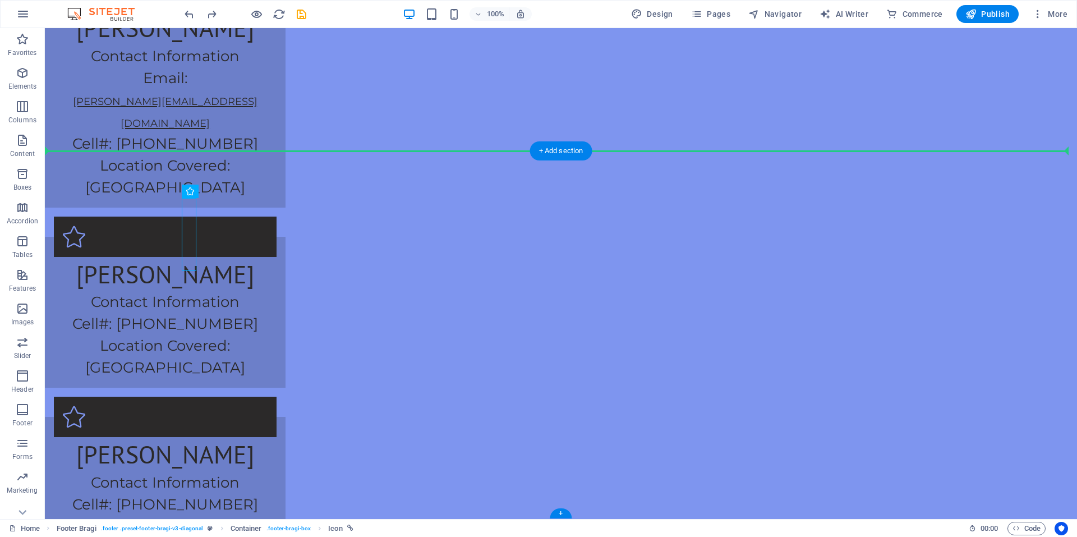
drag, startPoint x: 237, startPoint y: 218, endPoint x: 169, endPoint y: 252, distance: 75.5
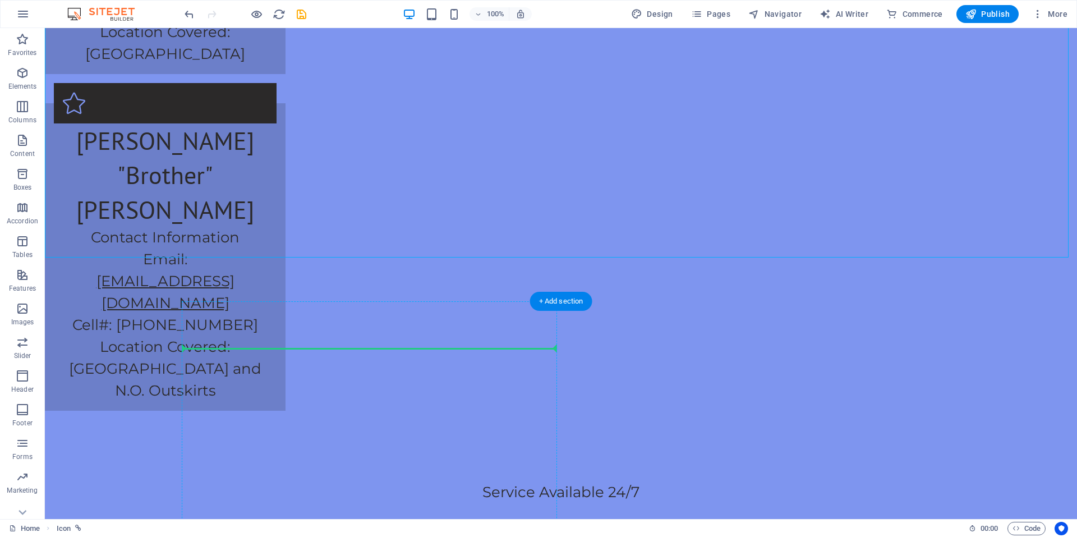
scroll to position [3054, 0]
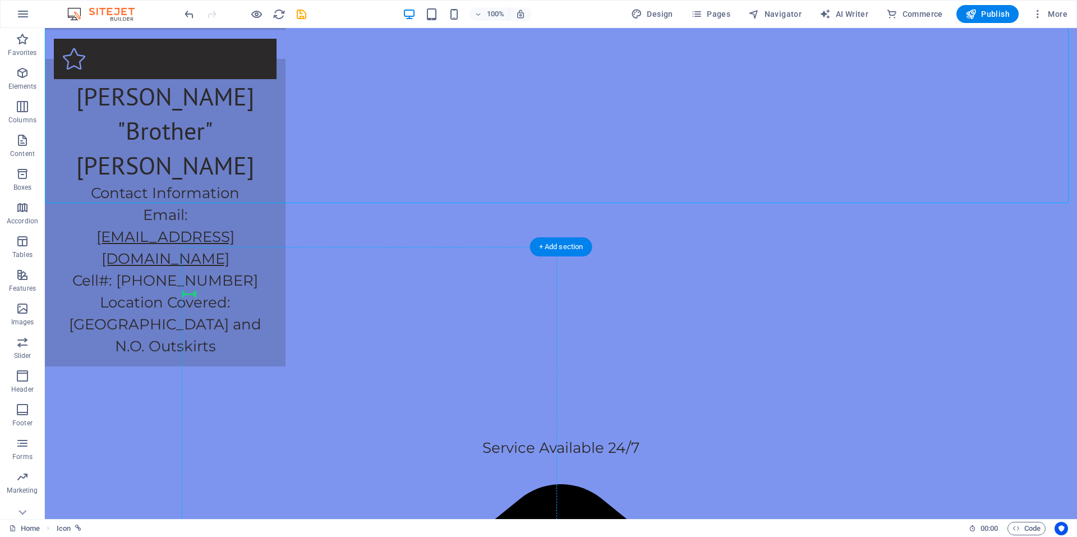
drag, startPoint x: 398, startPoint y: 201, endPoint x: 185, endPoint y: 314, distance: 241.4
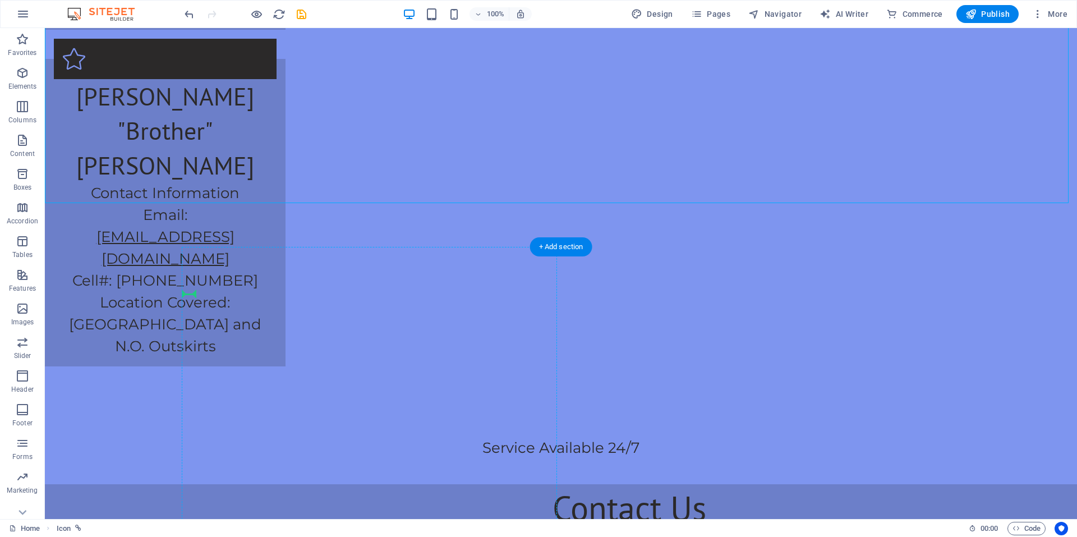
scroll to position [2114, 0]
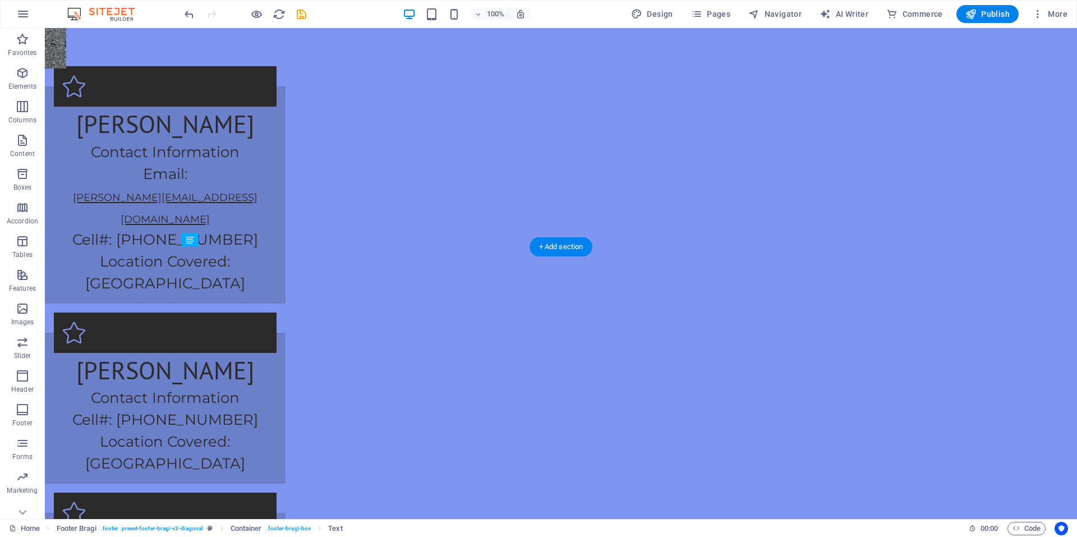
drag, startPoint x: 335, startPoint y: 321, endPoint x: 381, endPoint y: 336, distance: 47.9
drag, startPoint x: 358, startPoint y: 384, endPoint x: 367, endPoint y: 344, distance: 40.8
drag, startPoint x: 373, startPoint y: 413, endPoint x: 371, endPoint y: 342, distance: 71.3
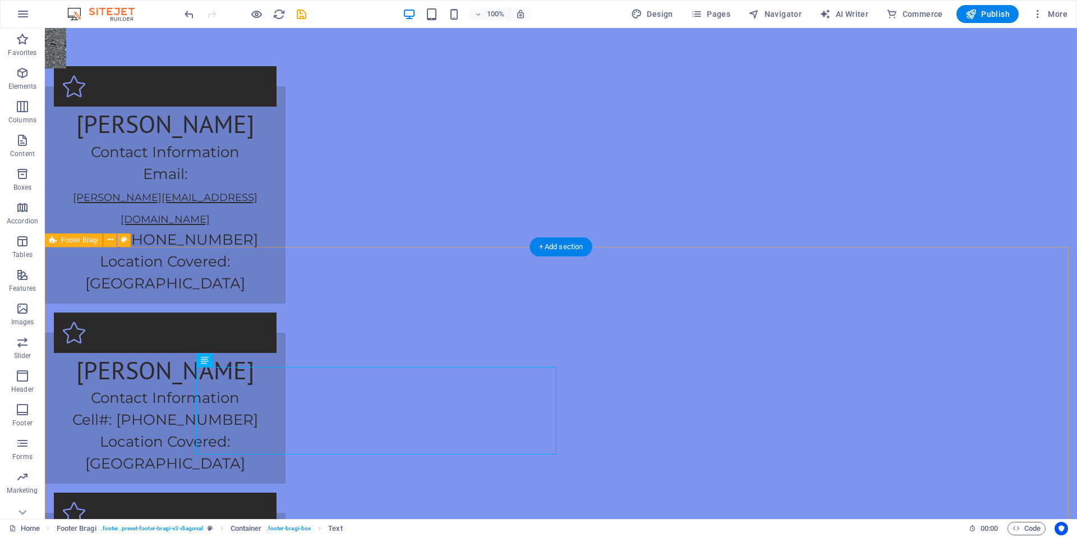
drag, startPoint x: 348, startPoint y: 413, endPoint x: 297, endPoint y: 394, distance: 54.3
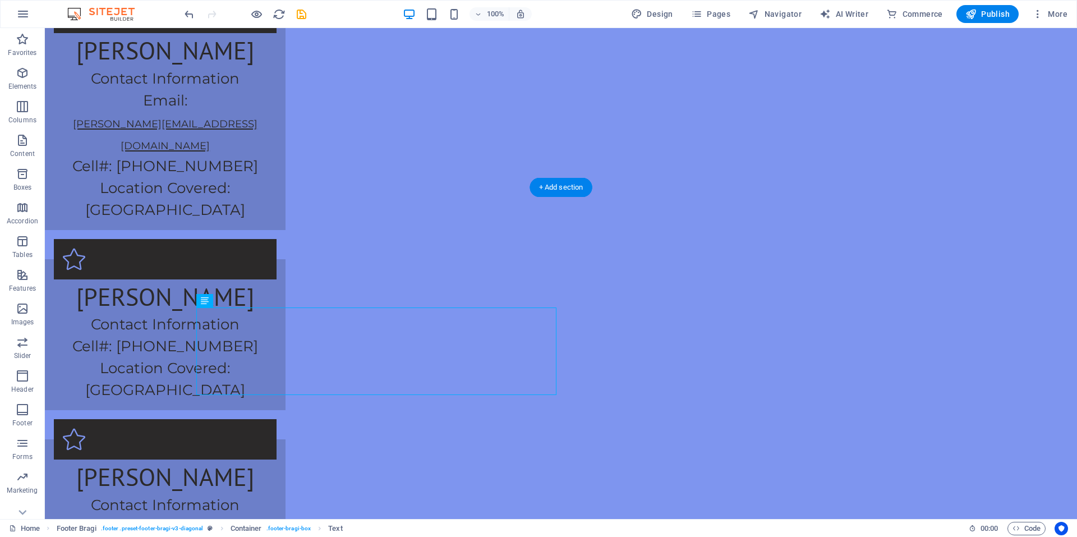
scroll to position [2210, 0]
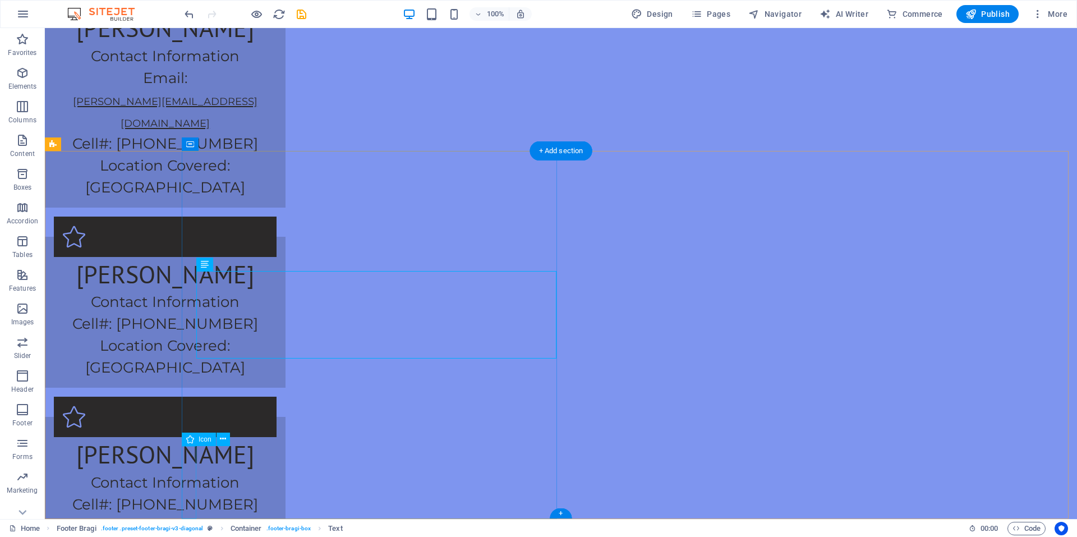
click at [236, 435] on icon at bounding box center [237, 439] width 6 height 12
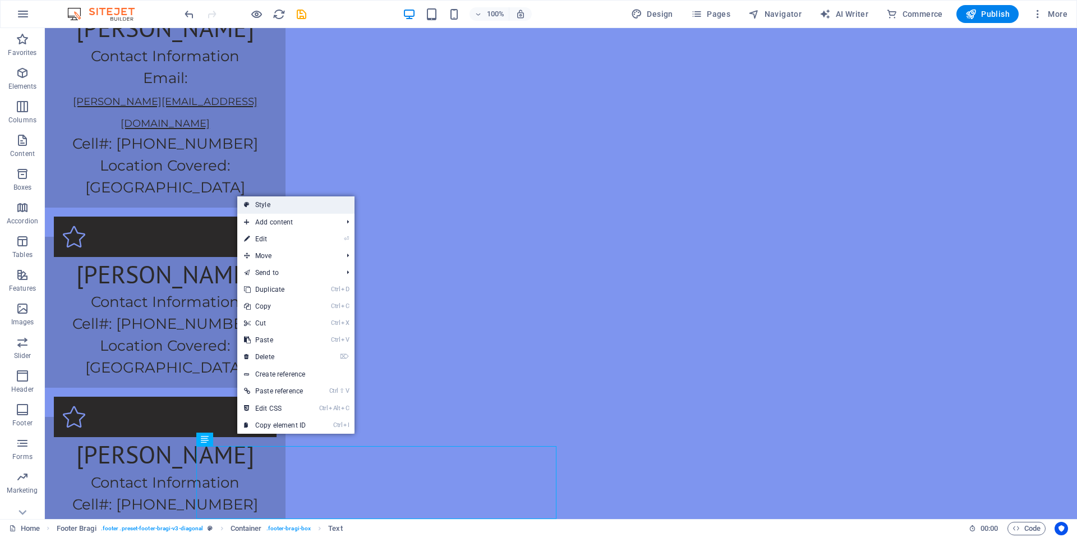
click at [260, 206] on link "Style" at bounding box center [295, 204] width 117 height 17
select select "preset-footer-bragi-v3-diagonal"
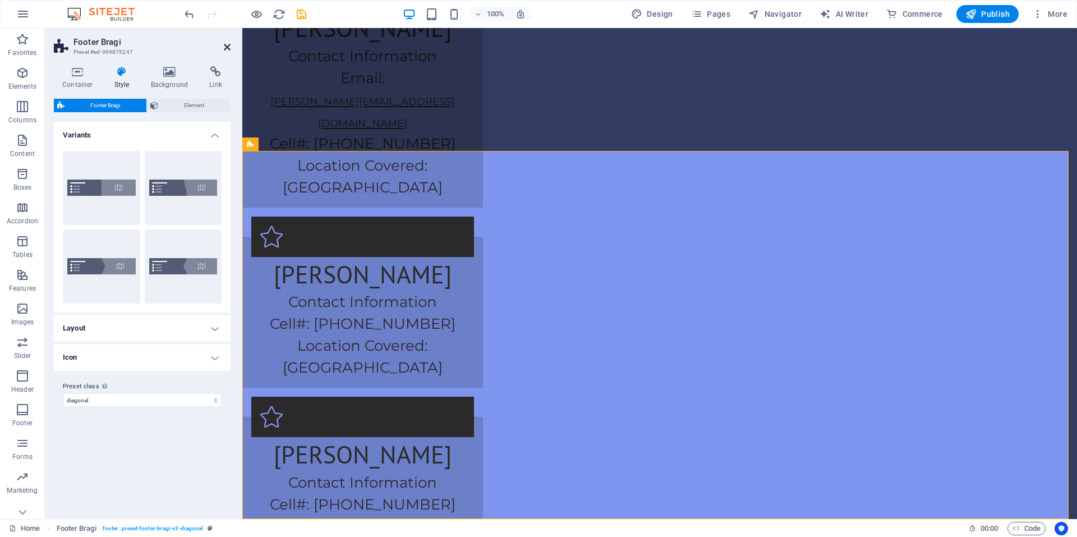
click at [227, 47] on icon at bounding box center [227, 47] width 7 height 9
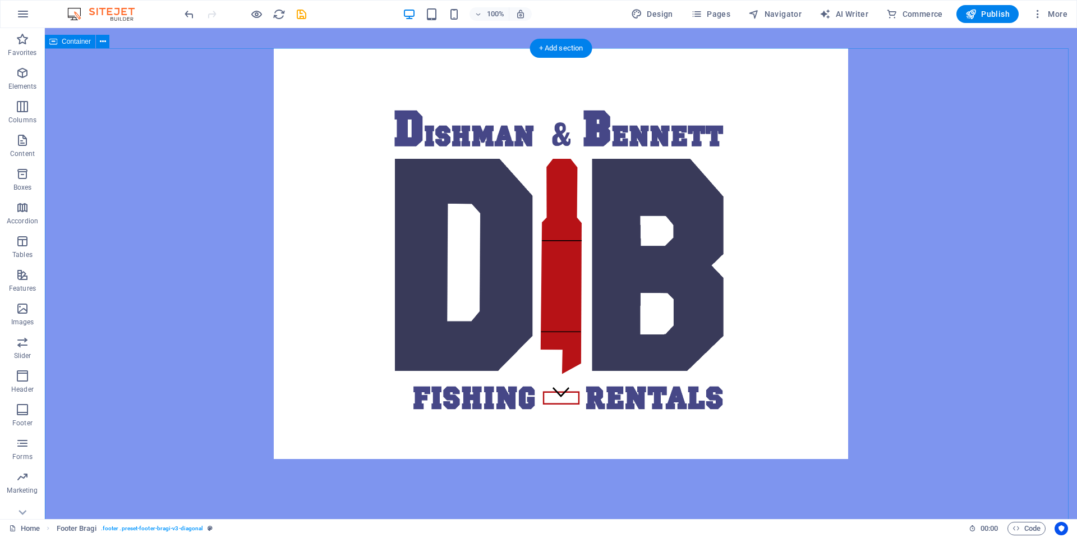
scroll to position [0, 0]
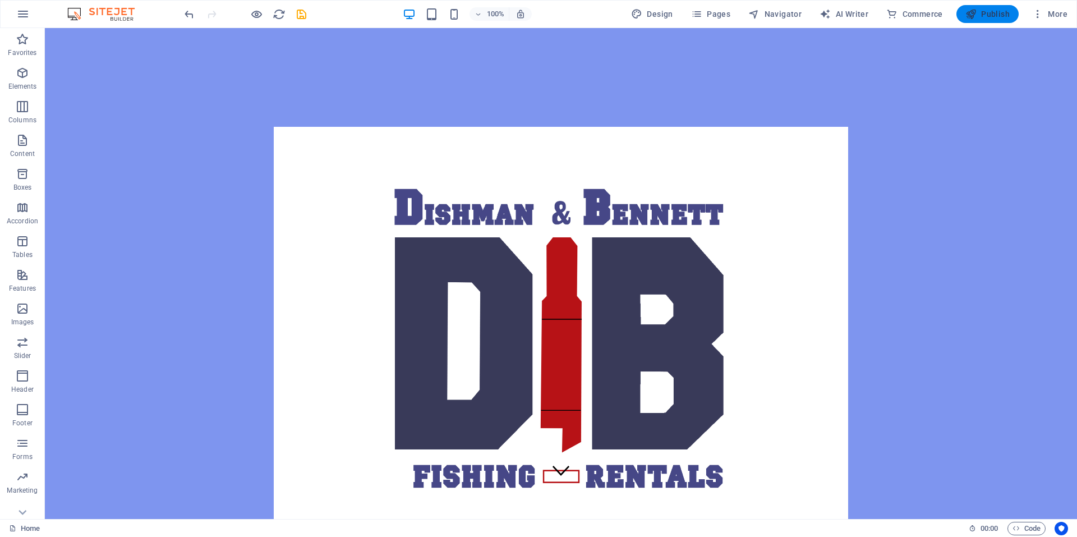
click at [996, 13] on span "Publish" at bounding box center [988, 13] width 44 height 11
select select "preset-footer-bragi-v3-diagonal"
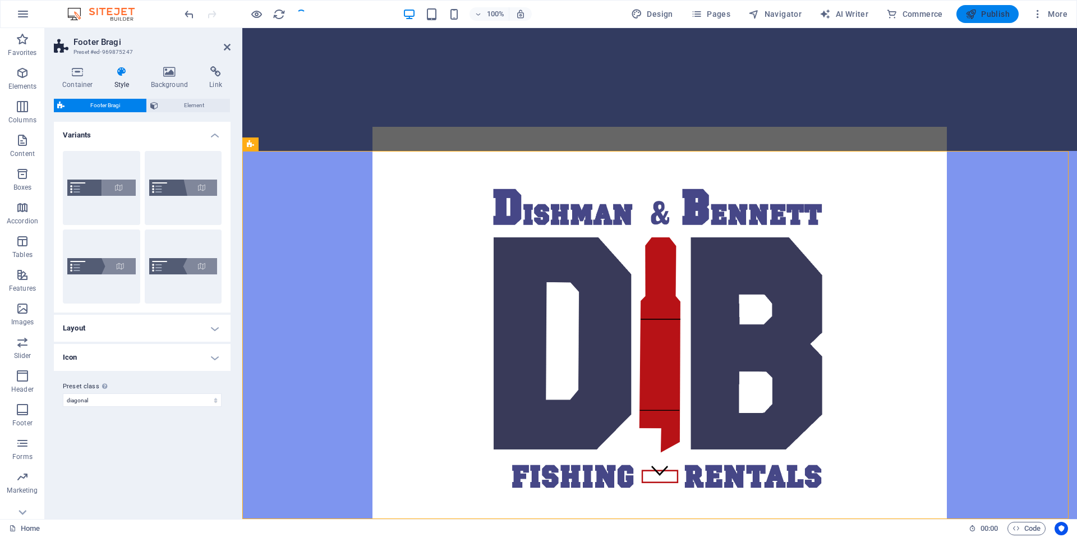
scroll to position [2210, 0]
